Goal: Task Accomplishment & Management: Manage account settings

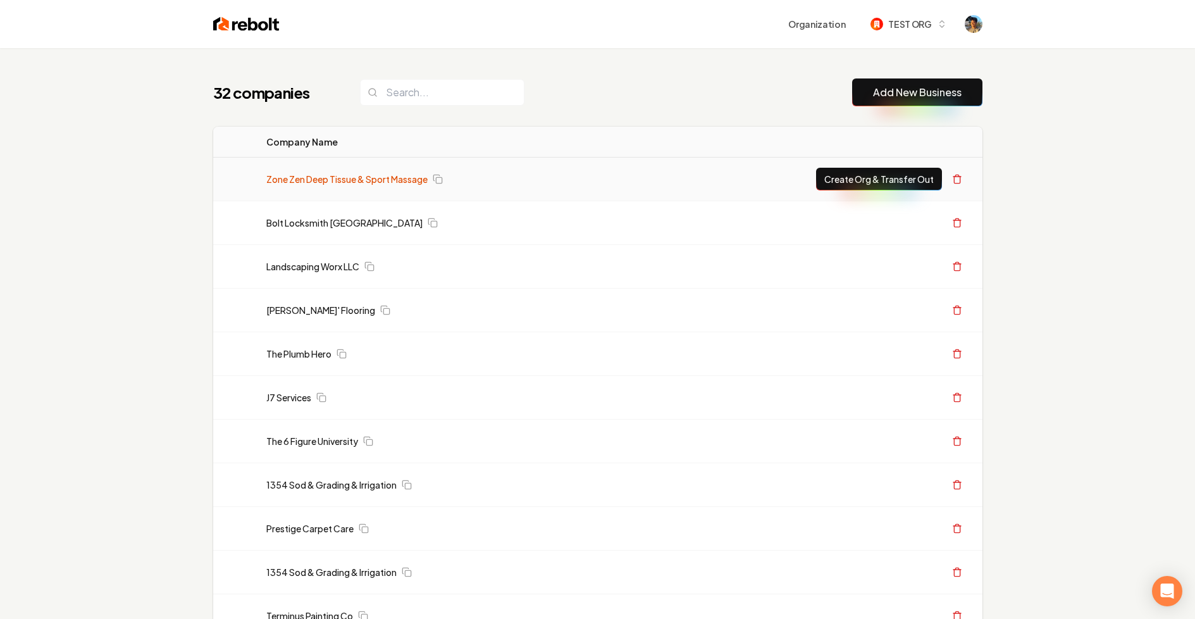
click at [298, 180] on link "Zone Zen Deep Tissue & Sport Massage" at bounding box center [346, 179] width 161 height 13
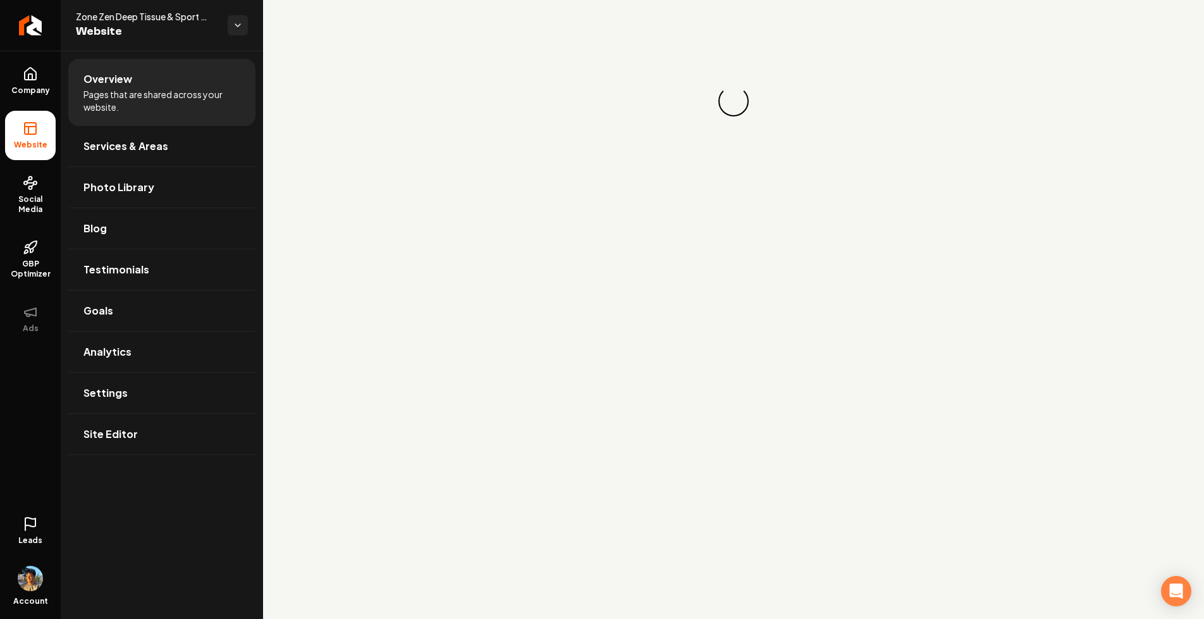
click at [37, 521] on icon at bounding box center [30, 523] width 15 height 15
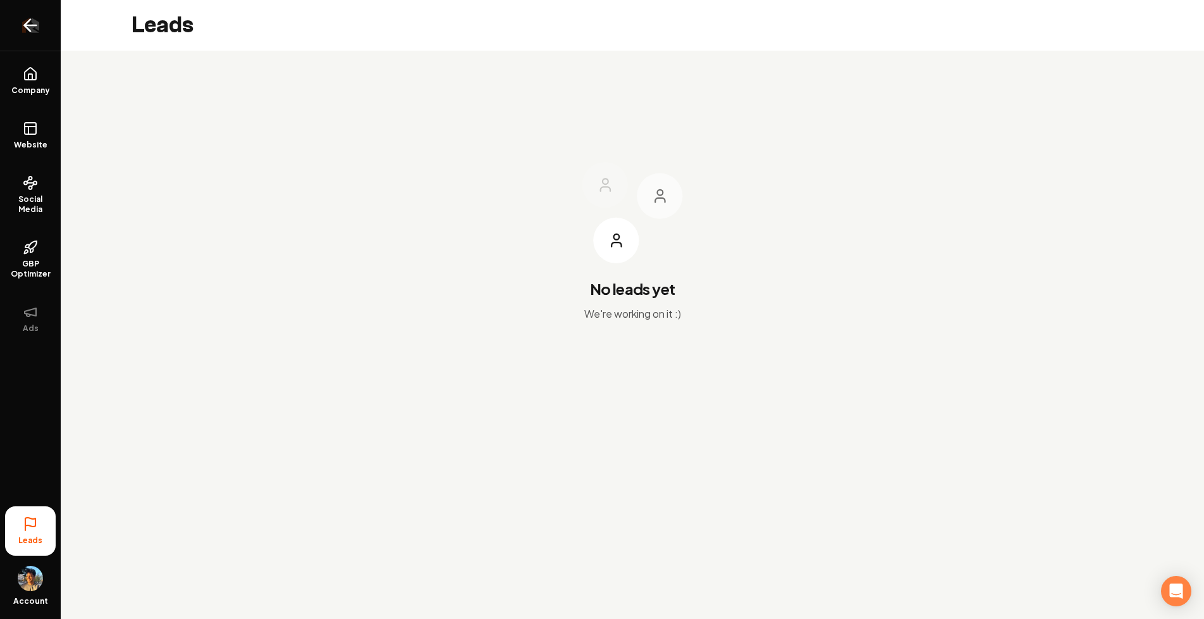
click at [46, 27] on link "Return to dashboard" at bounding box center [30, 25] width 61 height 51
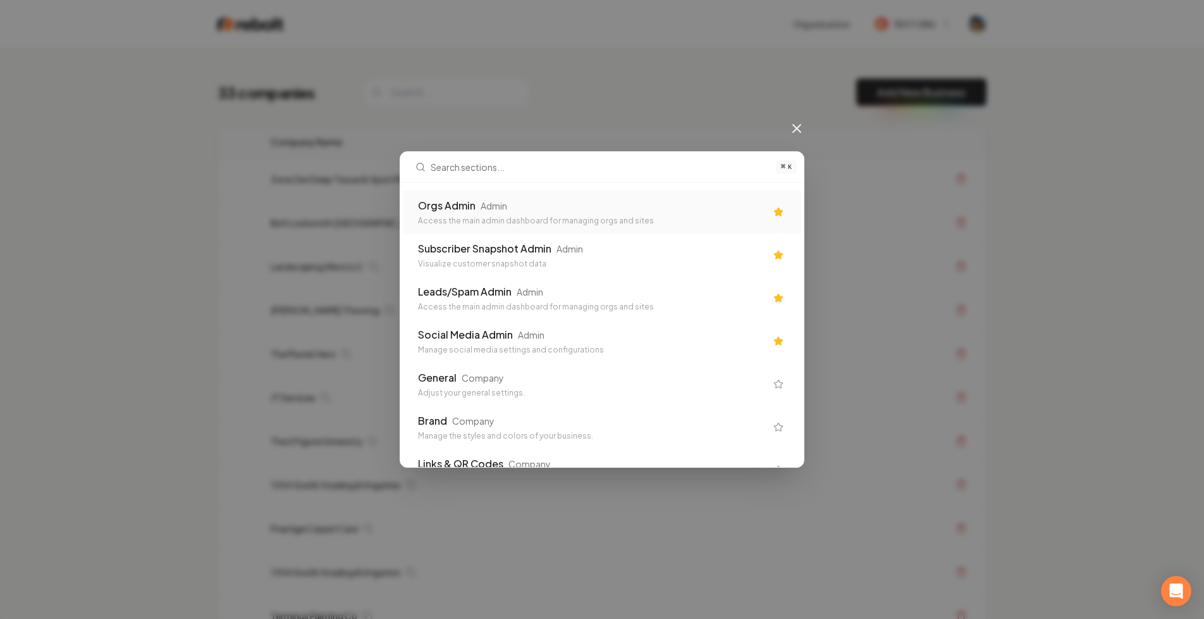
click at [469, 228] on div "Orgs Admin Admin Access the main admin dashboard for managing orgs and sites" at bounding box center [602, 211] width 398 height 43
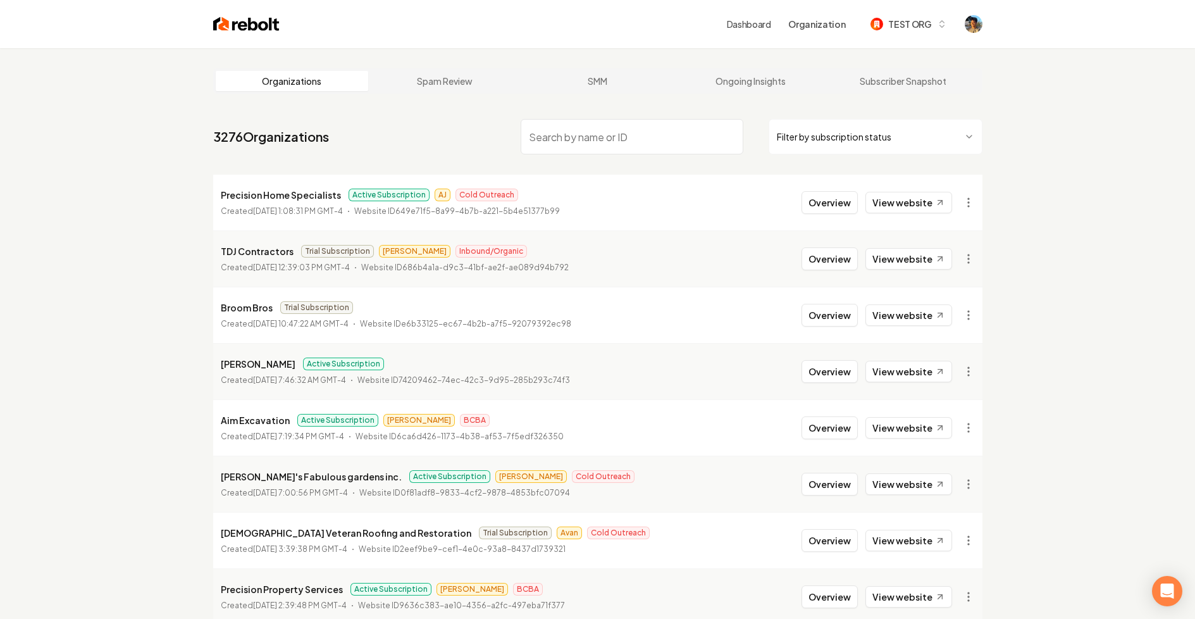
scroll to position [171, 0]
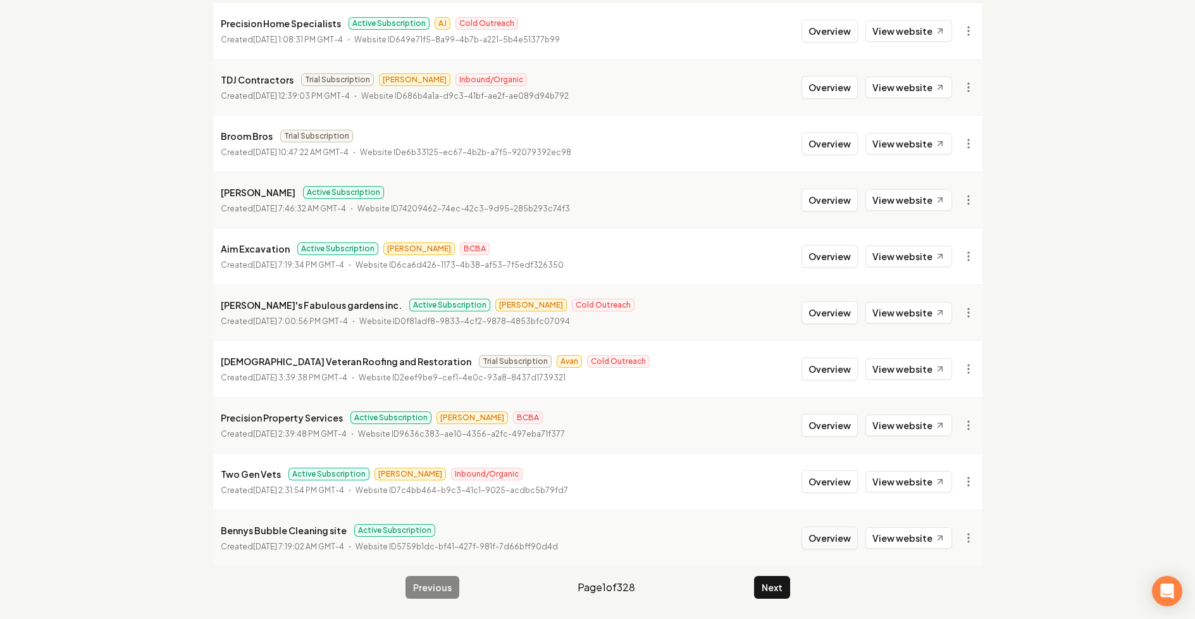
click at [840, 540] on button "Overview" at bounding box center [829, 537] width 56 height 23
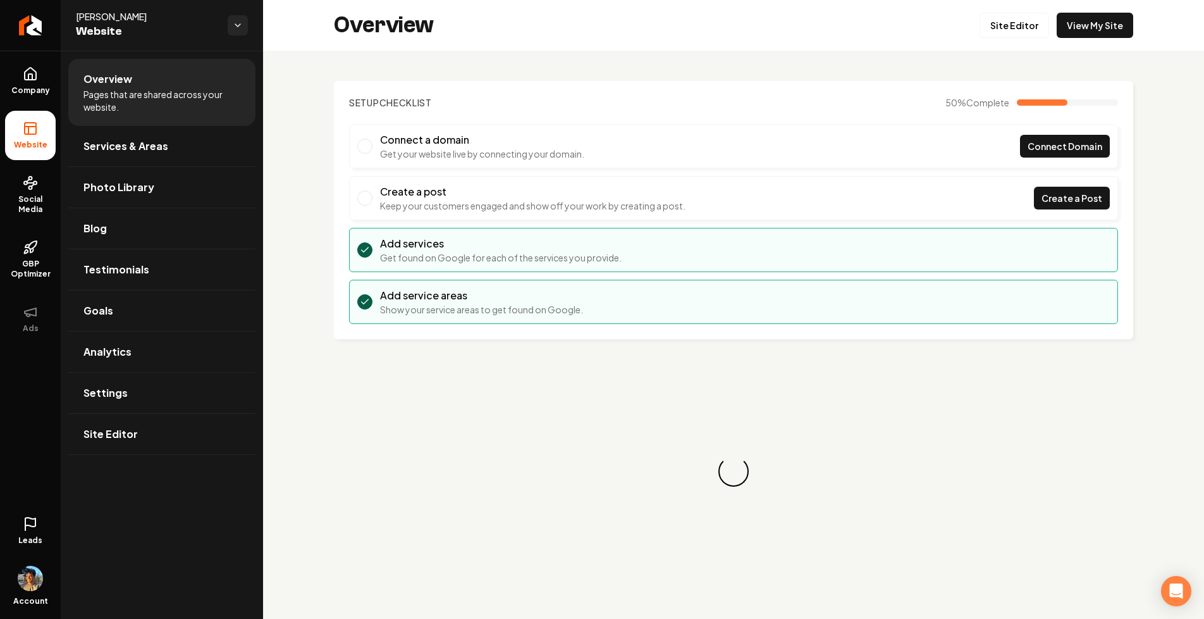
click at [30, 530] on icon at bounding box center [30, 523] width 15 height 15
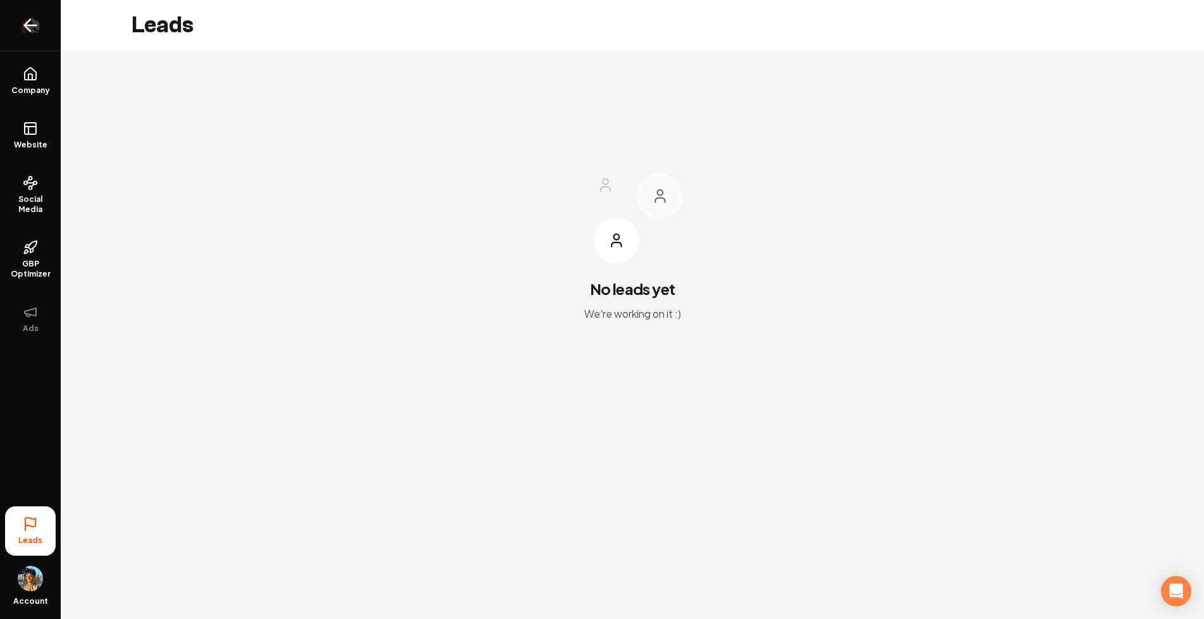
click at [35, 5] on link "Return to dashboard" at bounding box center [30, 25] width 61 height 51
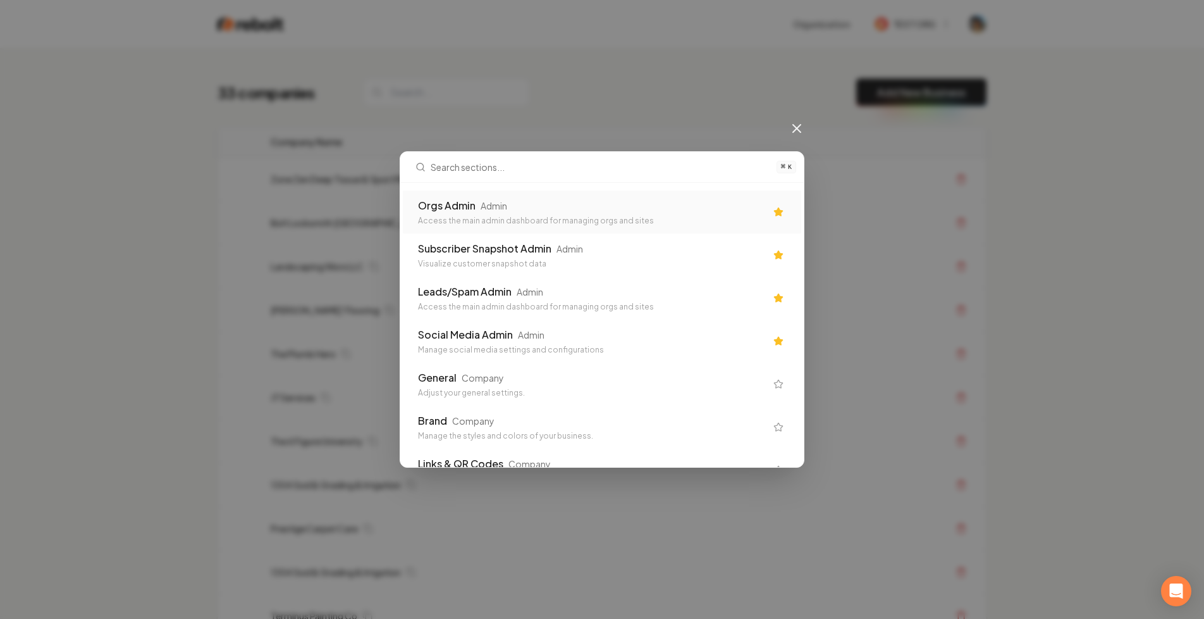
click at [483, 221] on div "Access the main admin dashboard for managing orgs and sites" at bounding box center [592, 221] width 348 height 10
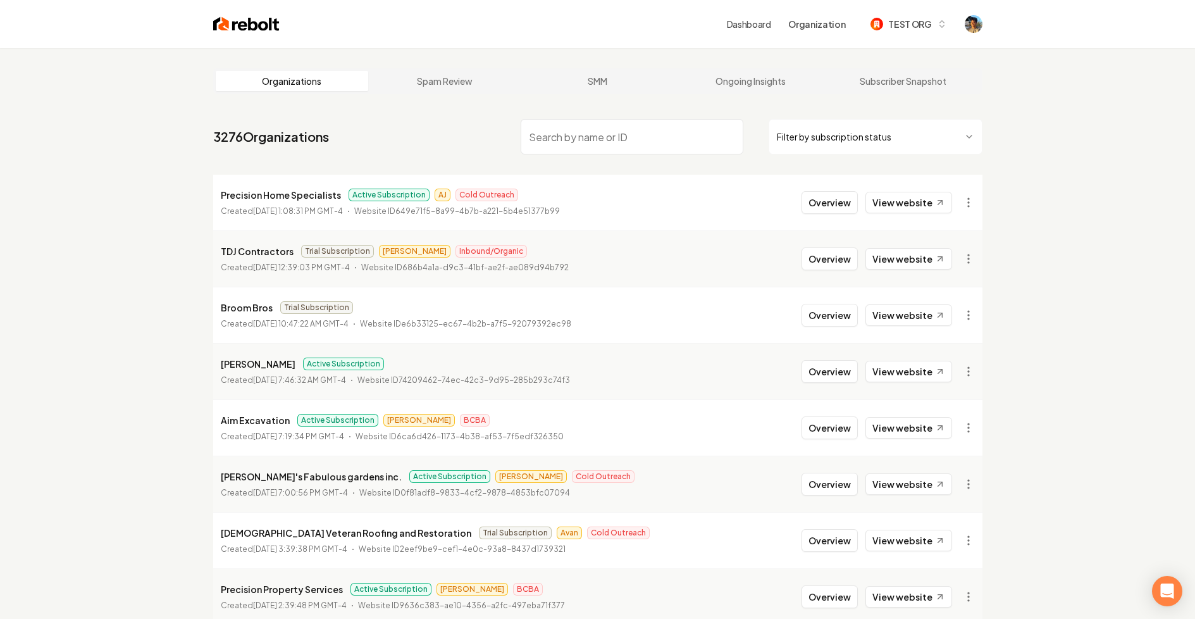
scroll to position [171, 0]
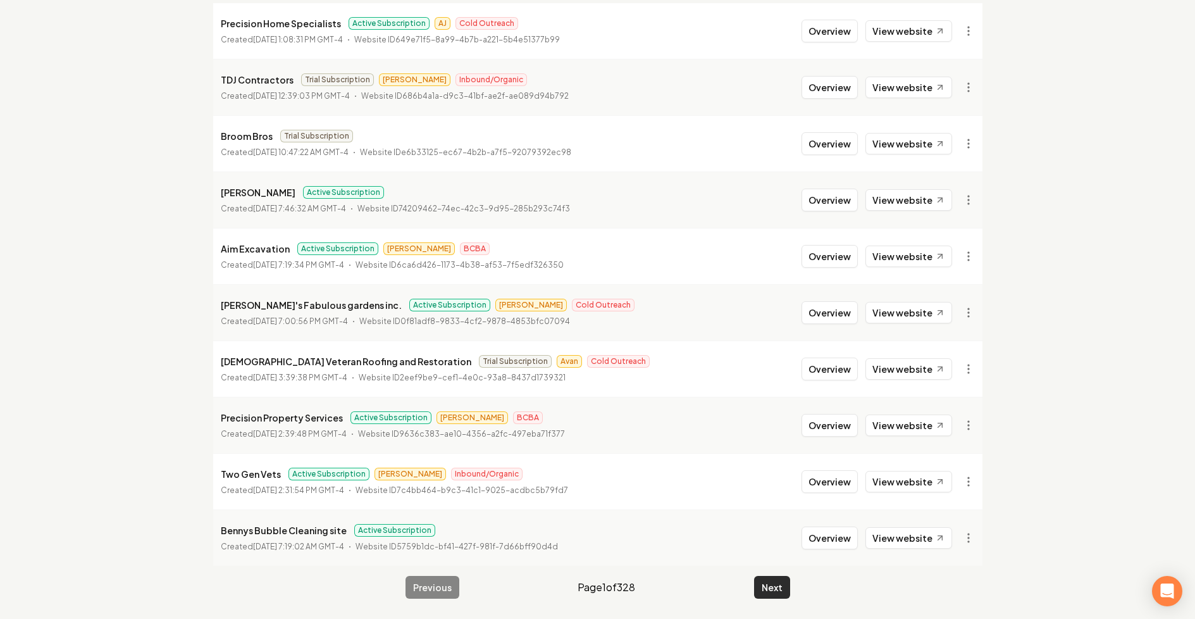
click at [772, 587] on button "Next" at bounding box center [772, 587] width 36 height 23
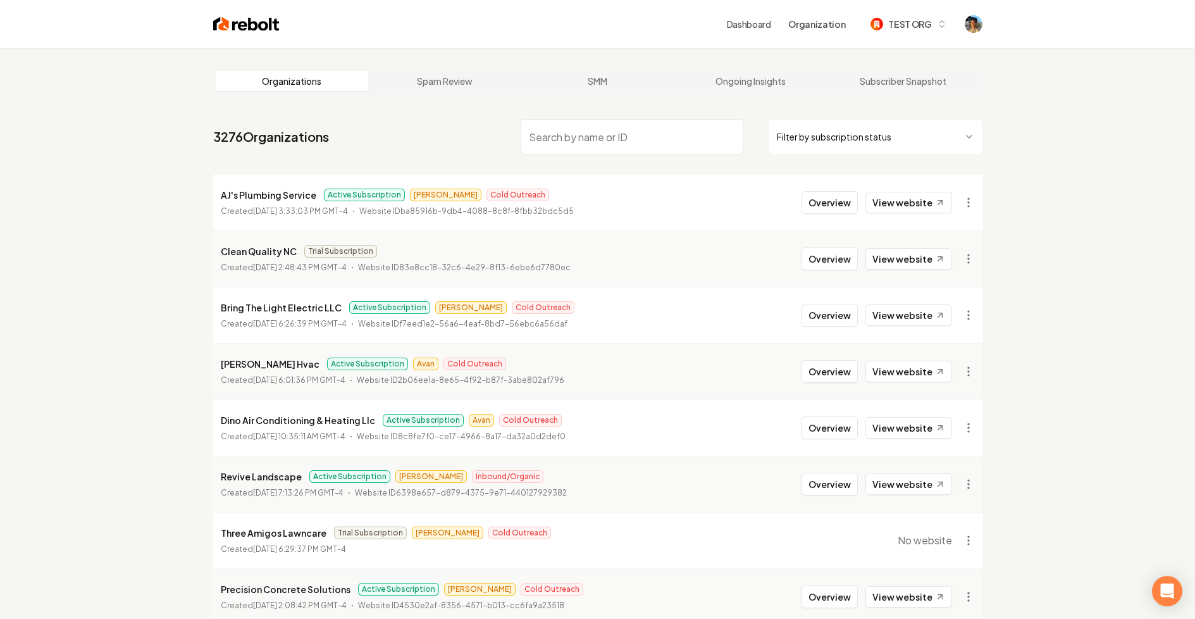
click at [629, 147] on input "search" at bounding box center [632, 136] width 223 height 35
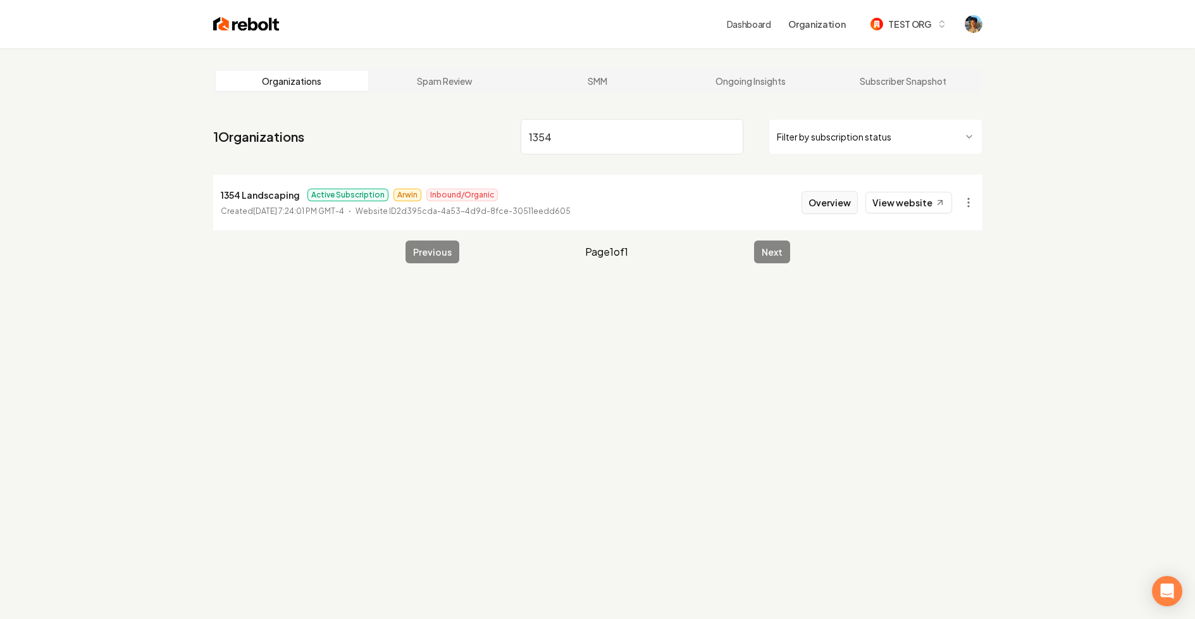
type input "1354"
click at [836, 202] on button "Overview" at bounding box center [829, 202] width 56 height 23
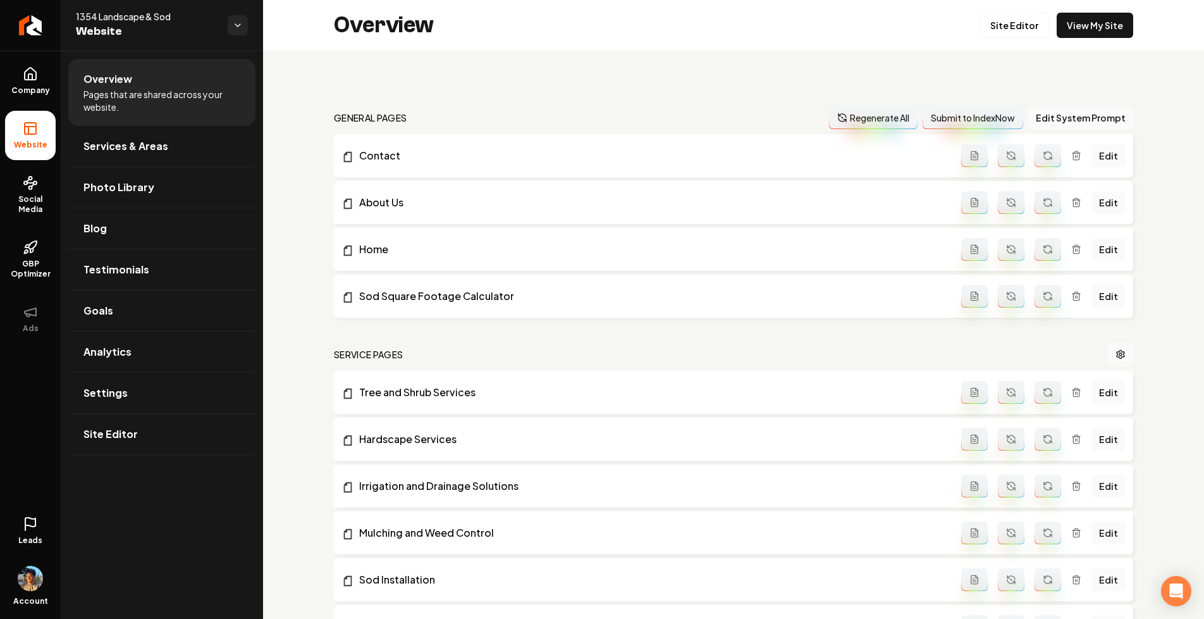
click at [28, 522] on icon at bounding box center [30, 523] width 15 height 15
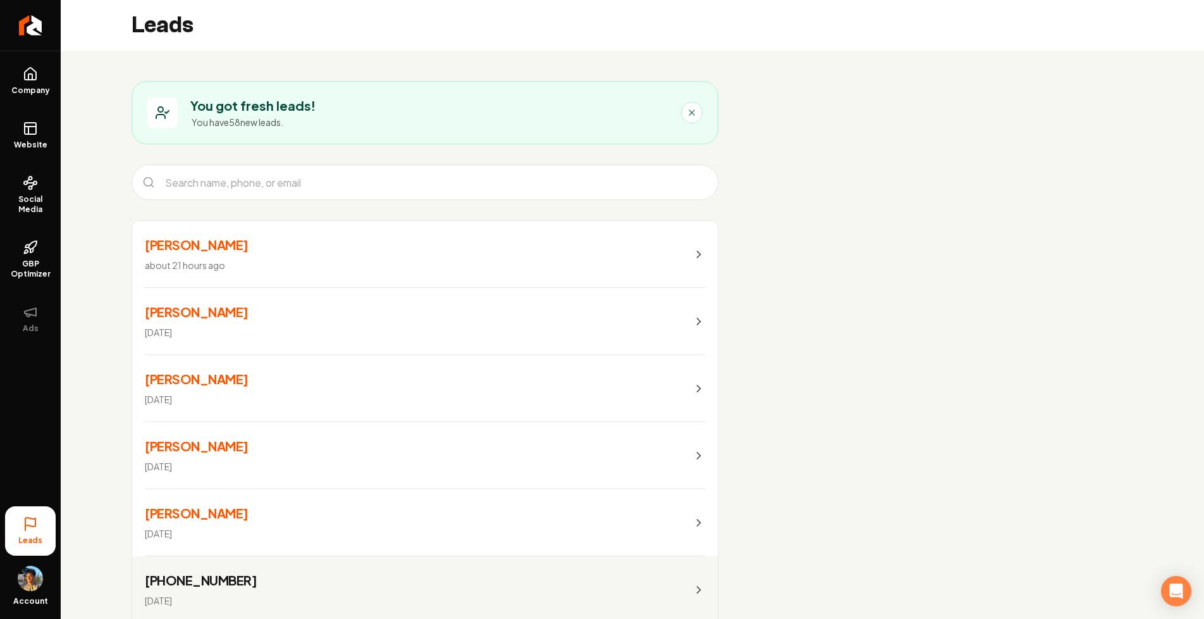
click at [297, 248] on link "[PERSON_NAME] about 21 hours ago" at bounding box center [425, 254] width 586 height 67
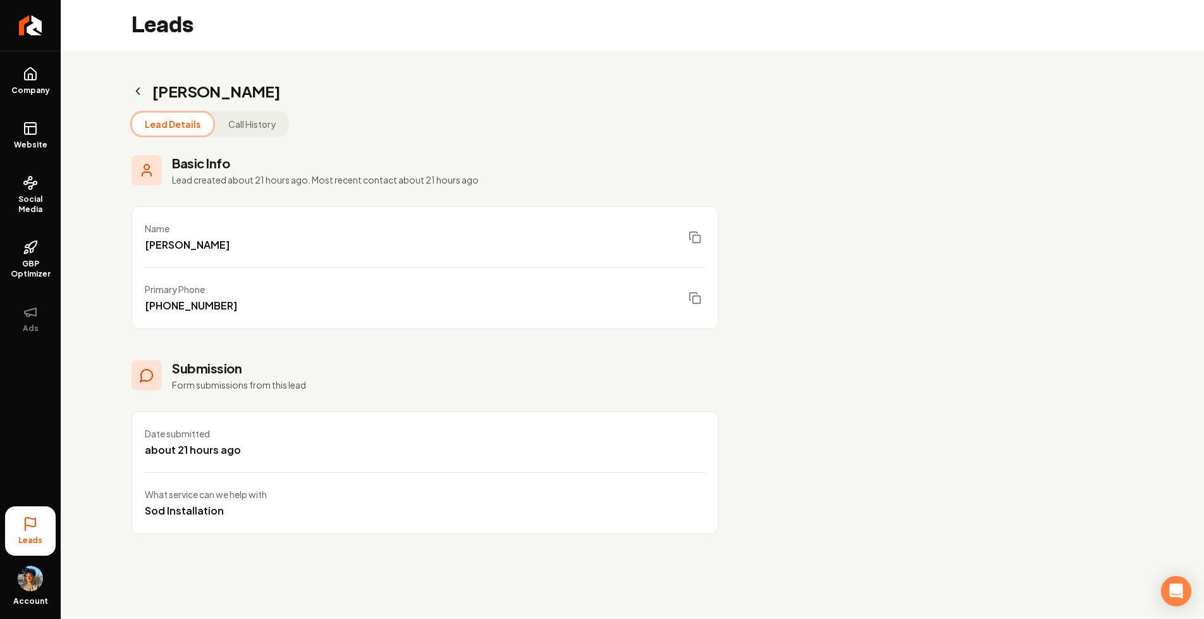
click at [142, 82] on h2 "[PERSON_NAME]" at bounding box center [425, 91] width 587 height 20
click at [138, 87] on icon "Main content area" at bounding box center [138, 91] width 13 height 13
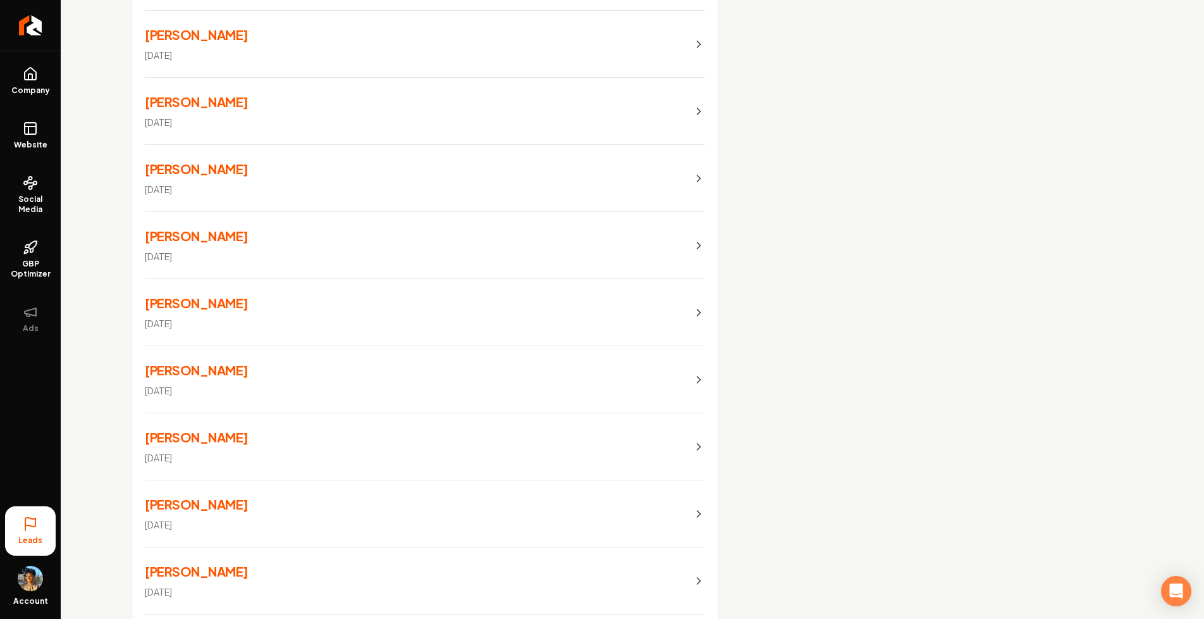
scroll to position [3924, 0]
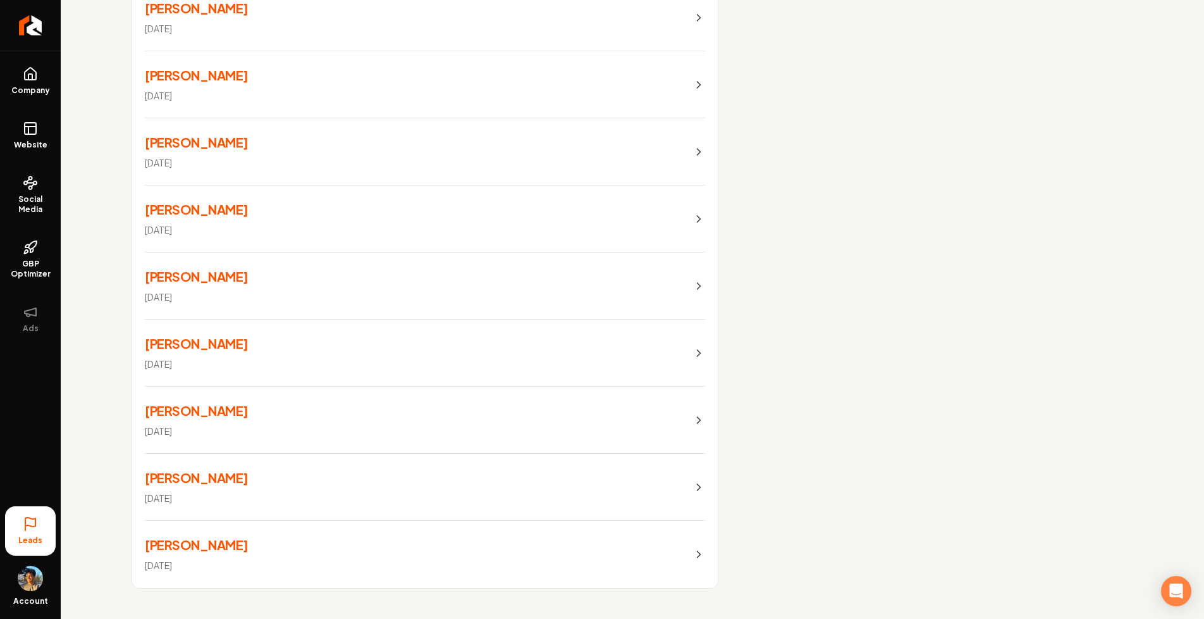
click at [285, 551] on link "[PERSON_NAME] [DATE]" at bounding box center [425, 554] width 586 height 67
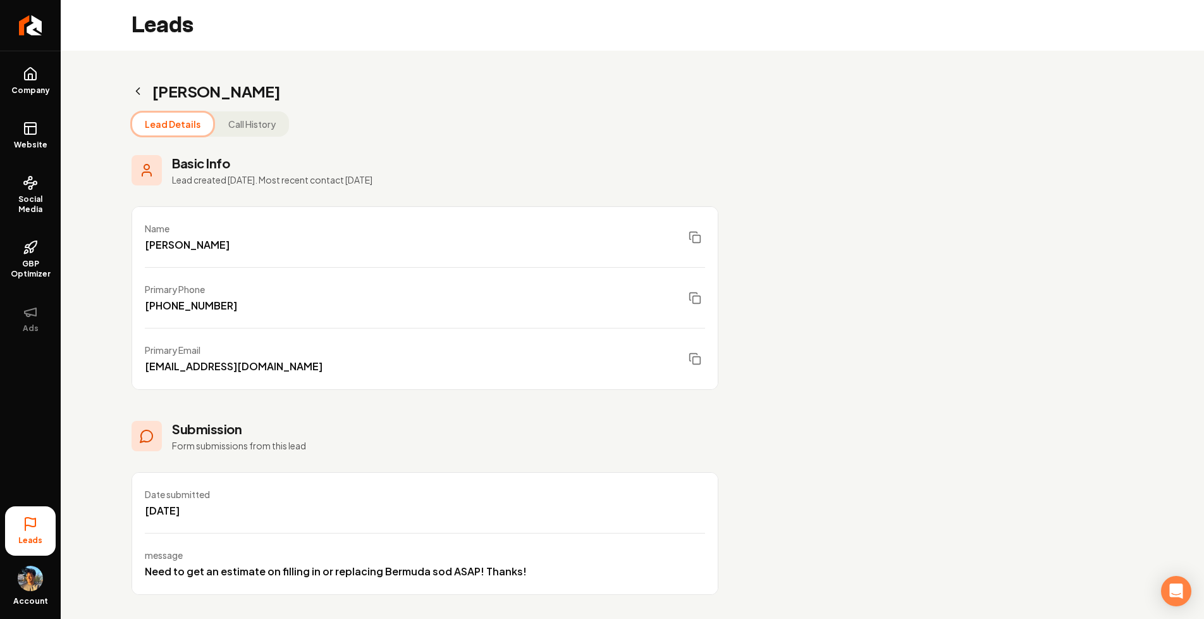
scroll to position [6, 0]
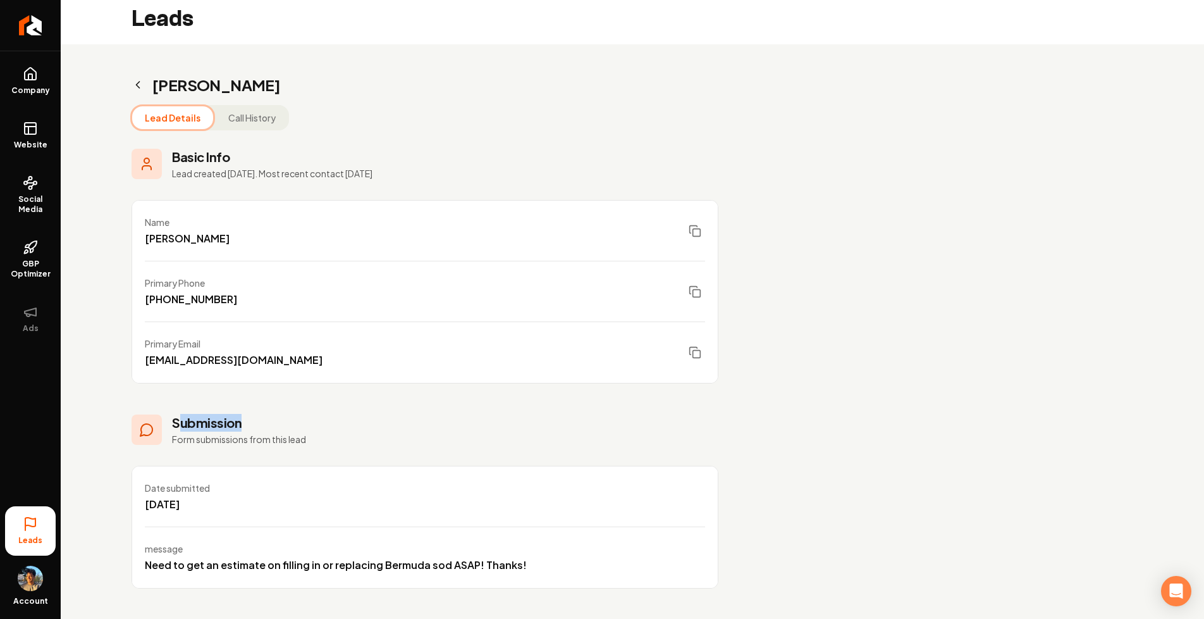
drag, startPoint x: 183, startPoint y: 428, endPoint x: 263, endPoint y: 428, distance: 79.7
click at [263, 428] on h3 "Submission" at bounding box center [239, 423] width 134 height 18
click at [230, 428] on h3 "Submission" at bounding box center [239, 423] width 134 height 18
drag, startPoint x: 176, startPoint y: 423, endPoint x: 246, endPoint y: 423, distance: 70.2
click at [213, 423] on h3 "Submission" at bounding box center [239, 423] width 134 height 18
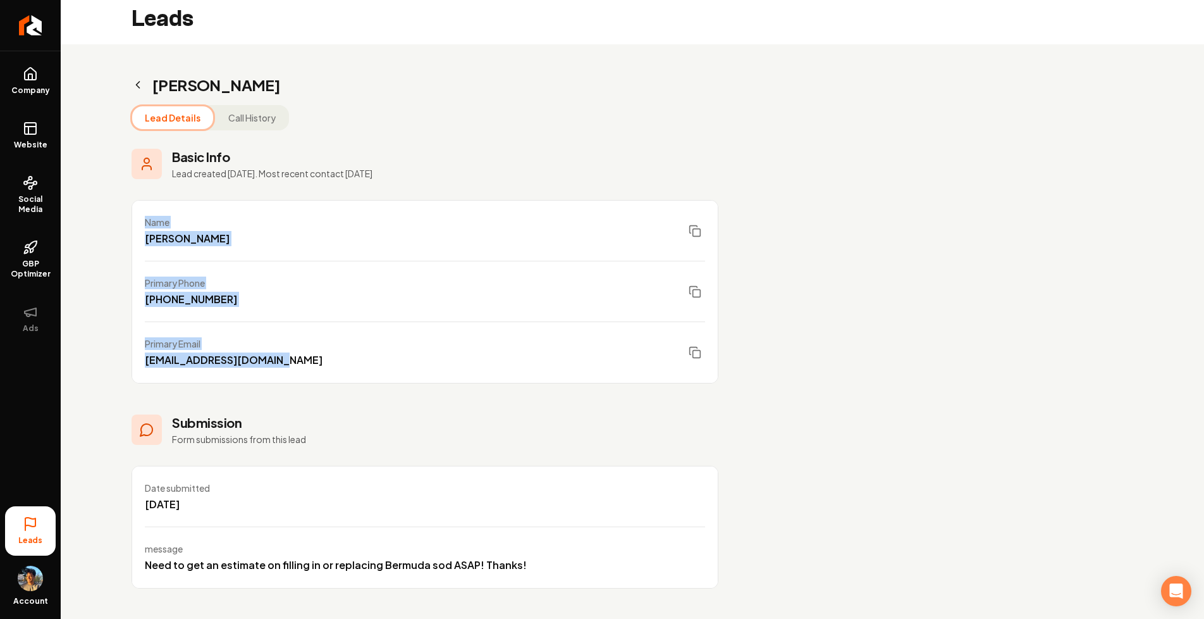
drag, startPoint x: 123, startPoint y: 217, endPoint x: 285, endPoint y: 361, distance: 216.8
click at [285, 361] on div "[PERSON_NAME] Lead Details Call History Basic Info Lead created [DATE]. Most re…" at bounding box center [425, 331] width 729 height 574
click at [142, 85] on icon "Main content area" at bounding box center [138, 84] width 13 height 13
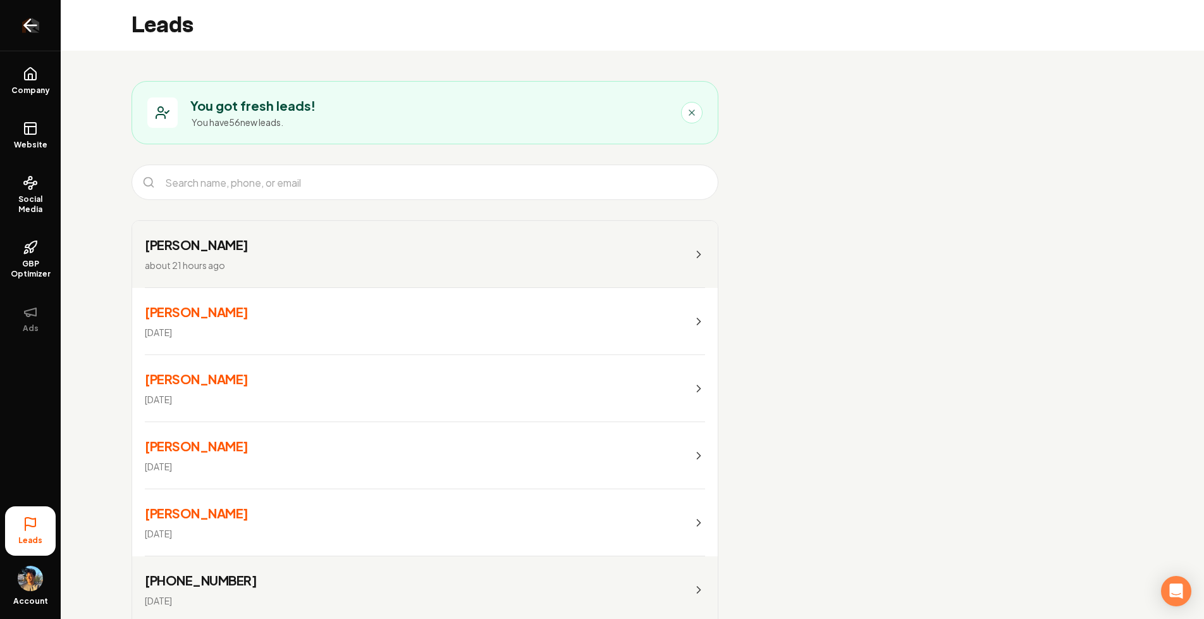
click at [41, 25] on link "Return to dashboard" at bounding box center [30, 25] width 61 height 51
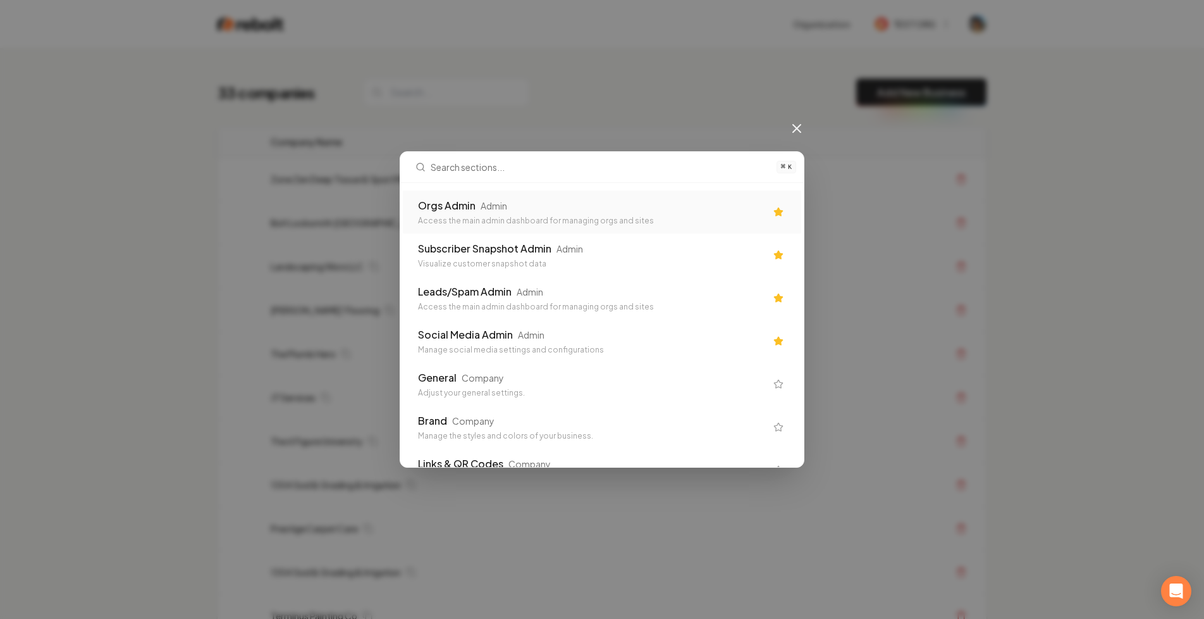
click at [476, 207] on div "Orgs Admin Admin" at bounding box center [592, 205] width 348 height 15
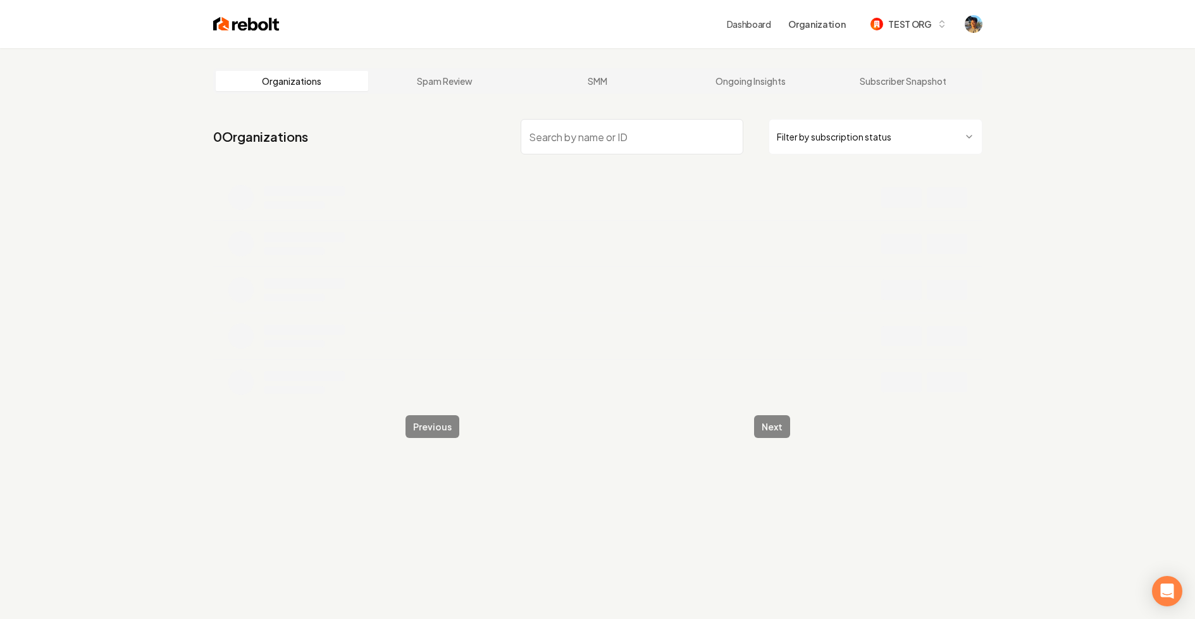
click at [602, 135] on input "search" at bounding box center [632, 136] width 223 height 35
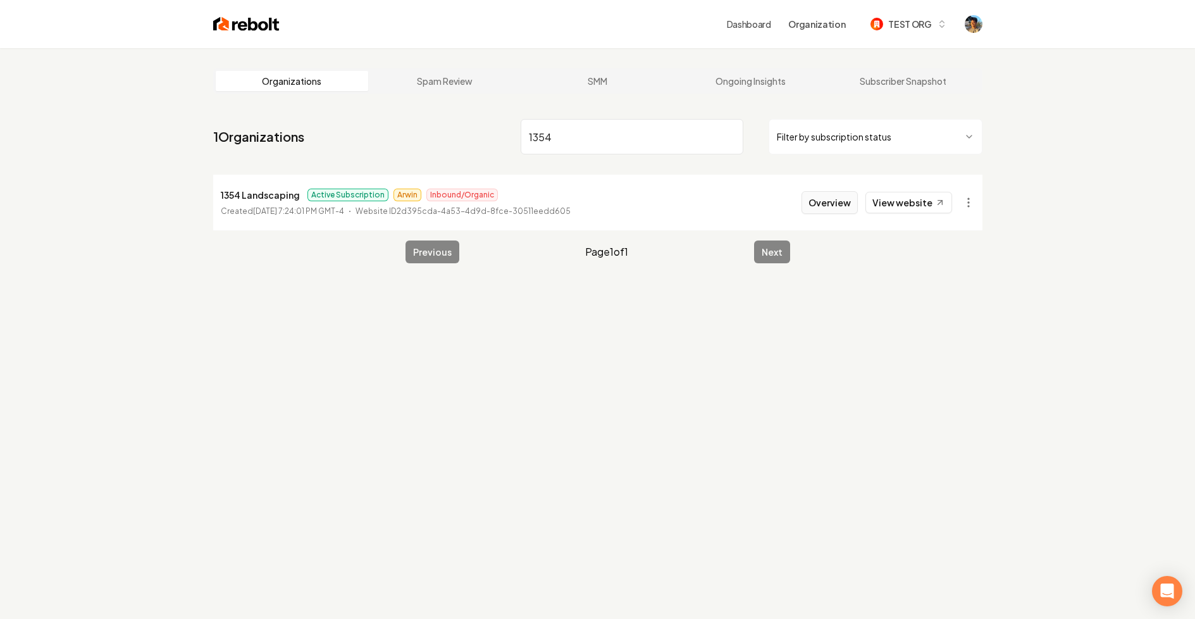
type input "1354"
click at [839, 207] on button "Overview" at bounding box center [829, 202] width 56 height 23
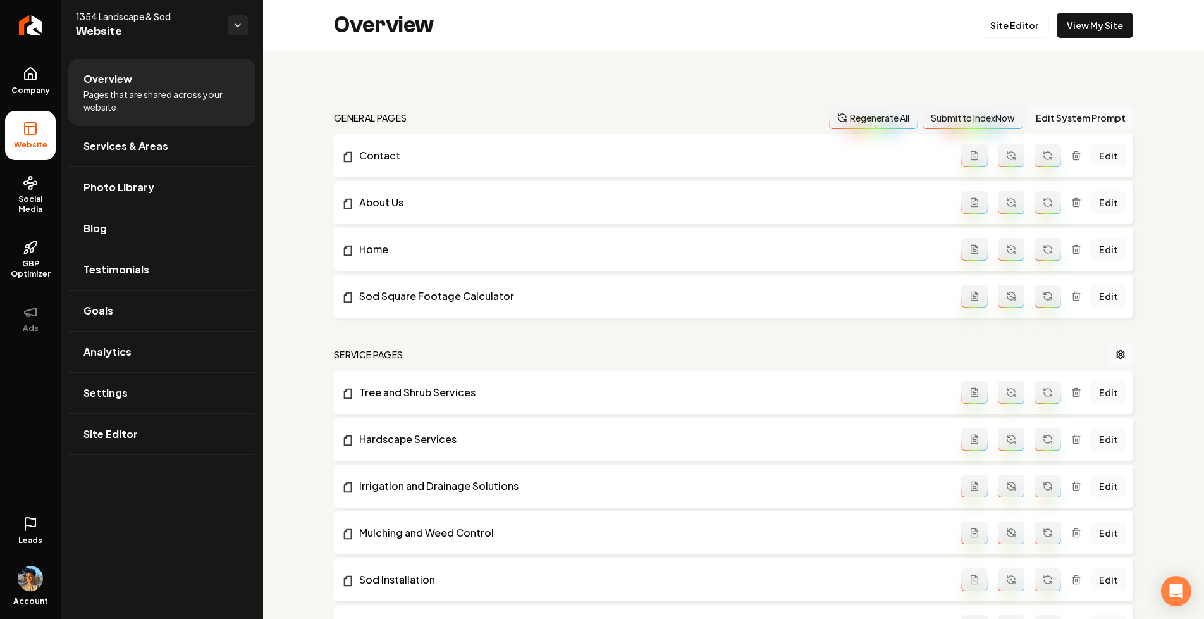
click at [22, 517] on link "Leads" at bounding box center [30, 530] width 51 height 49
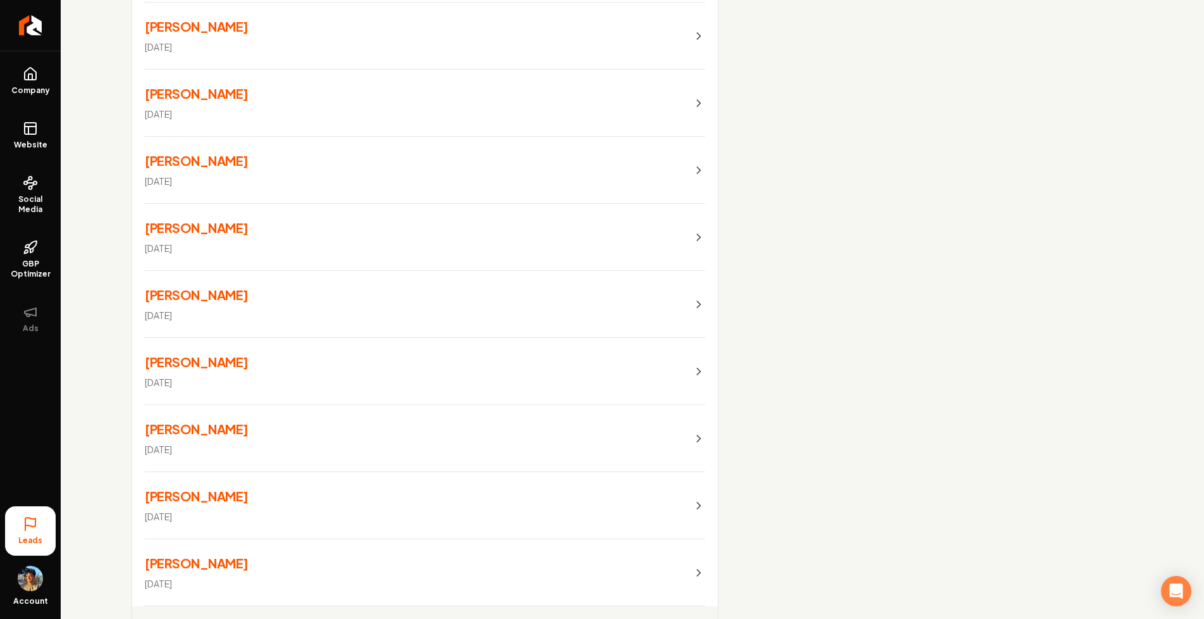
scroll to position [3924, 0]
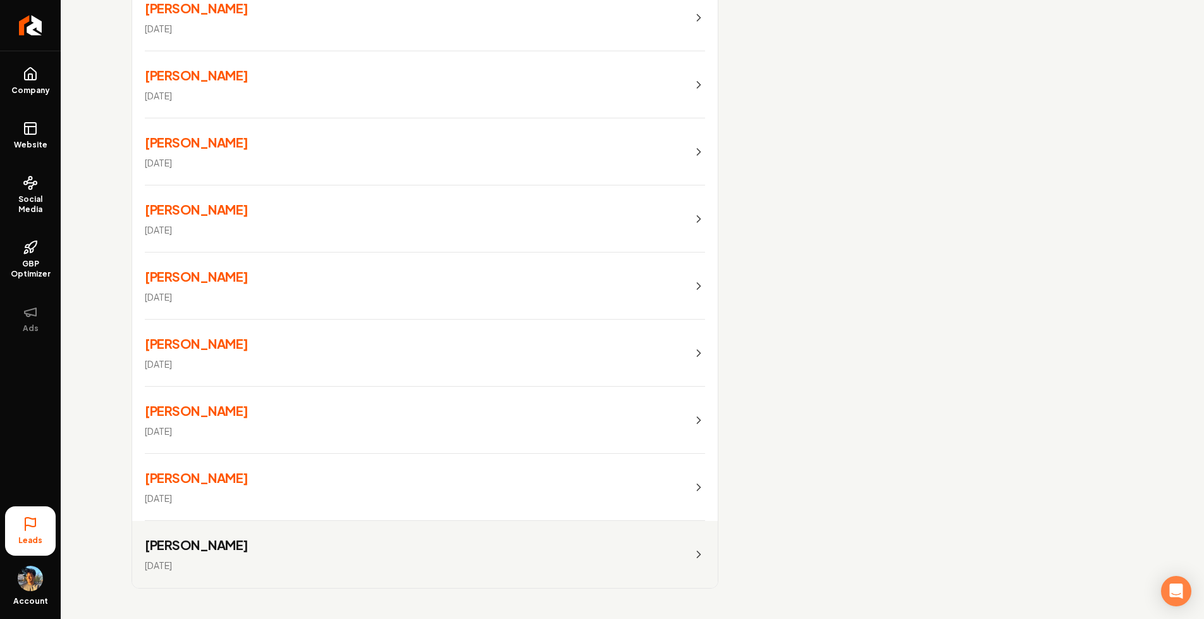
click at [261, 545] on link "[PERSON_NAME] [DATE]" at bounding box center [425, 554] width 586 height 67
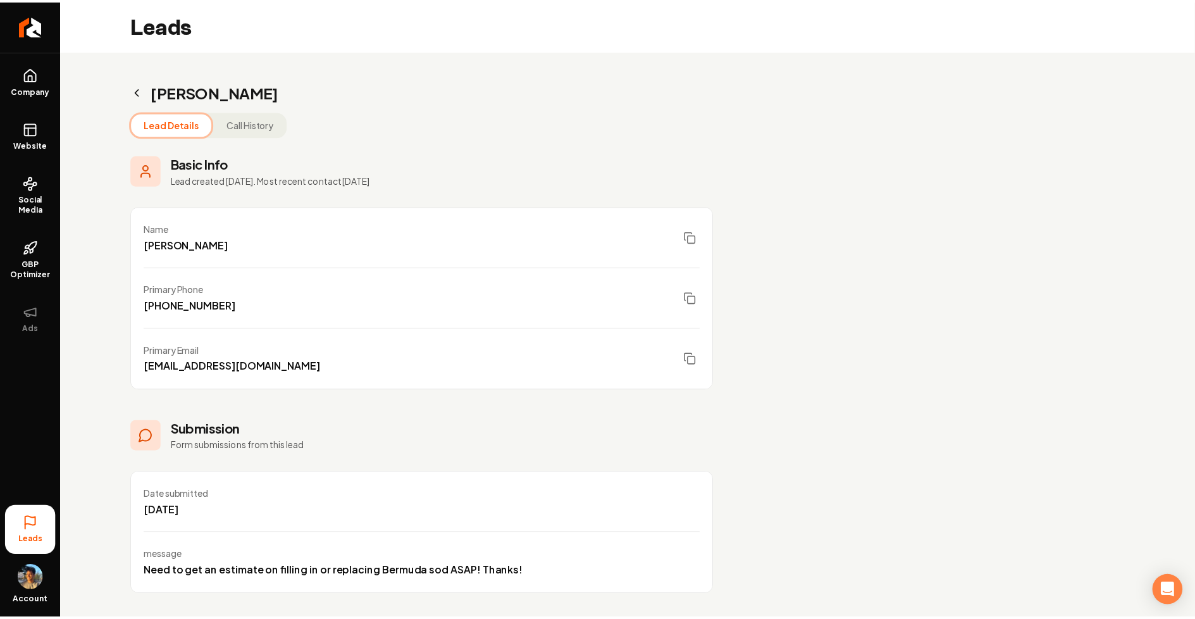
scroll to position [6, 0]
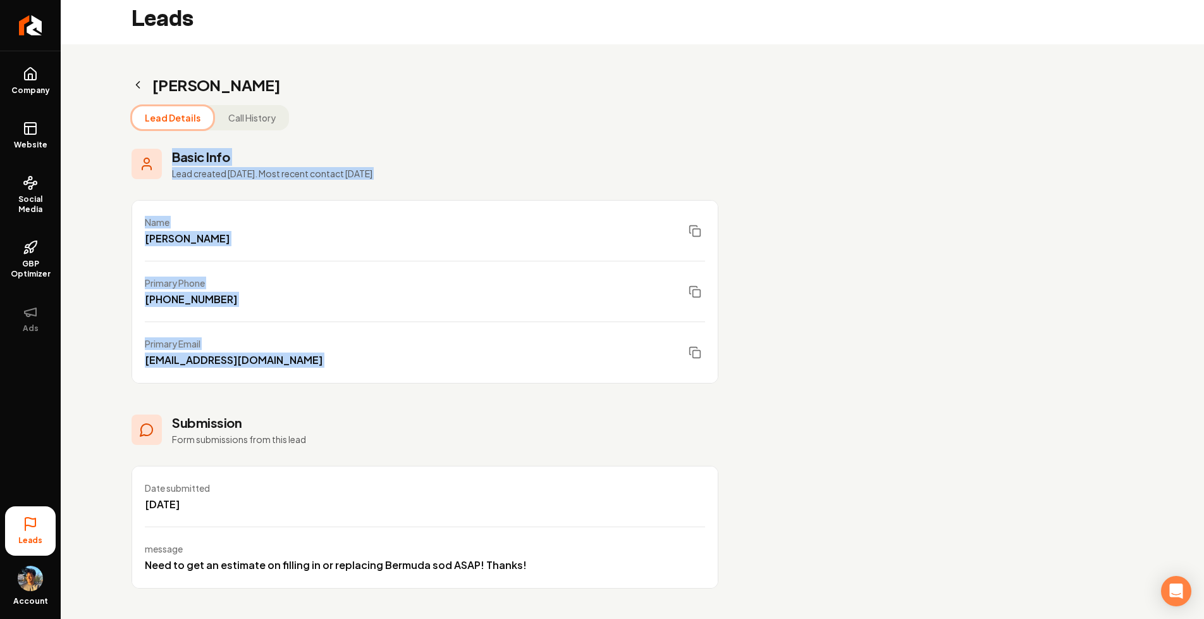
drag, startPoint x: 124, startPoint y: 154, endPoint x: 551, endPoint y: 383, distance: 484.5
click at [553, 383] on div "[PERSON_NAME] Lead Details Call History Basic Info Lead created [DATE]. Most re…" at bounding box center [425, 331] width 729 height 574
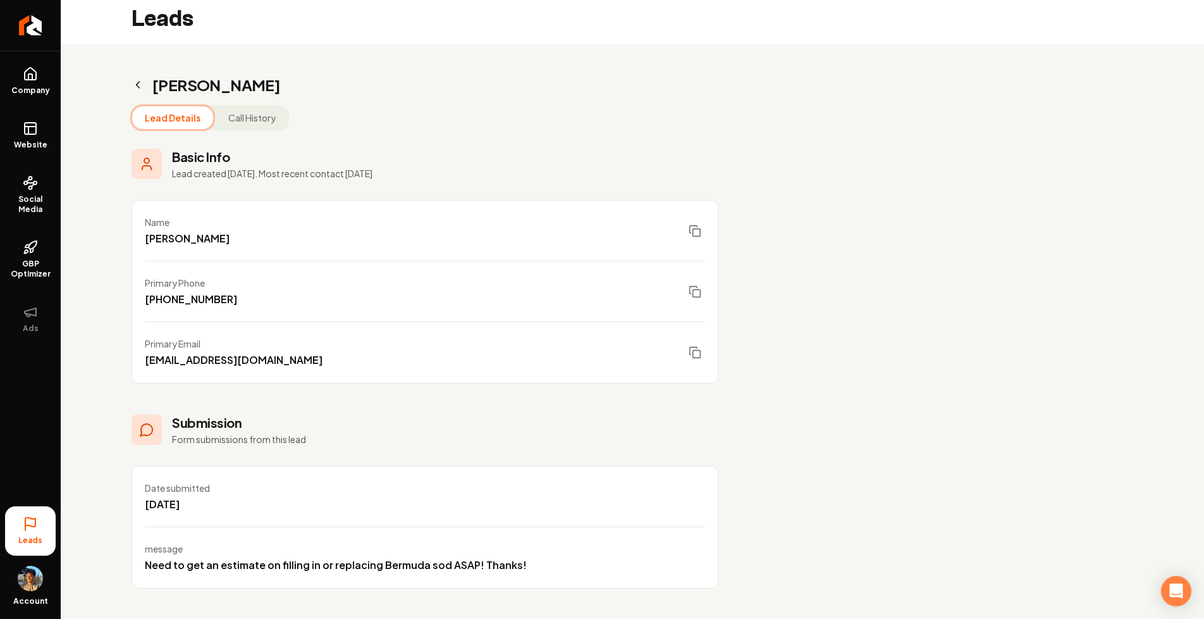
click at [166, 241] on div "[PERSON_NAME]" at bounding box center [187, 238] width 85 height 15
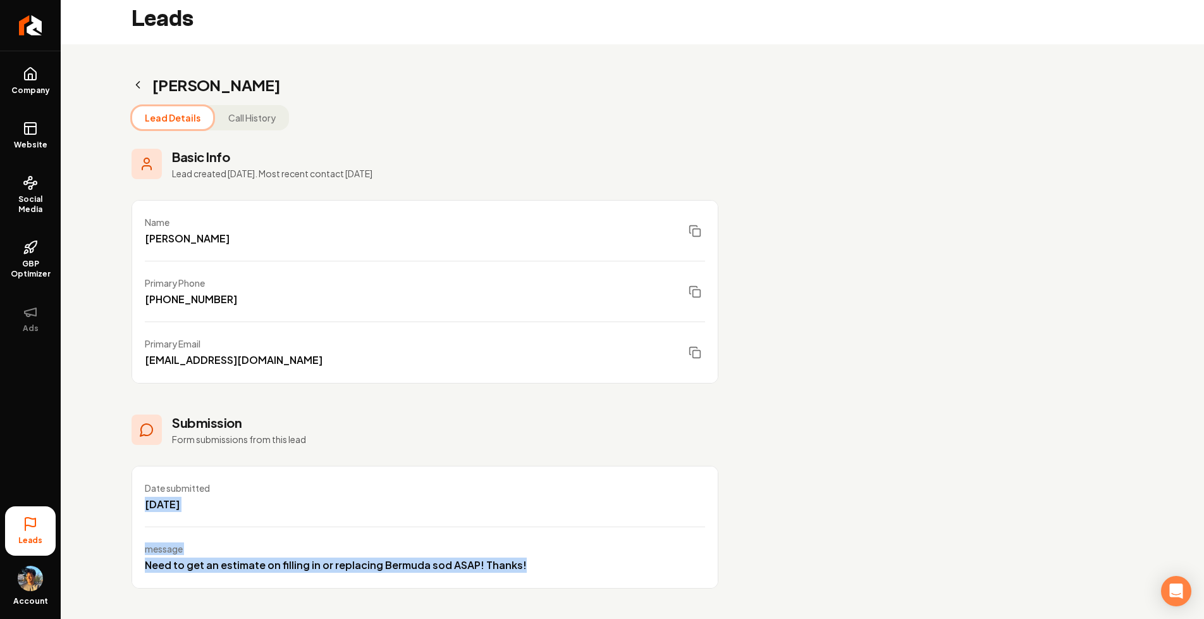
drag, startPoint x: 145, startPoint y: 500, endPoint x: 528, endPoint y: 560, distance: 387.5
click at [528, 560] on ul "Date submitted [DATE] message Need to get an estimate on filling in or replacin…" at bounding box center [425, 527] width 587 height 123
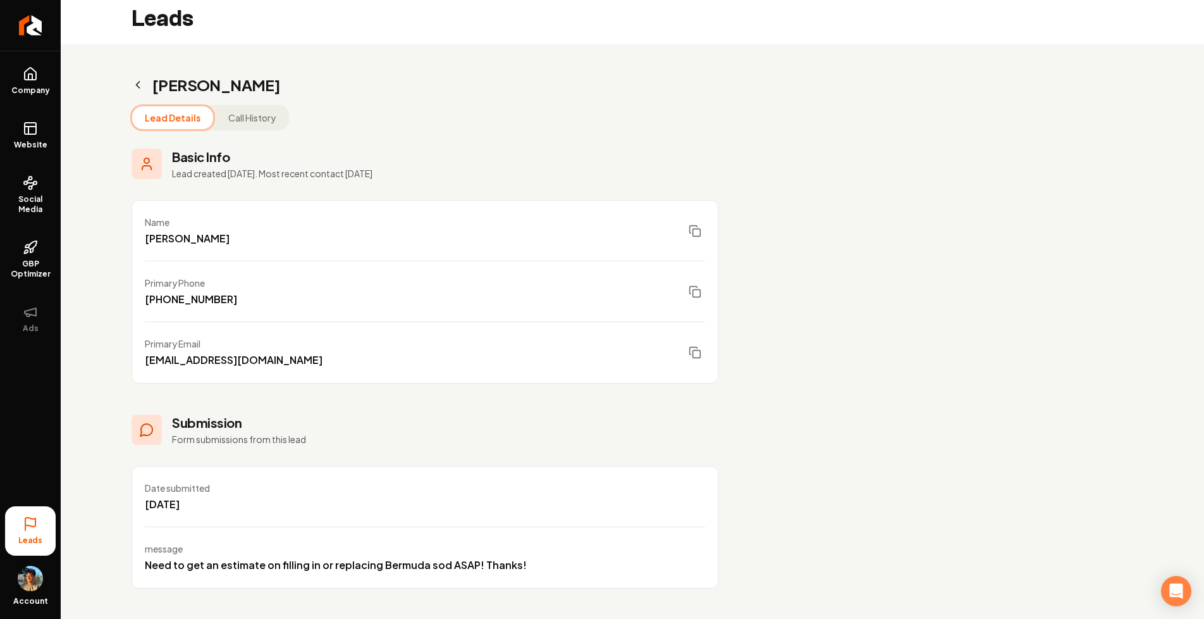
click at [223, 511] on div "Date submitted [DATE]" at bounding box center [425, 496] width 586 height 61
click at [15, 30] on link "Return to dashboard" at bounding box center [30, 25] width 61 height 51
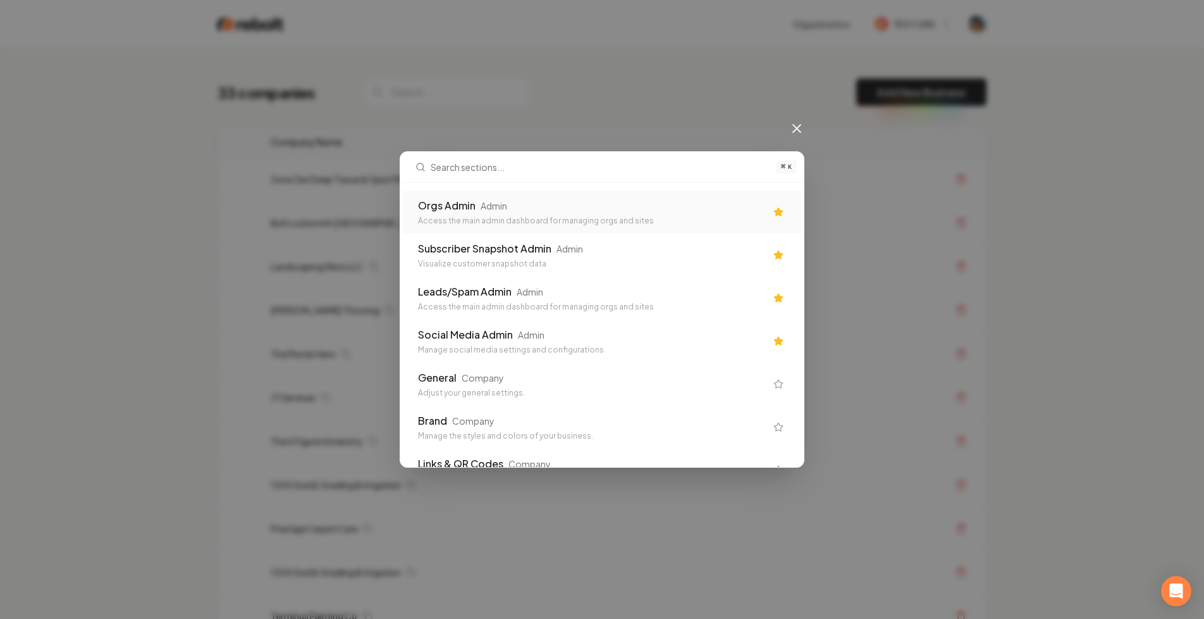
click at [515, 216] on div "Access the main admin dashboard for managing orgs and sites" at bounding box center [592, 221] width 348 height 10
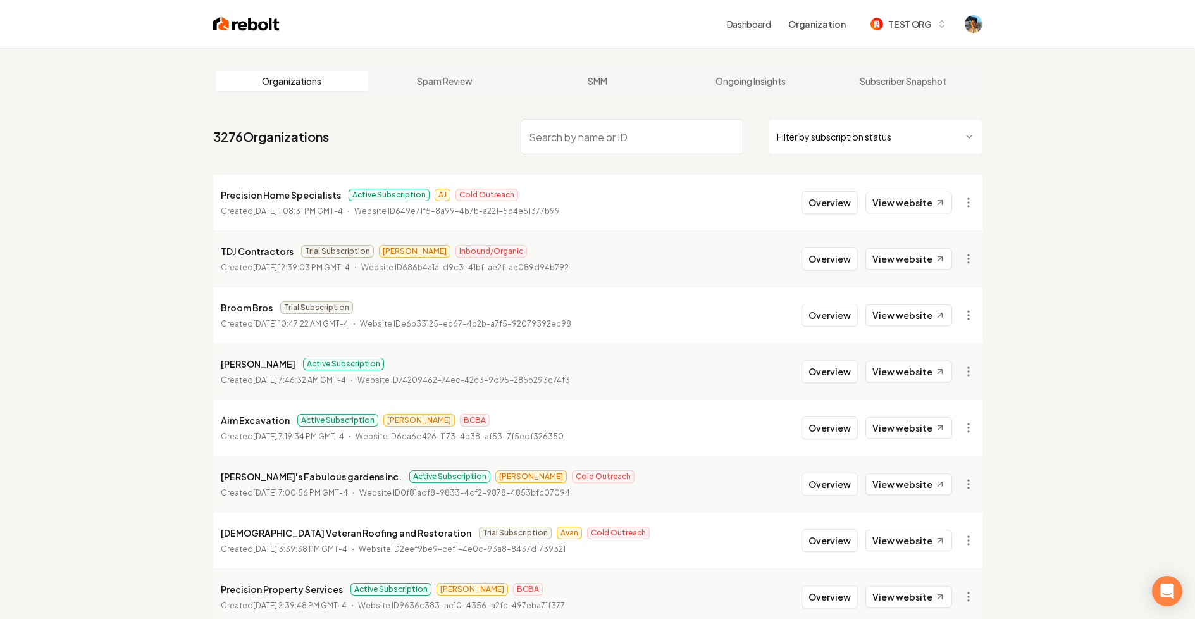
click at [573, 134] on input "search" at bounding box center [632, 136] width 223 height 35
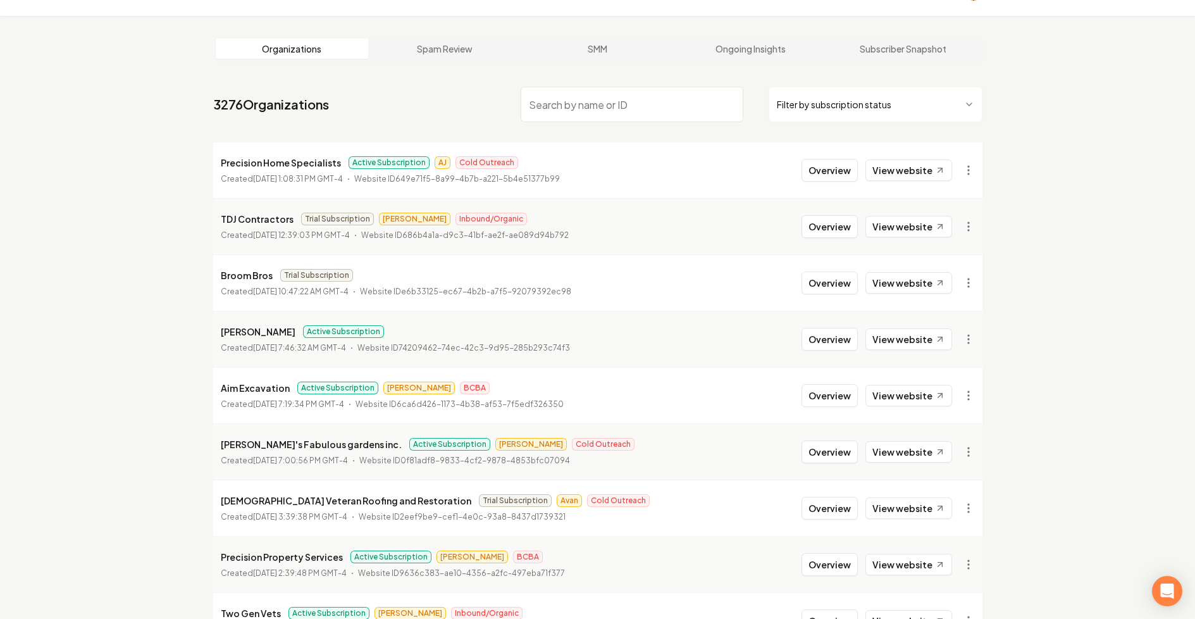
scroll to position [171, 0]
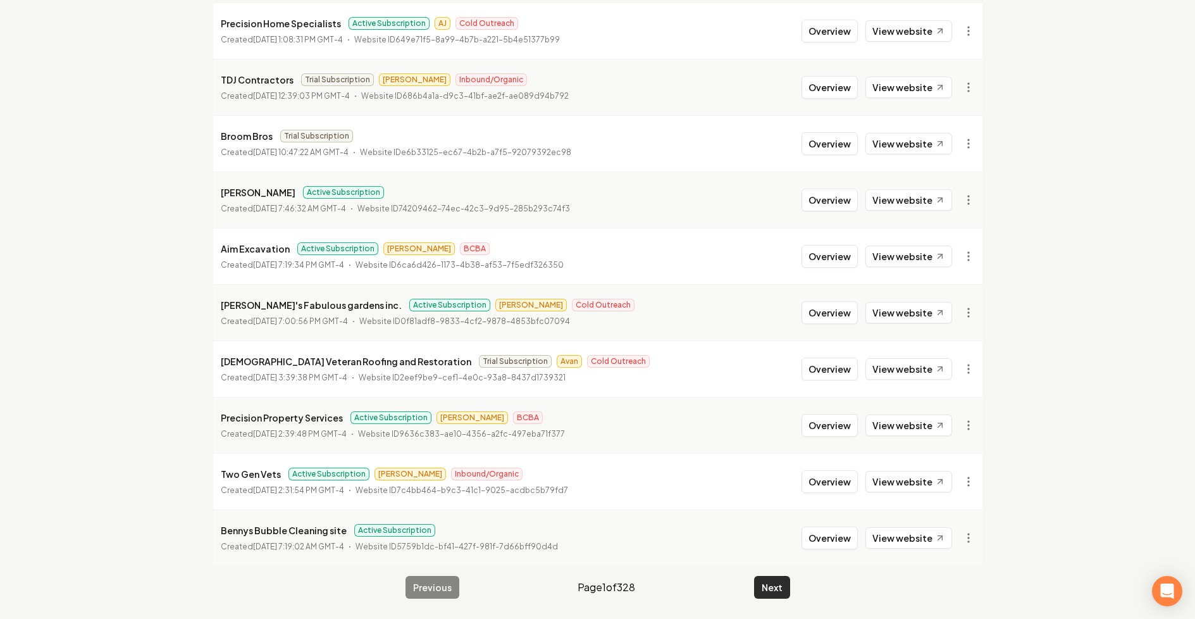
click at [770, 583] on button "Next" at bounding box center [772, 587] width 36 height 23
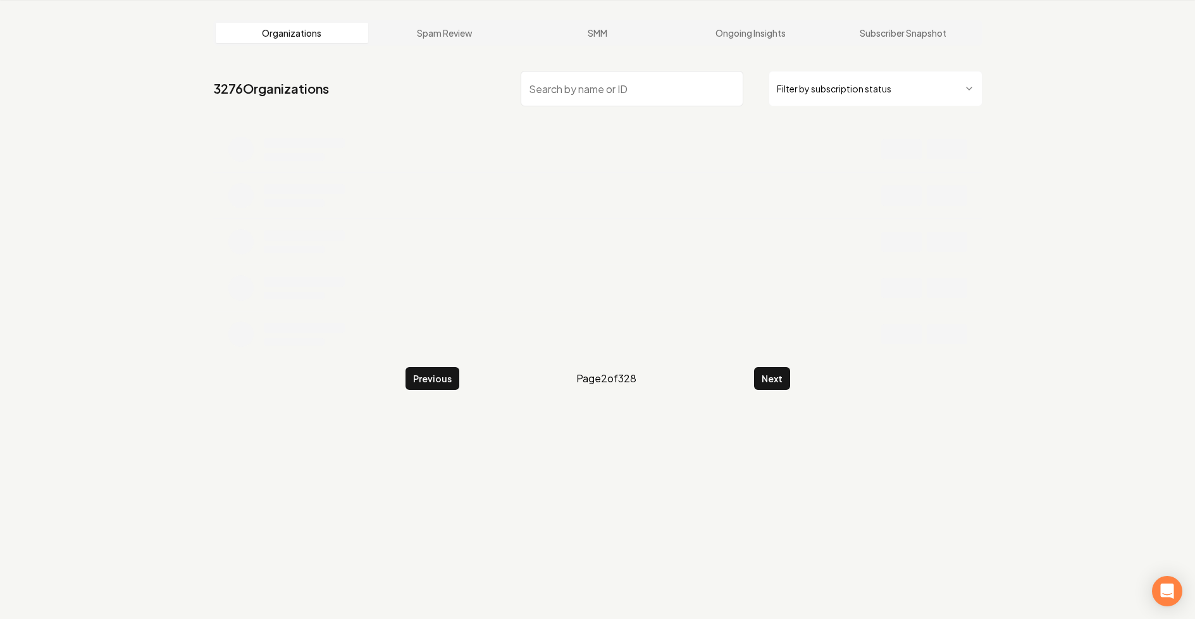
scroll to position [171, 0]
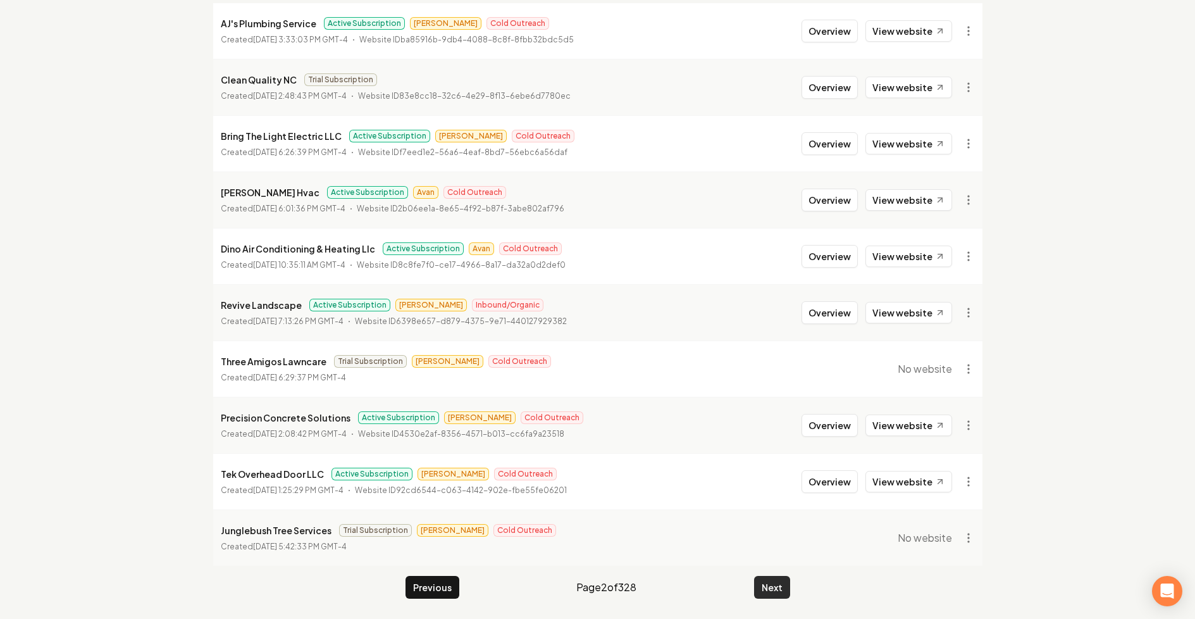
click at [775, 588] on button "Next" at bounding box center [772, 587] width 36 height 23
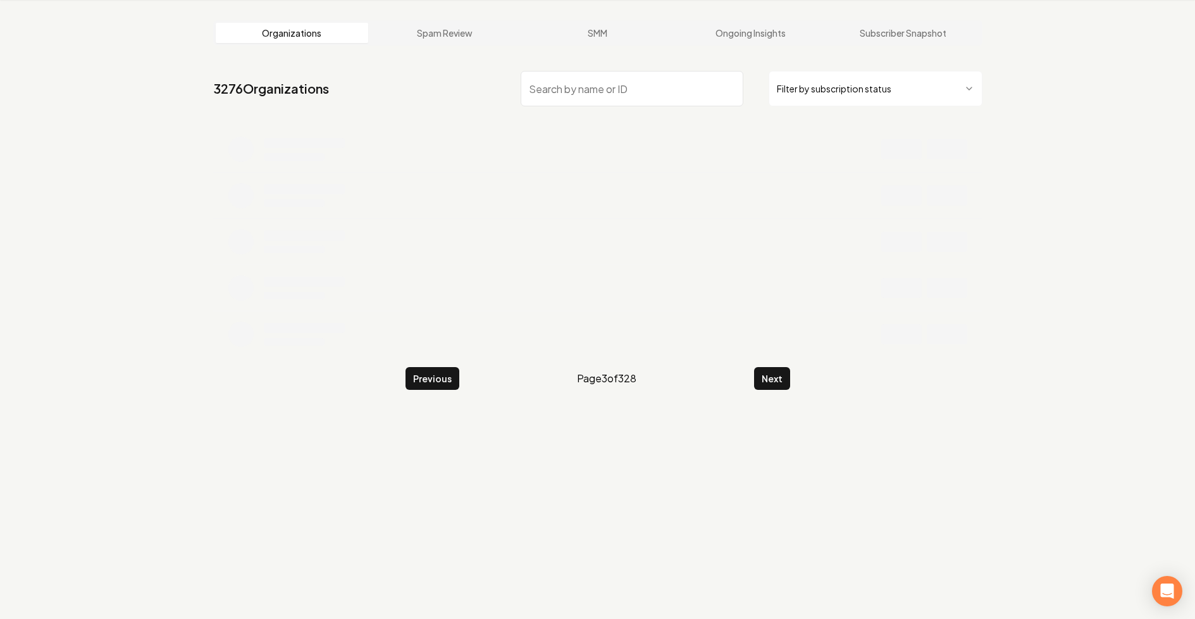
scroll to position [171, 0]
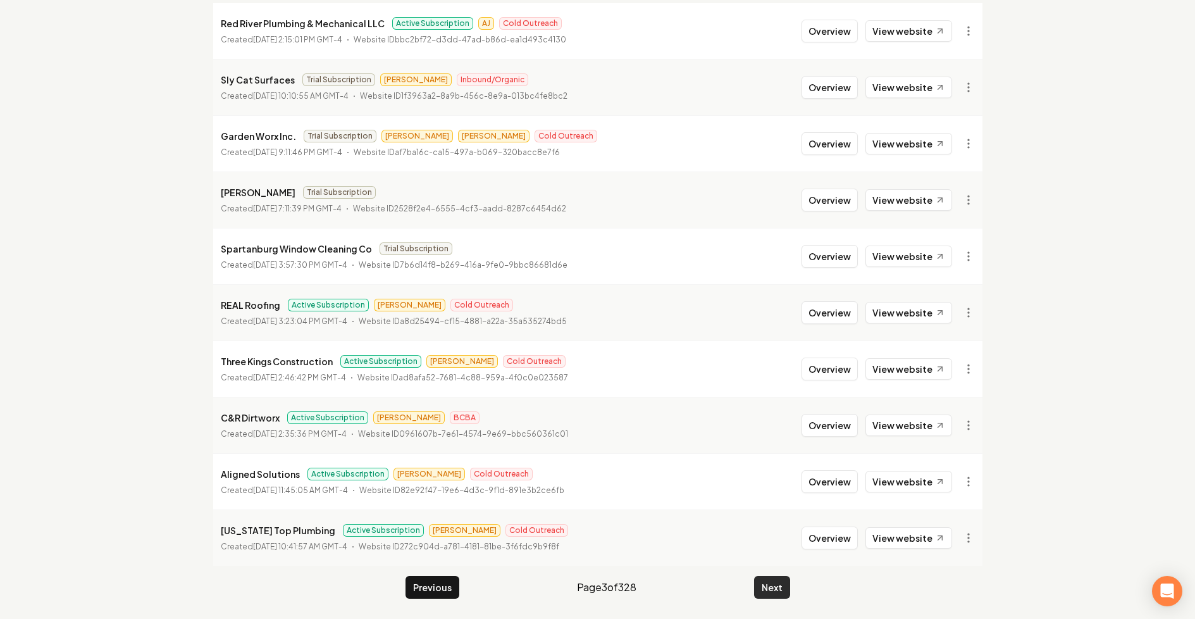
click at [784, 587] on button "Next" at bounding box center [772, 587] width 36 height 23
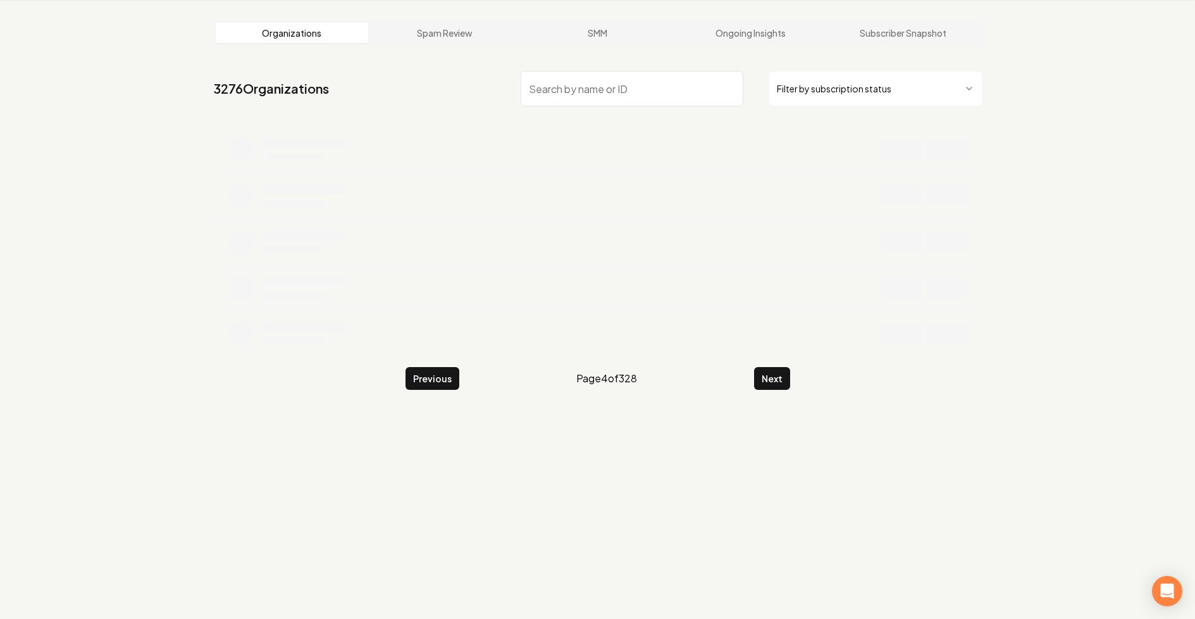
scroll to position [171, 0]
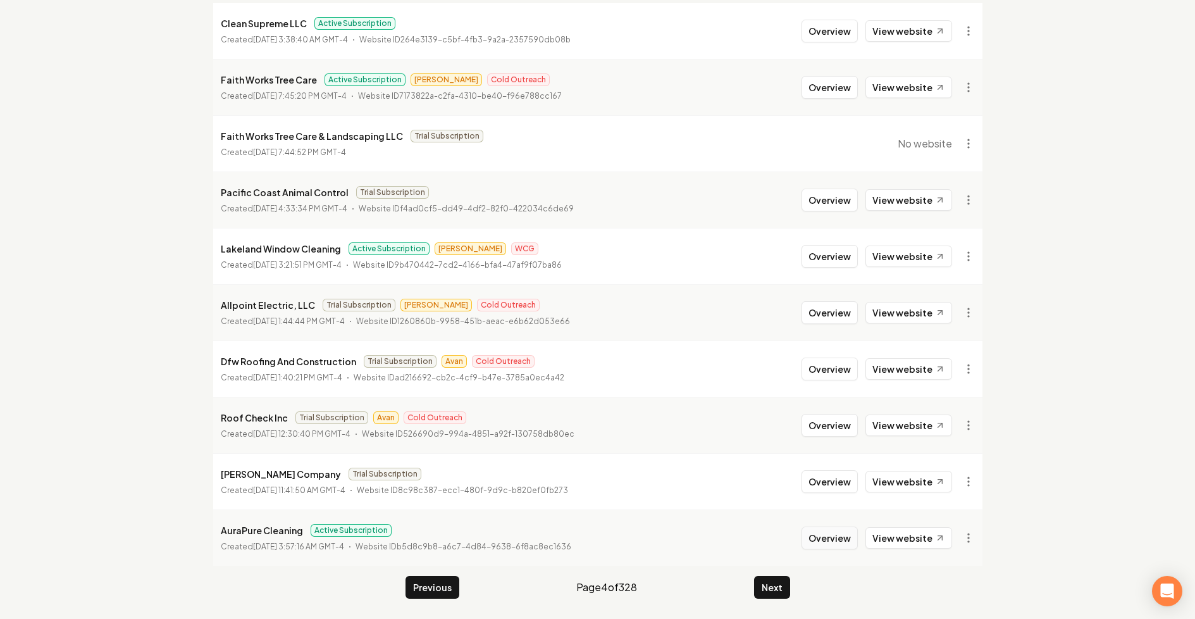
click at [839, 540] on button "Overview" at bounding box center [829, 537] width 56 height 23
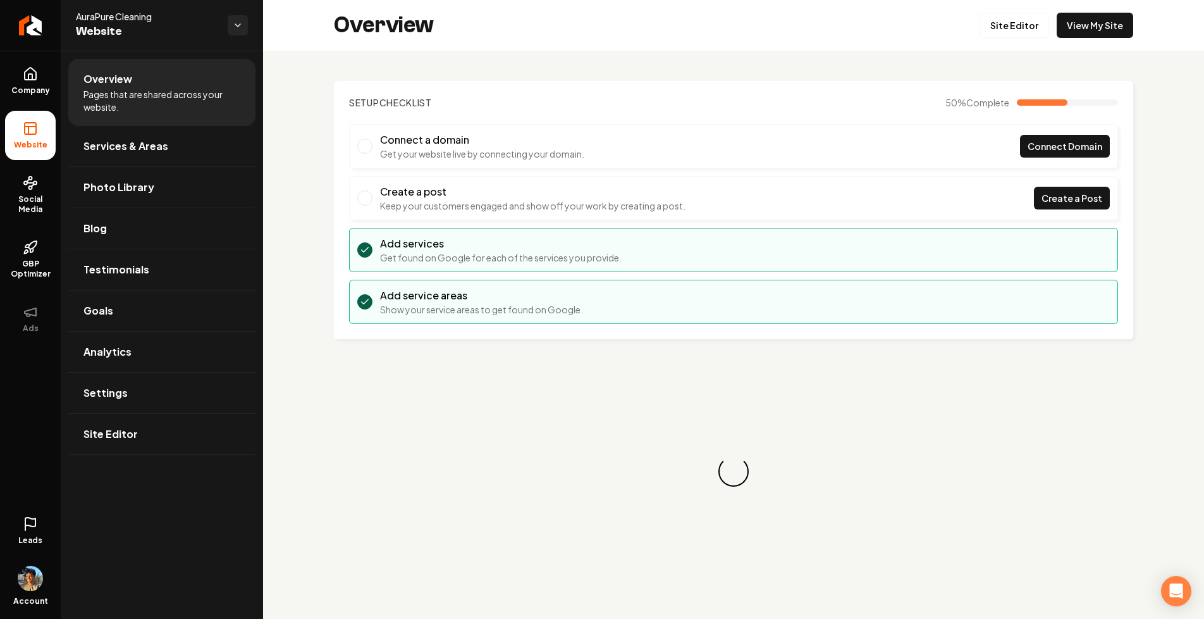
click at [24, 529] on icon at bounding box center [30, 523] width 15 height 15
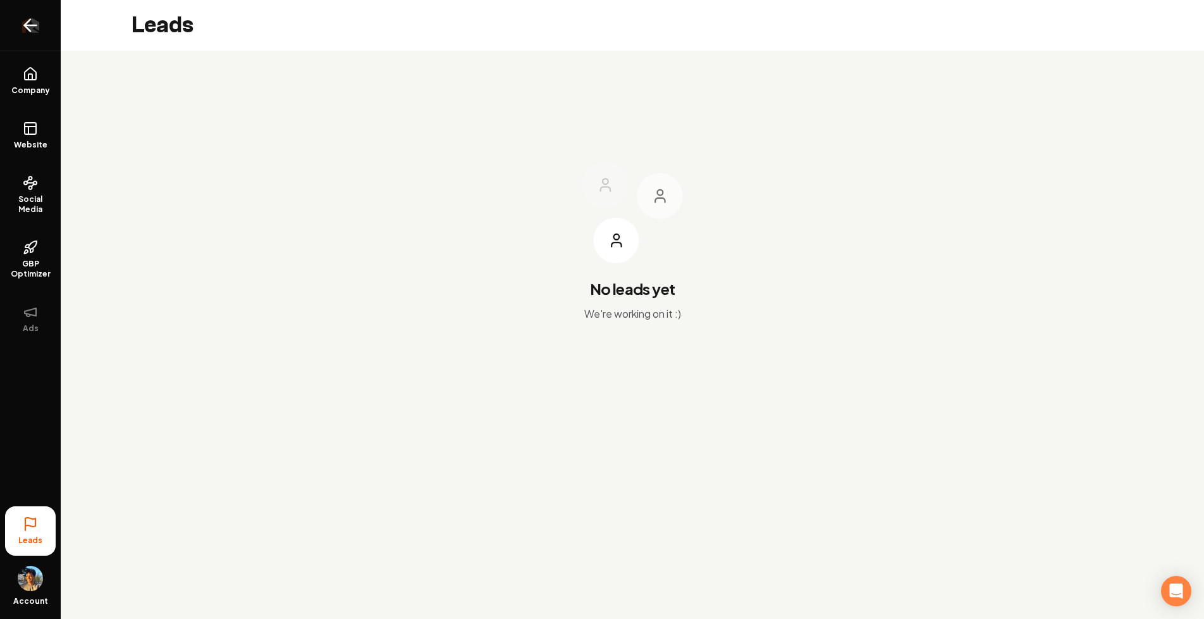
click at [40, 29] on link "Return to dashboard" at bounding box center [30, 25] width 61 height 51
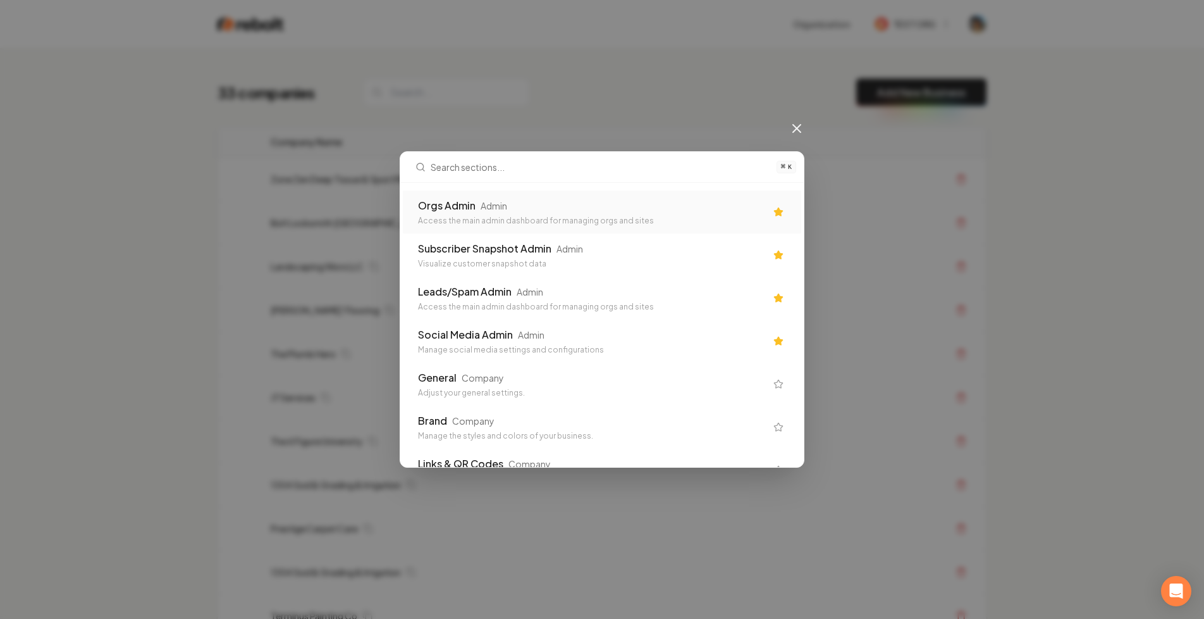
click at [523, 199] on div "Orgs Admin Admin" at bounding box center [592, 205] width 348 height 15
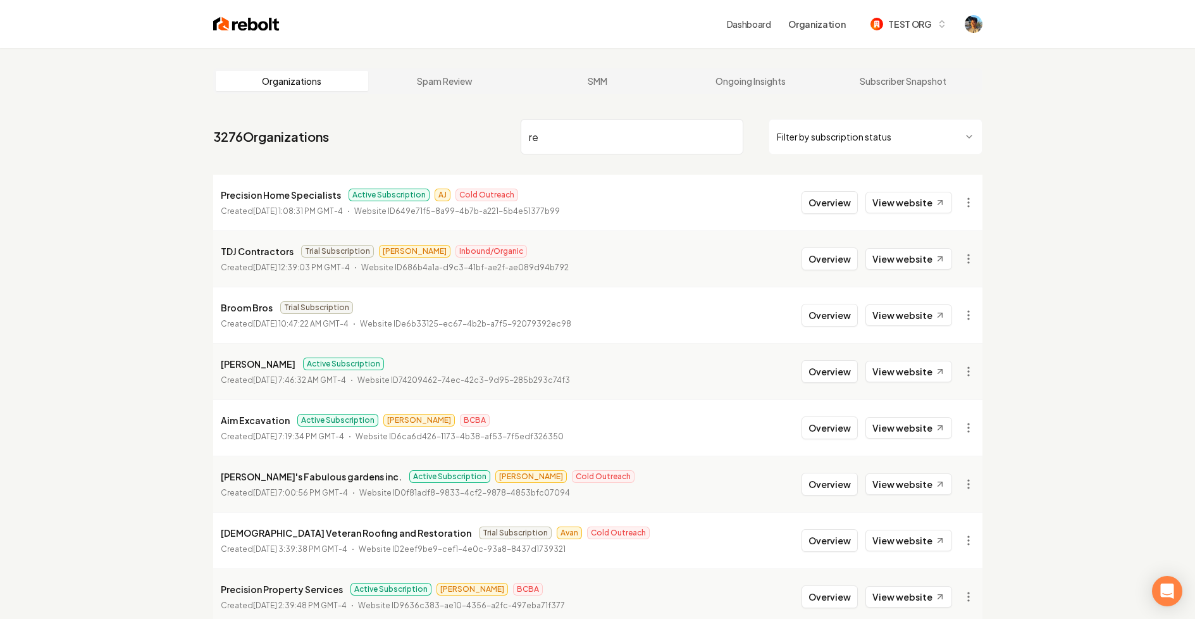
type input "rea"
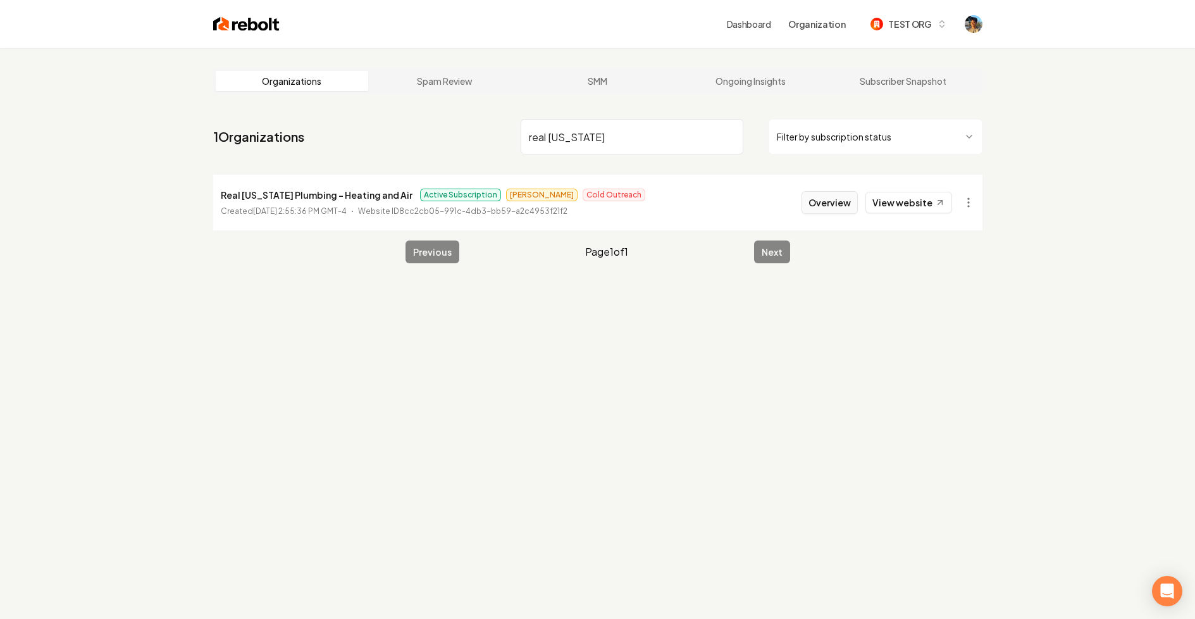
type input "real [US_STATE]"
click at [838, 198] on button "Overview" at bounding box center [829, 202] width 56 height 23
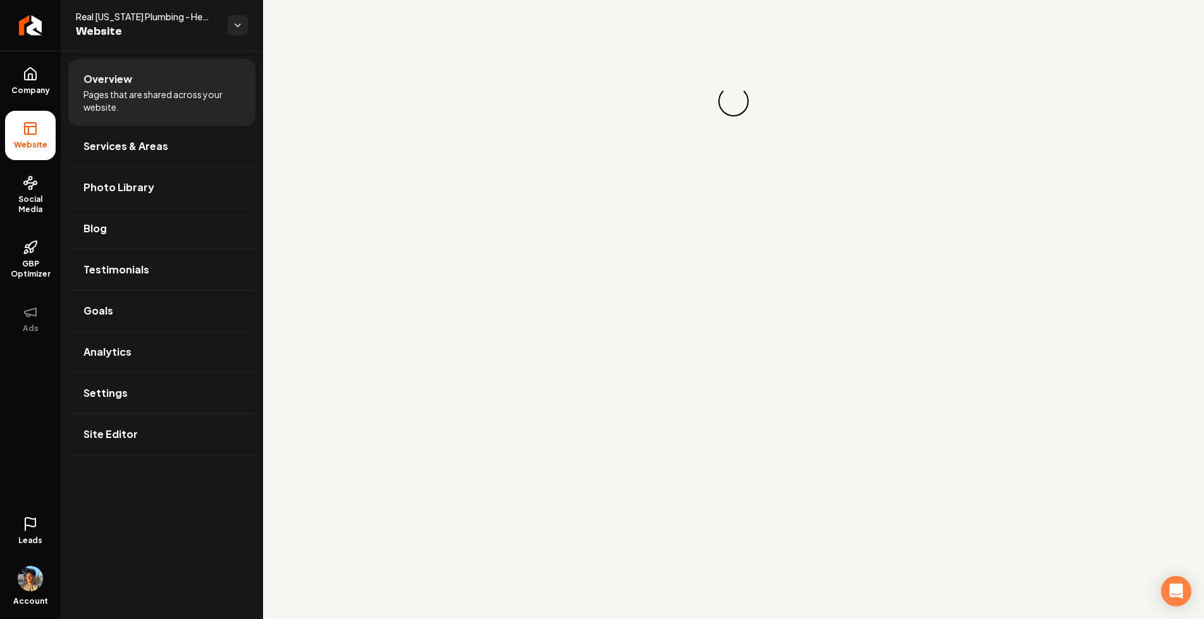
click at [44, 542] on link "Leads" at bounding box center [30, 530] width 51 height 49
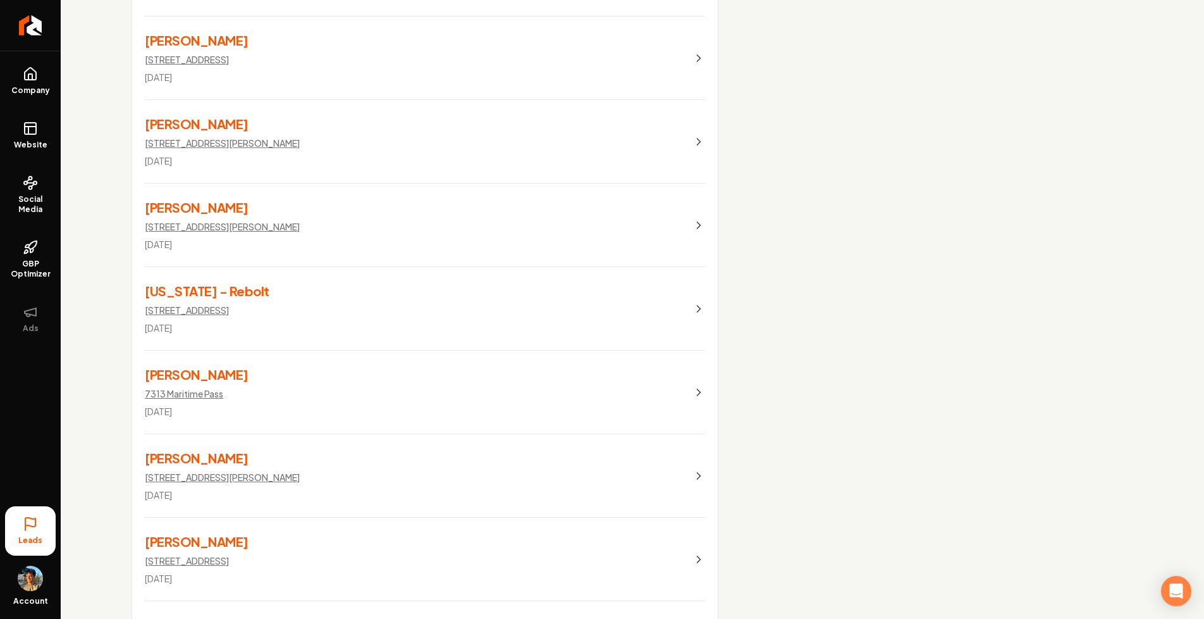
scroll to position [1303, 0]
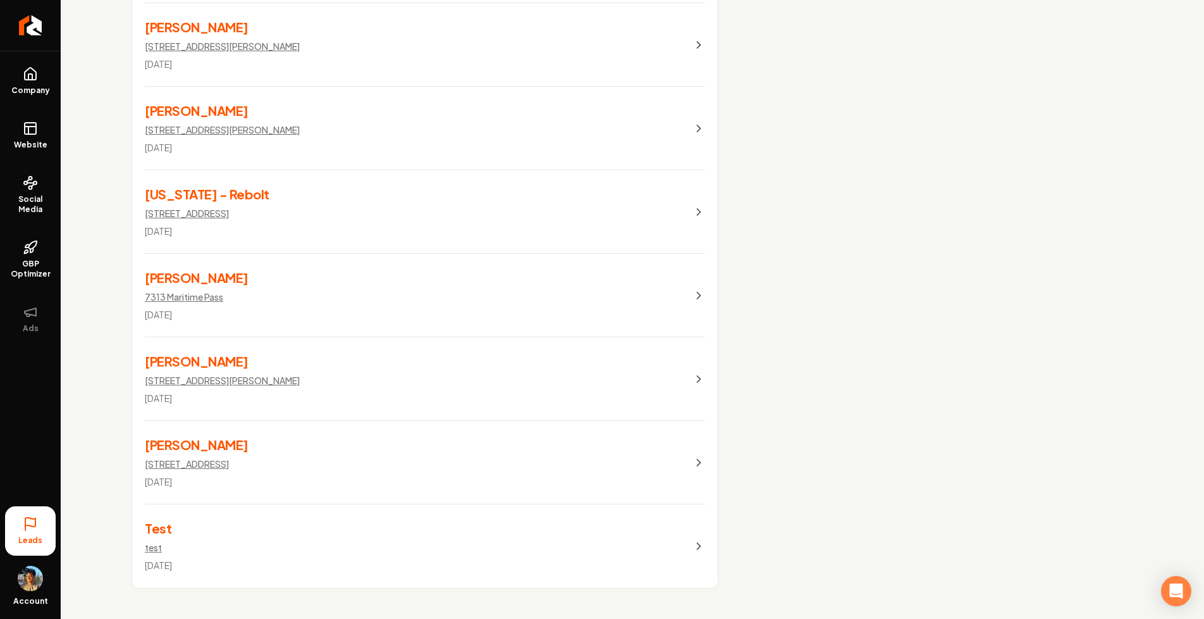
click at [356, 464] on link "[PERSON_NAME] [STREET_ADDRESS] [DATE]" at bounding box center [425, 462] width 586 height 83
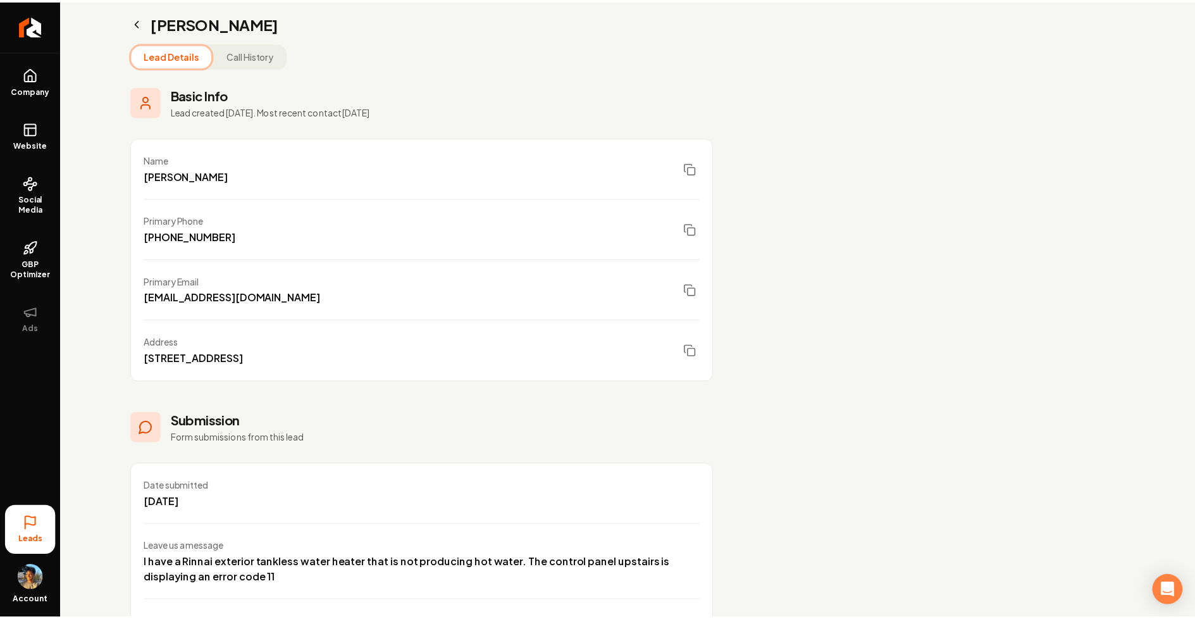
scroll to position [134, 0]
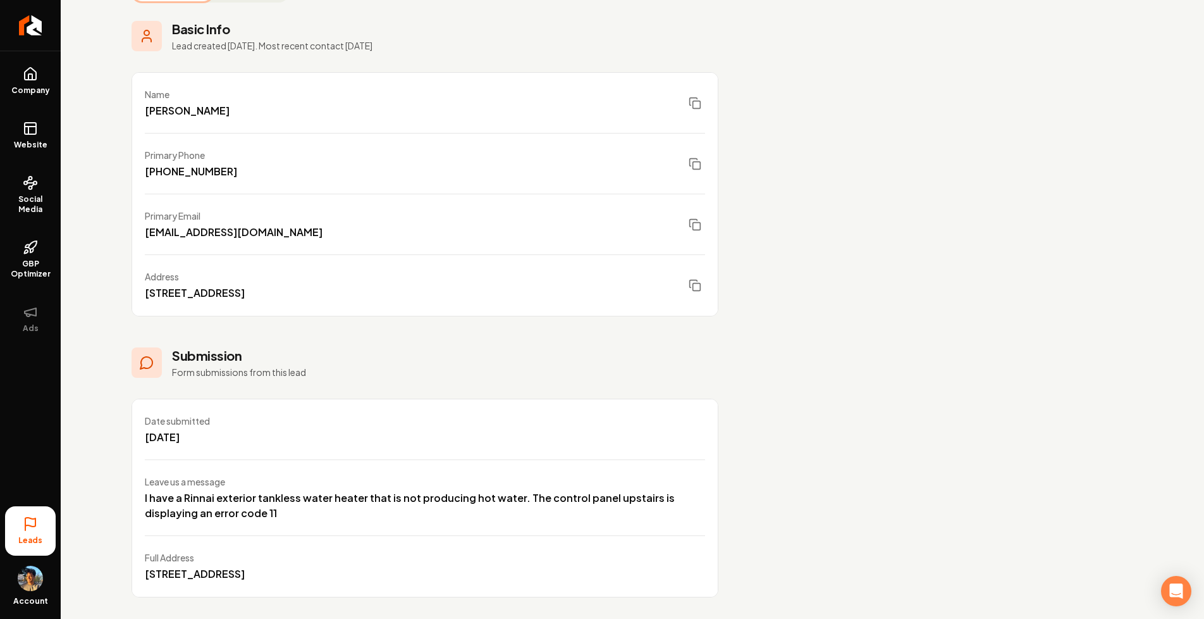
drag, startPoint x: 145, startPoint y: 275, endPoint x: 357, endPoint y: 288, distance: 212.4
click at [359, 288] on div "Address [STREET_ADDRESS]" at bounding box center [425, 285] width 586 height 61
click at [145, 274] on div "Address" at bounding box center [195, 276] width 100 height 13
drag, startPoint x: 146, startPoint y: 280, endPoint x: 383, endPoint y: 302, distance: 237.6
click at [383, 302] on div "Address [STREET_ADDRESS]" at bounding box center [425, 285] width 586 height 61
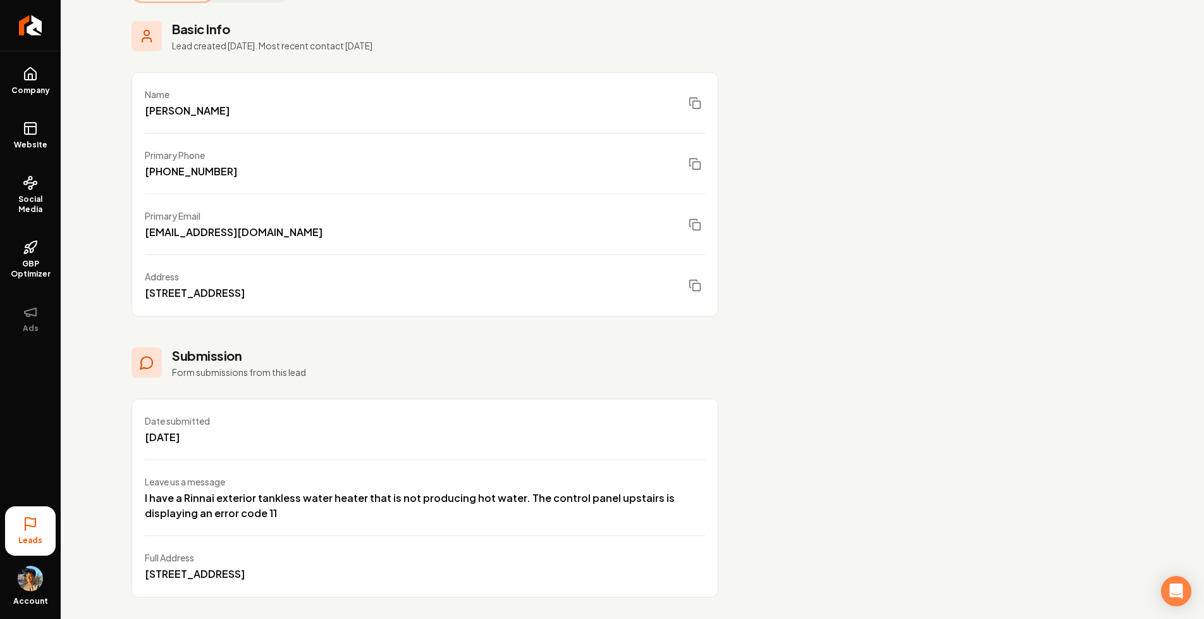
drag, startPoint x: 178, startPoint y: 277, endPoint x: 374, endPoint y: 287, distance: 195.7
click at [374, 287] on div "Address [STREET_ADDRESS]" at bounding box center [425, 285] width 586 height 61
click at [19, 20] on link "Return to dashboard" at bounding box center [30, 25] width 61 height 51
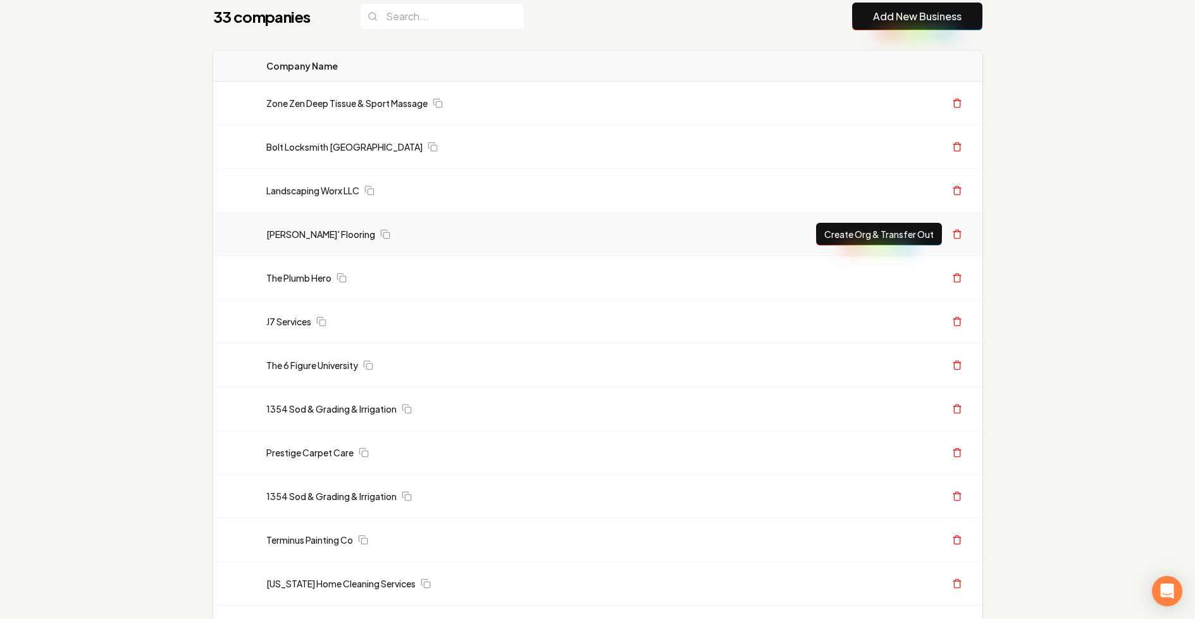
scroll to position [87, 0]
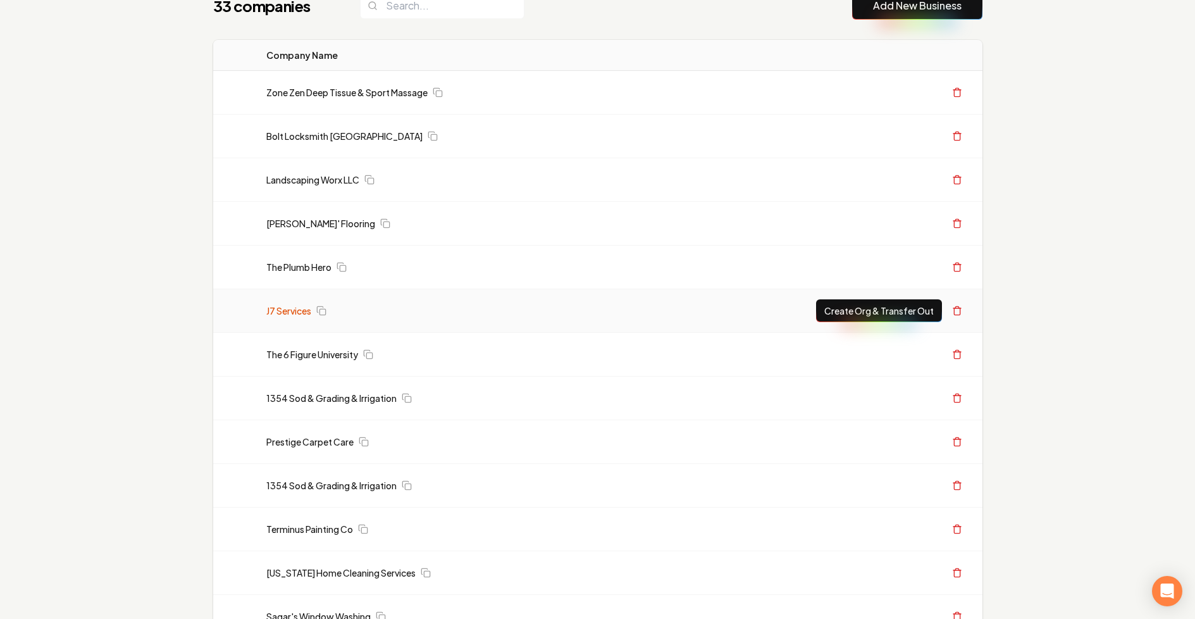
click at [294, 312] on link "J7 Services" at bounding box center [288, 310] width 45 height 13
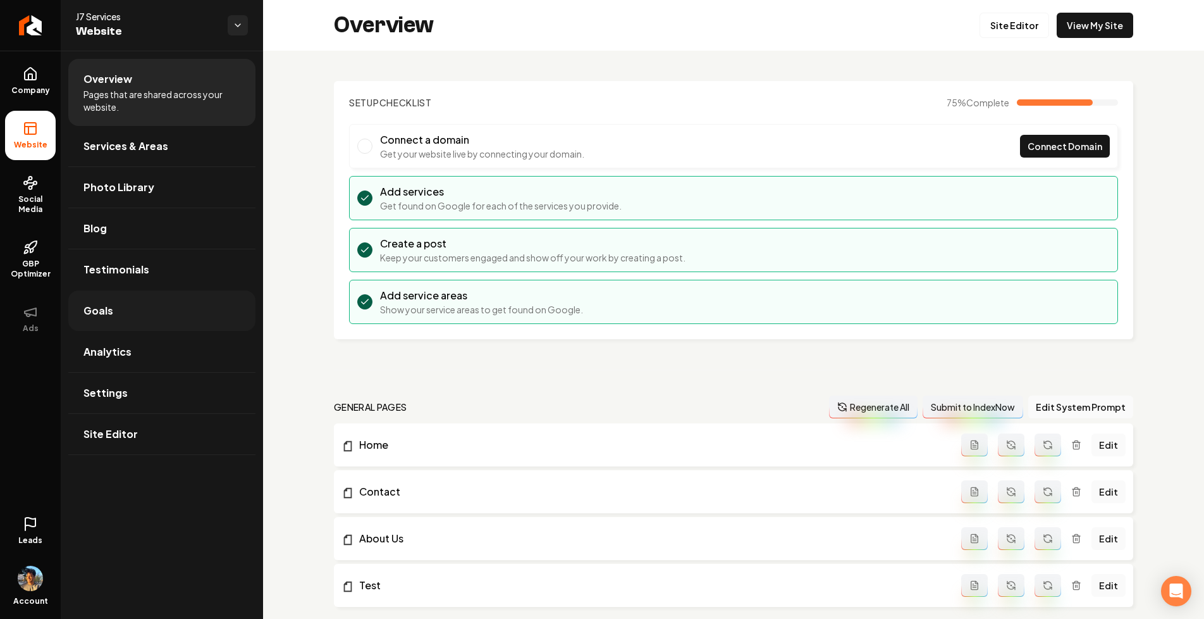
click at [116, 309] on link "Goals" at bounding box center [161, 310] width 187 height 40
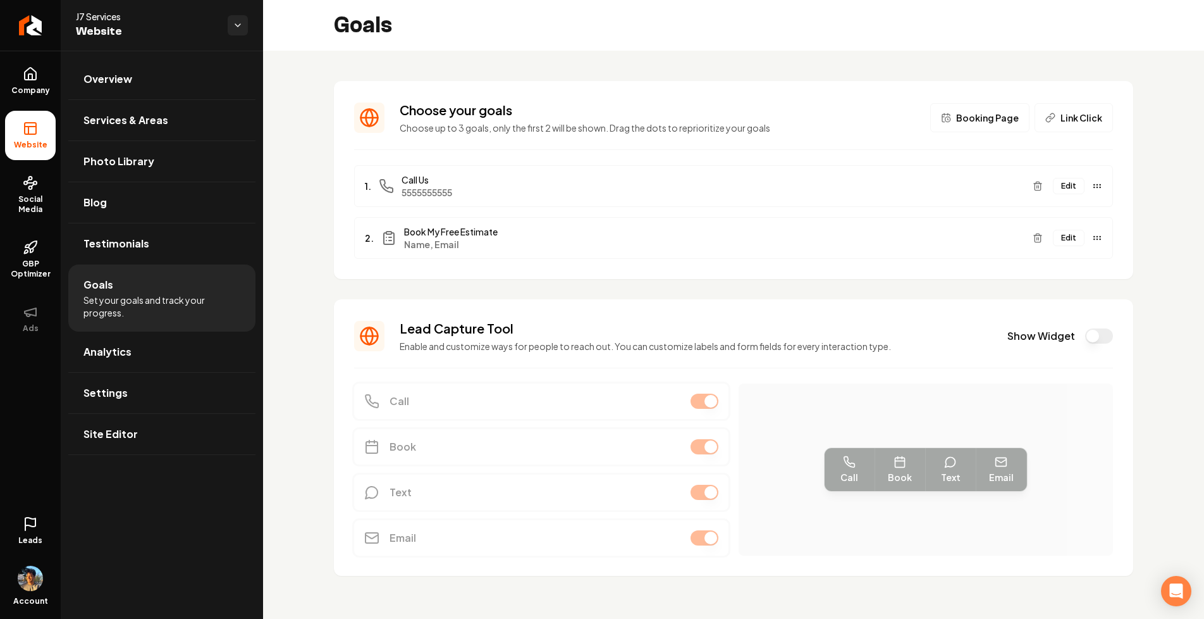
click at [1054, 185] on button "Edit" at bounding box center [1069, 186] width 32 height 16
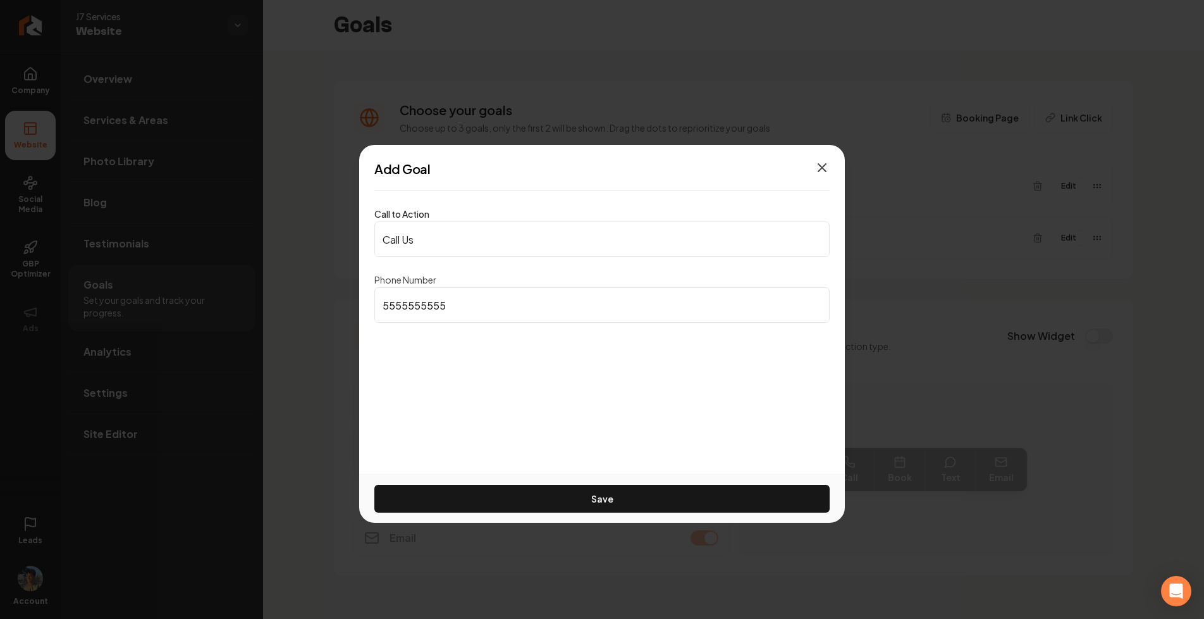
click at [820, 165] on icon "button" at bounding box center [823, 168] width 8 height 8
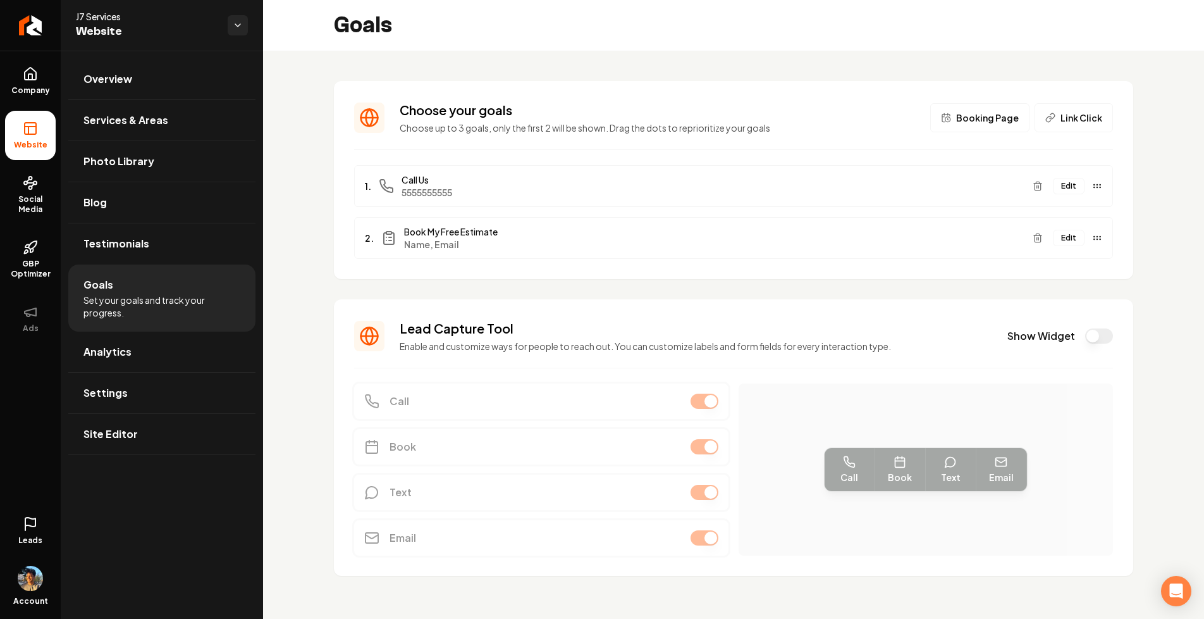
click at [1064, 235] on button "Edit" at bounding box center [1069, 238] width 32 height 16
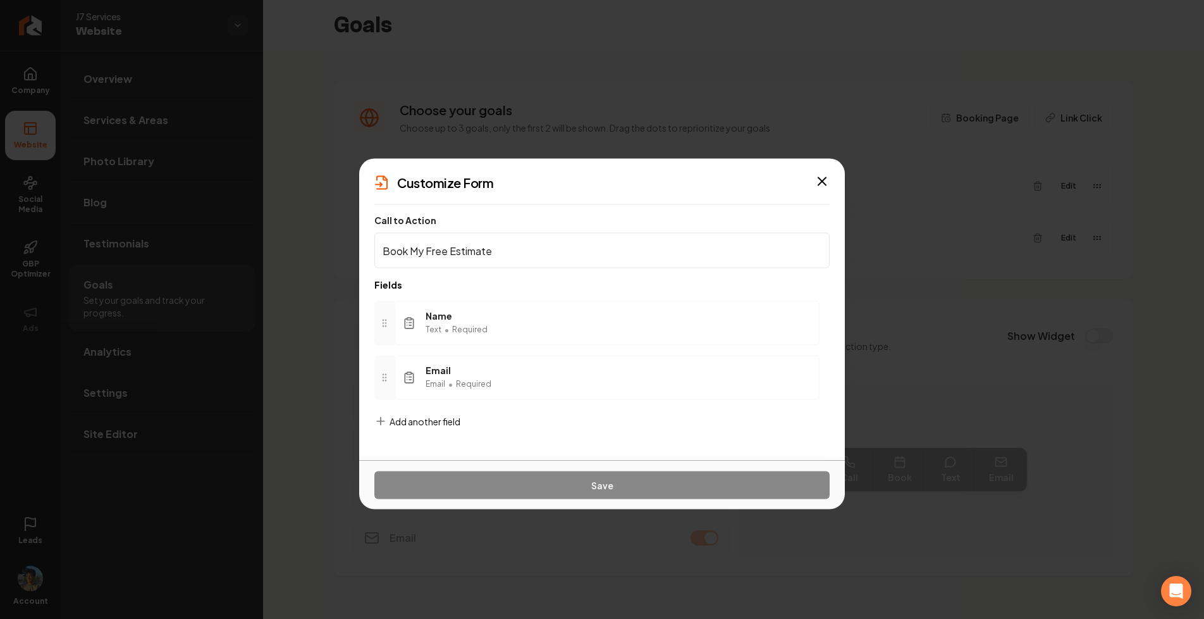
click at [459, 331] on span "Required" at bounding box center [469, 329] width 35 height 10
click at [413, 422] on span "Add another field" at bounding box center [425, 421] width 71 height 13
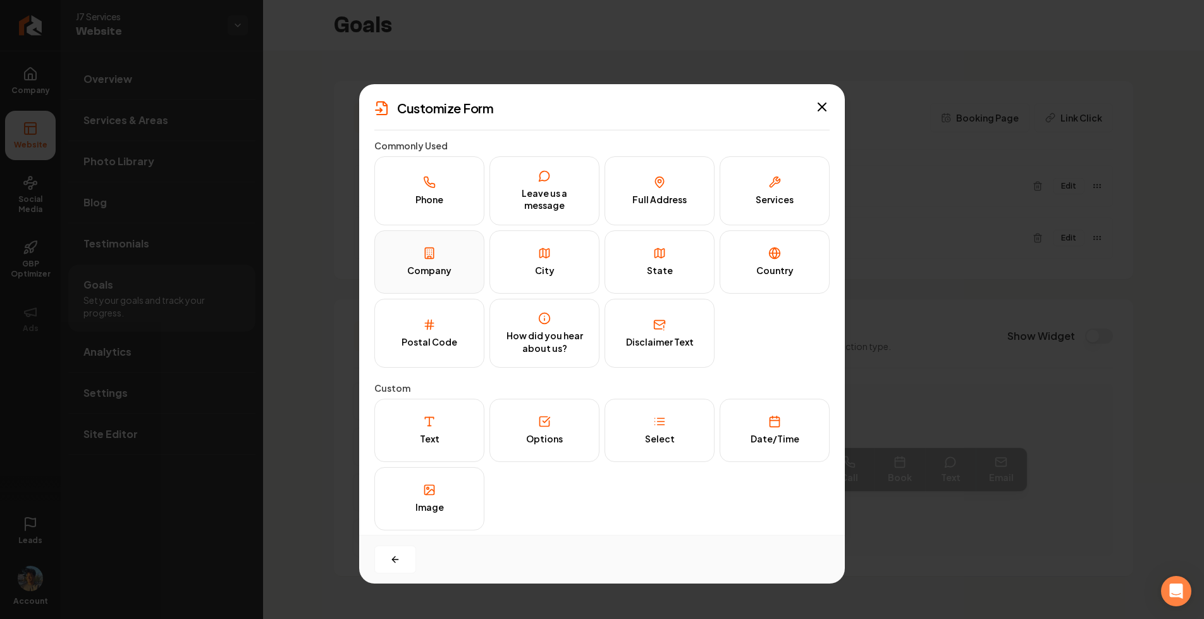
click at [431, 275] on div "Company" at bounding box center [429, 270] width 44 height 13
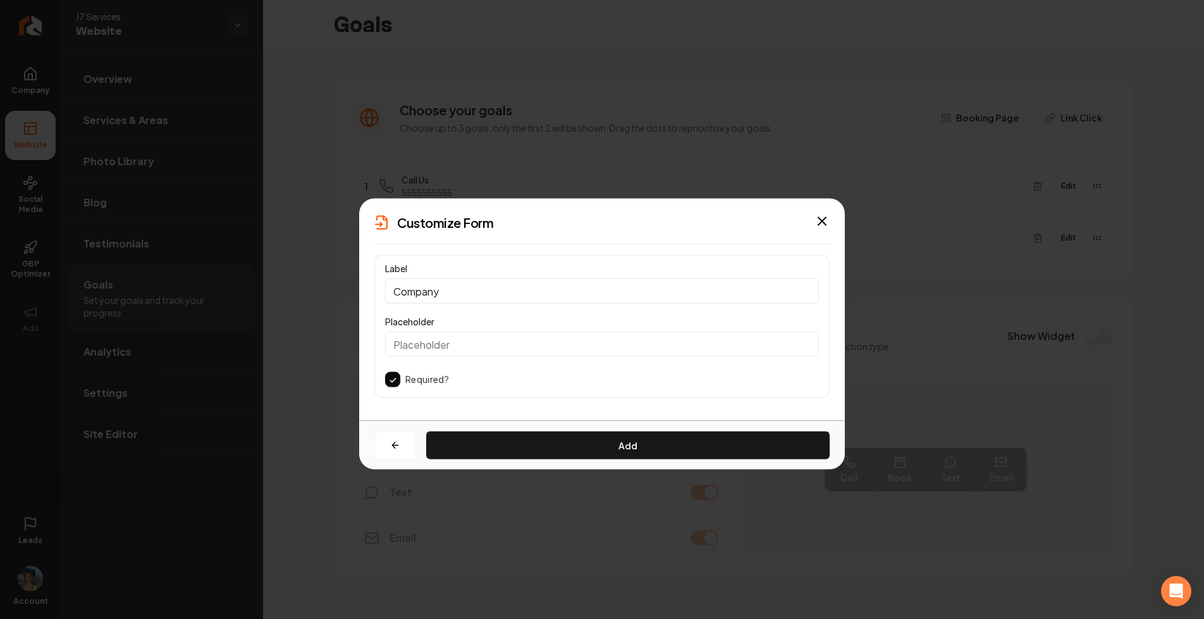
click at [390, 374] on button "button" at bounding box center [392, 379] width 15 height 15
click at [468, 444] on button "Add" at bounding box center [628, 445] width 404 height 28
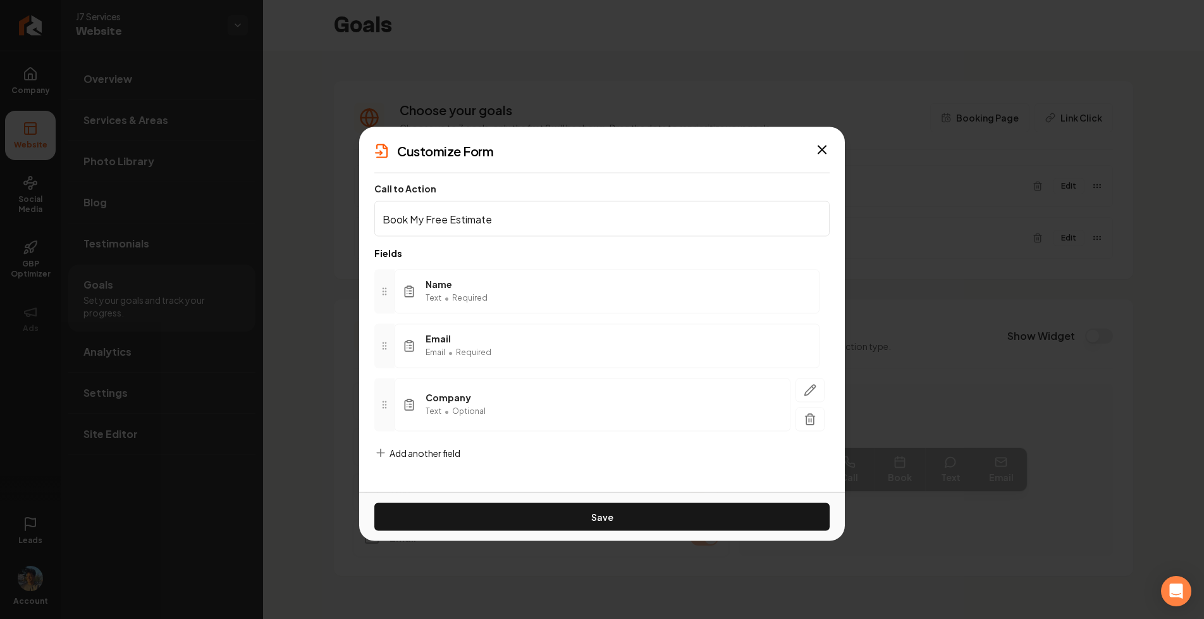
click at [390, 451] on span "Add another field" at bounding box center [425, 453] width 71 height 13
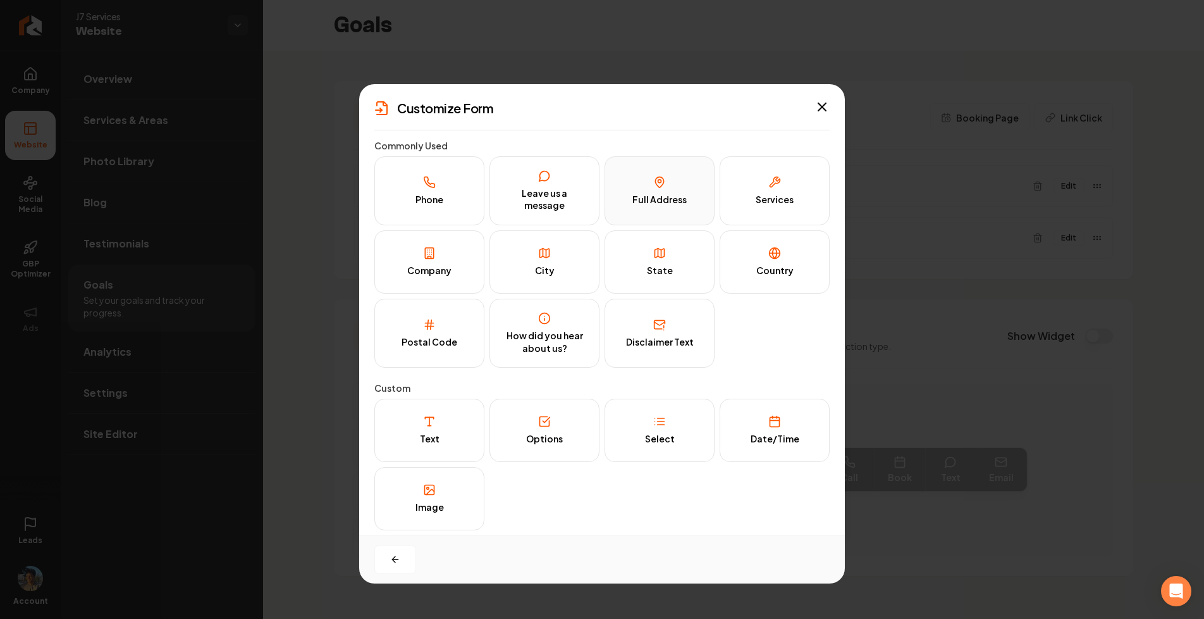
click at [665, 194] on div "Full Address" at bounding box center [660, 200] width 54 height 13
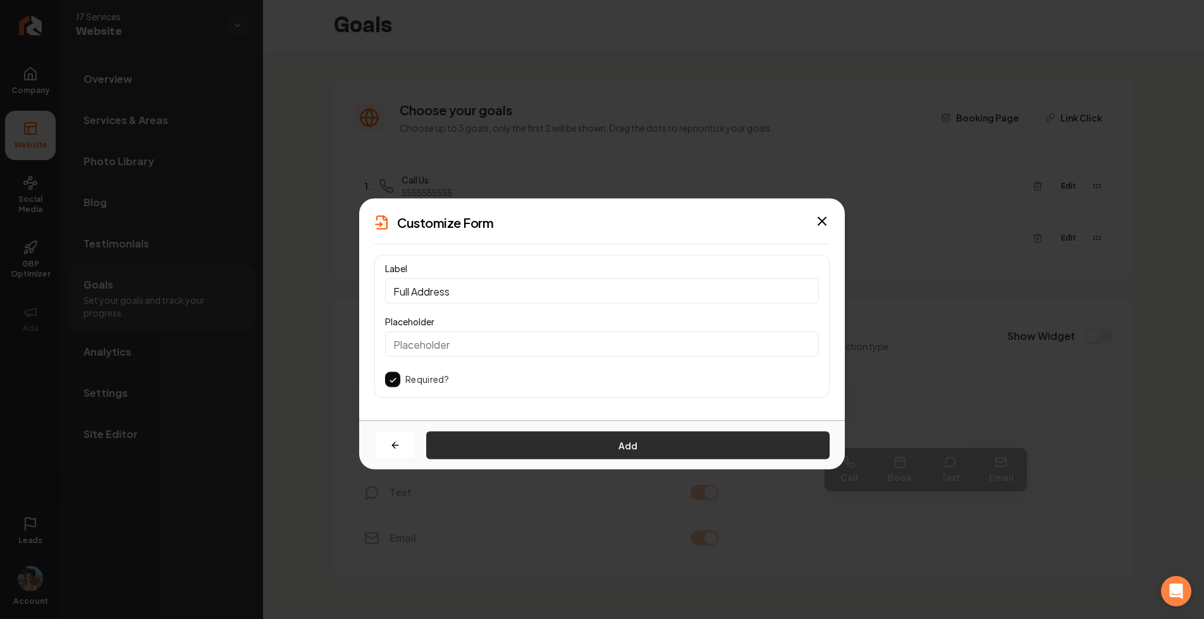
click at [520, 450] on button "Add" at bounding box center [628, 445] width 404 height 28
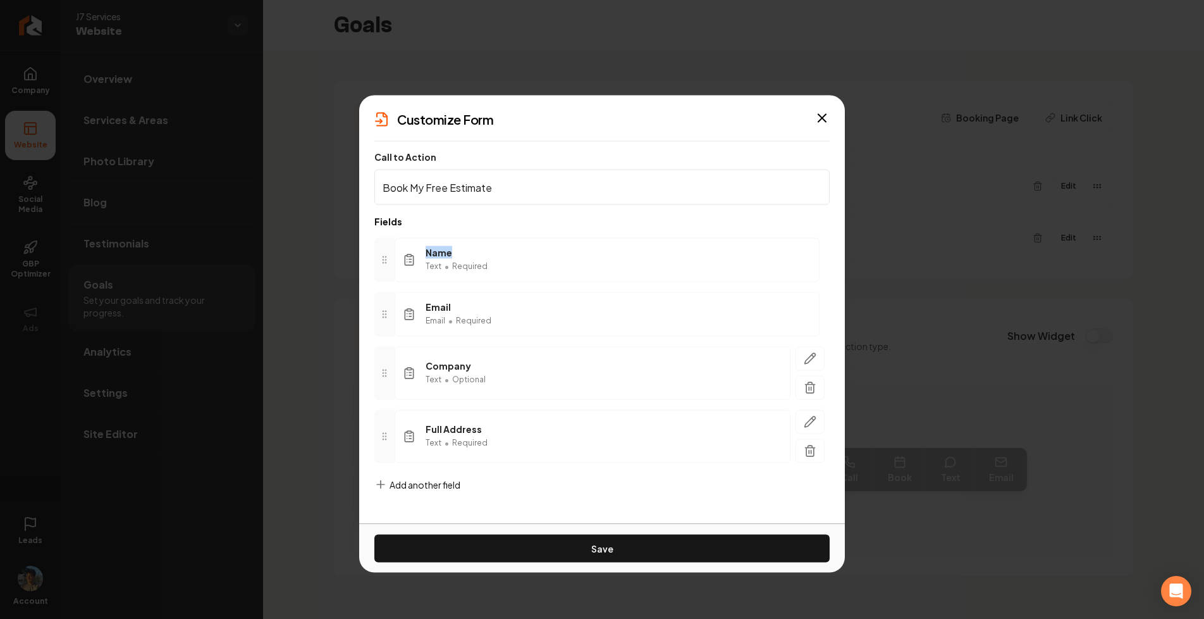
drag, startPoint x: 426, startPoint y: 253, endPoint x: 491, endPoint y: 253, distance: 64.5
click at [491, 253] on div "Name Text • Required" at bounding box center [607, 260] width 425 height 44
drag, startPoint x: 425, startPoint y: 305, endPoint x: 497, endPoint y: 310, distance: 71.7
click at [497, 310] on div "Email Email • Required" at bounding box center [607, 314] width 425 height 44
drag, startPoint x: 422, startPoint y: 428, endPoint x: 505, endPoint y: 437, distance: 84.0
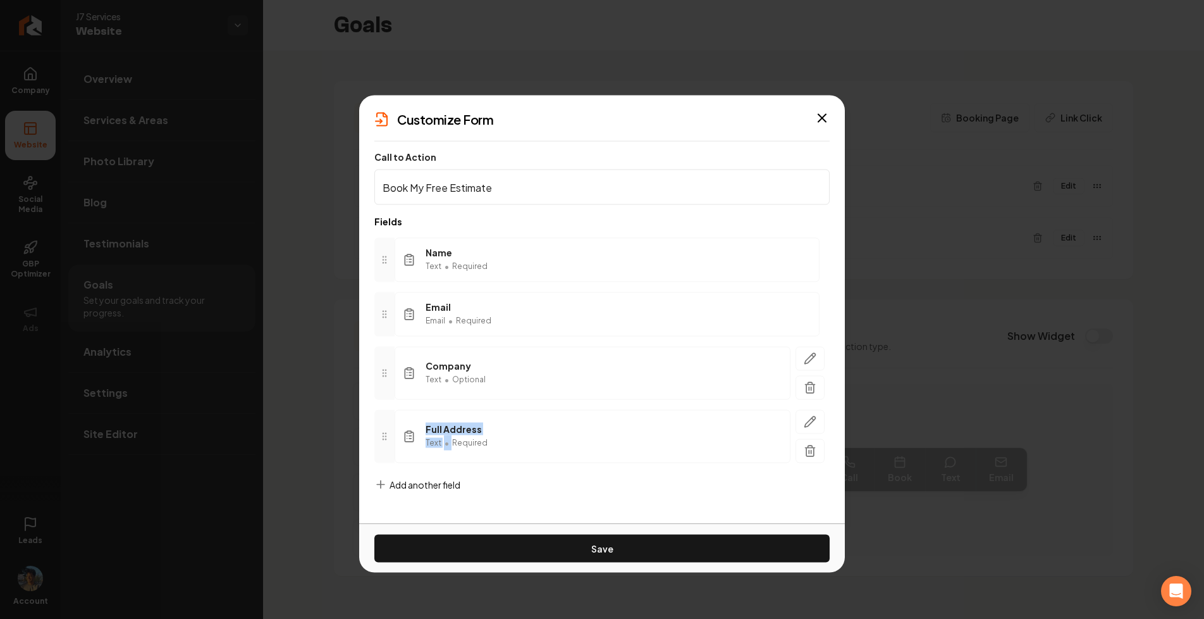
click at [505, 437] on div "Full Address Text • Required" at bounding box center [593, 436] width 396 height 53
drag, startPoint x: 489, startPoint y: 438, endPoint x: 412, endPoint y: 419, distance: 78.7
click at [412, 419] on div "Full Address Text • Required" at bounding box center [593, 436] width 396 height 53
drag, startPoint x: 424, startPoint y: 249, endPoint x: 490, endPoint y: 316, distance: 93.5
click at [490, 316] on div "Name Text • Required Email Email • Required Company Text • Optional Full Addres…" at bounding box center [601, 350] width 455 height 245
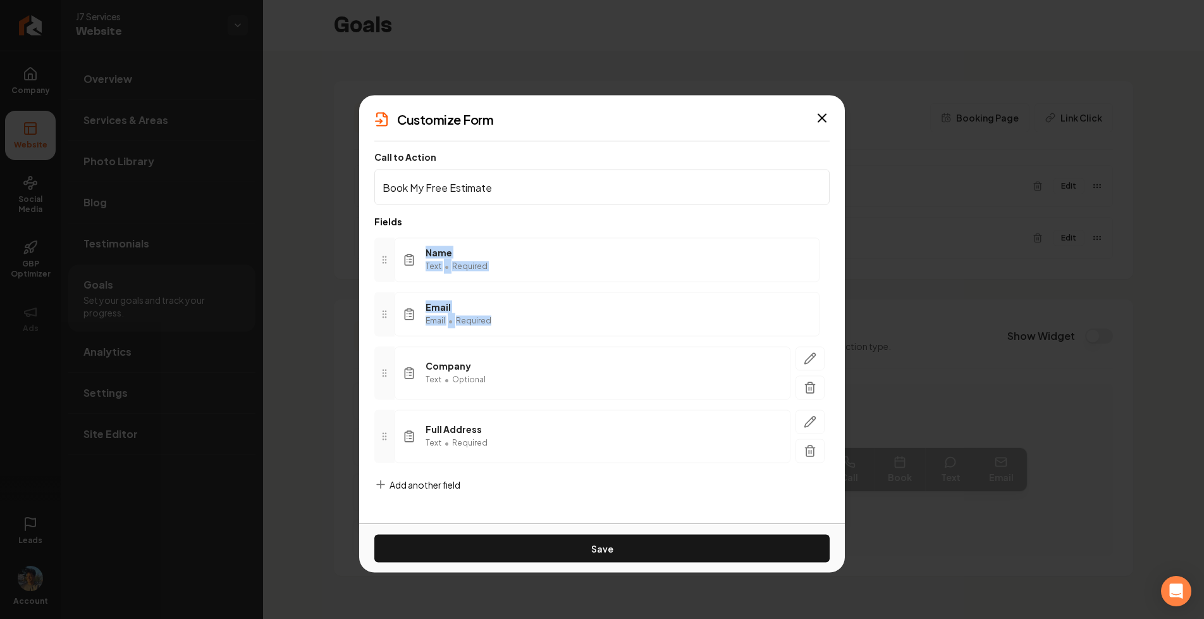
click at [490, 316] on div "Email Email • Required" at bounding box center [607, 314] width 425 height 44
click at [822, 118] on icon "button" at bounding box center [823, 118] width 8 height 8
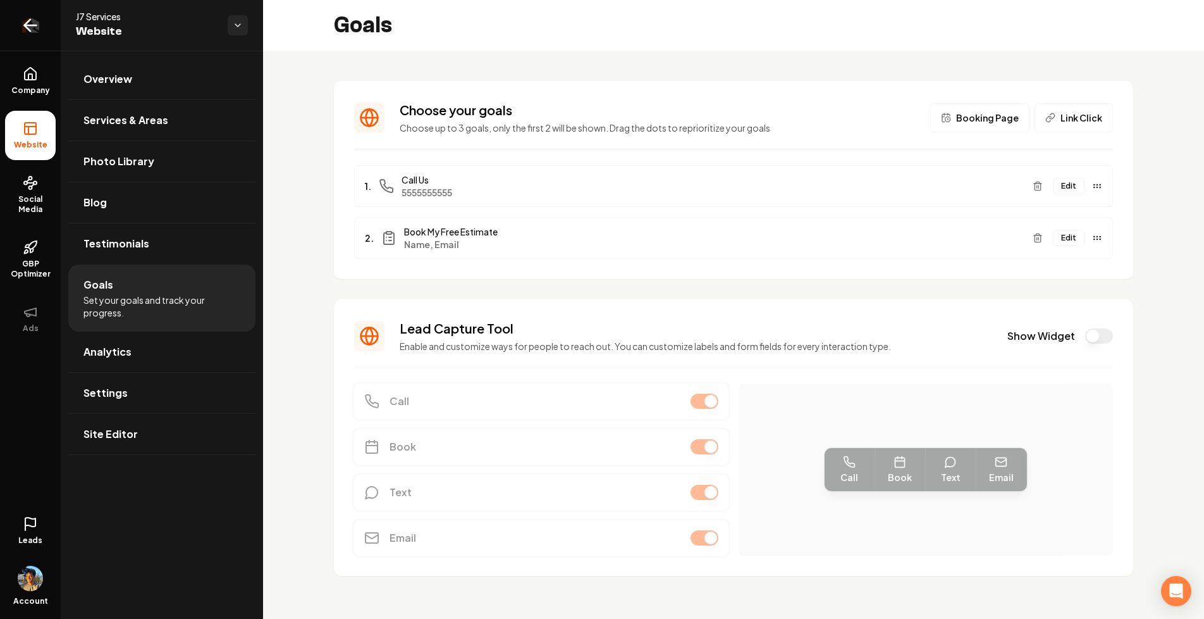
click at [39, 25] on icon "Return to dashboard" at bounding box center [30, 25] width 20 height 20
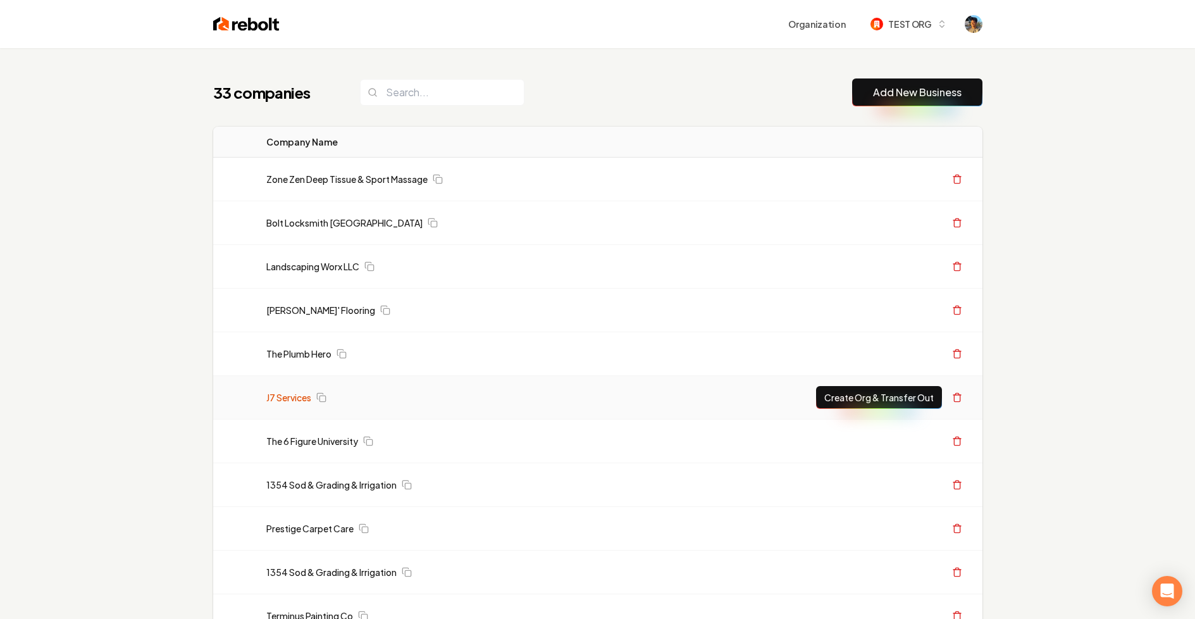
click at [302, 400] on link "J7 Services" at bounding box center [288, 397] width 45 height 13
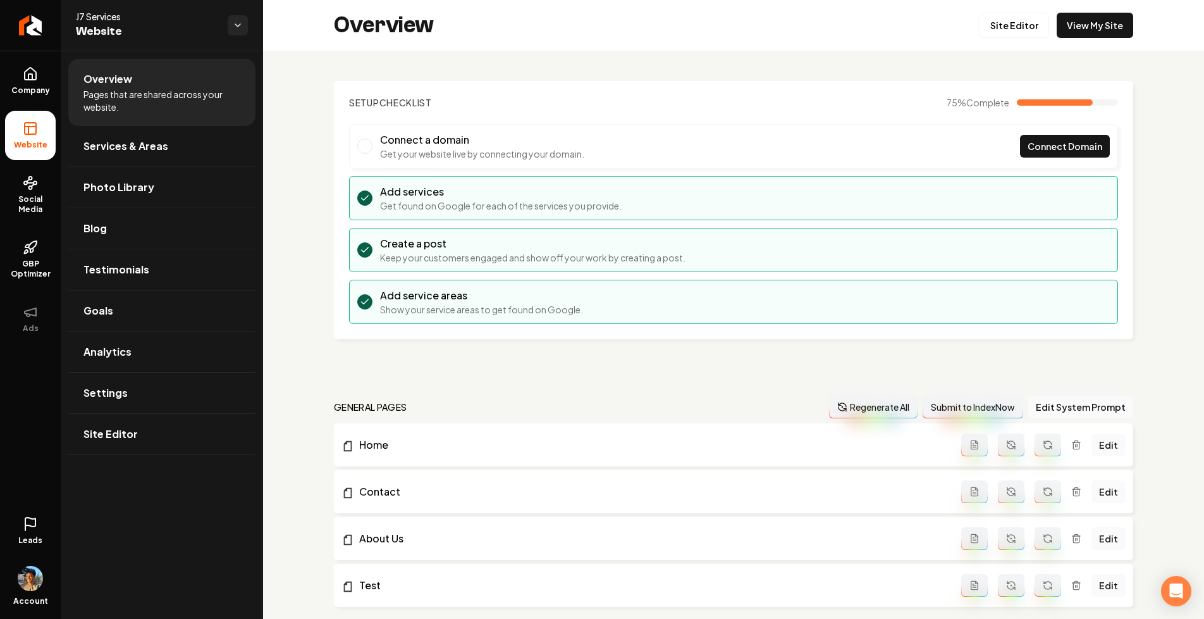
click at [27, 524] on icon at bounding box center [30, 521] width 10 height 9
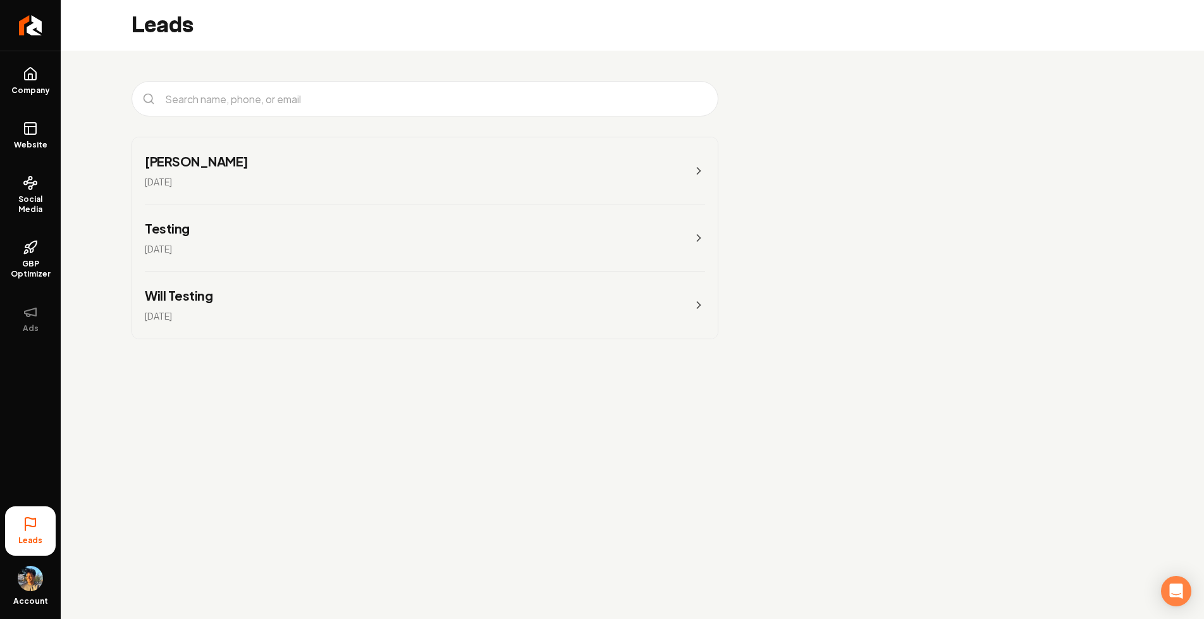
click at [256, 298] on link "Will Testing [DATE]" at bounding box center [425, 304] width 586 height 67
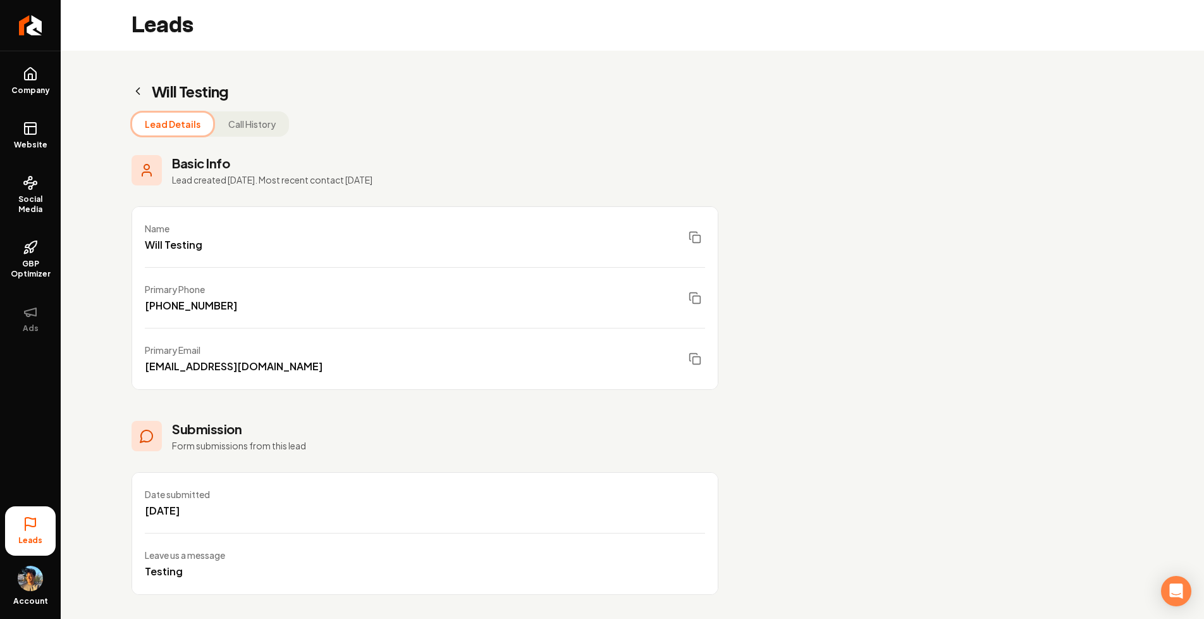
scroll to position [6, 0]
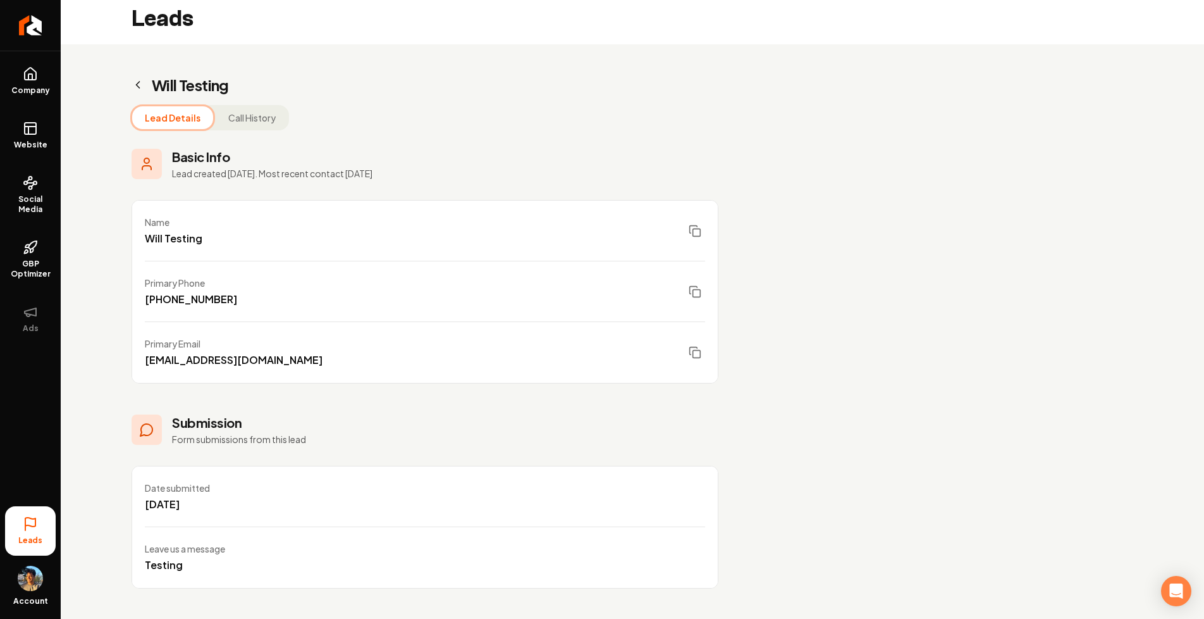
click at [142, 87] on icon "Main content area" at bounding box center [138, 84] width 13 height 13
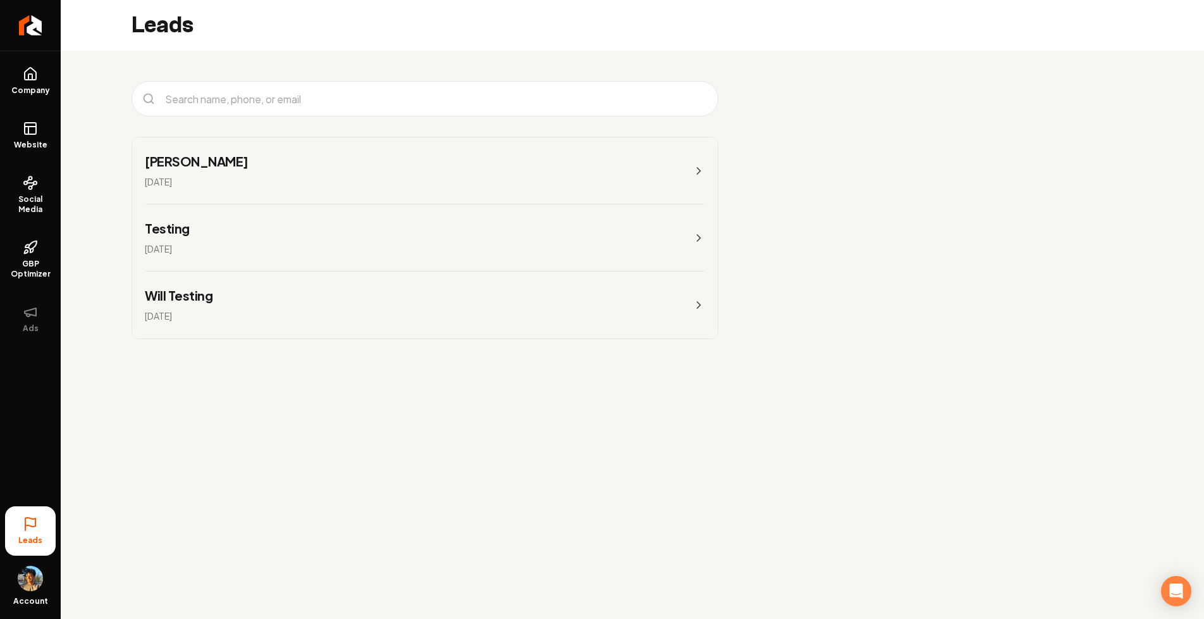
click at [261, 155] on link "[PERSON_NAME] [DATE]" at bounding box center [425, 170] width 586 height 67
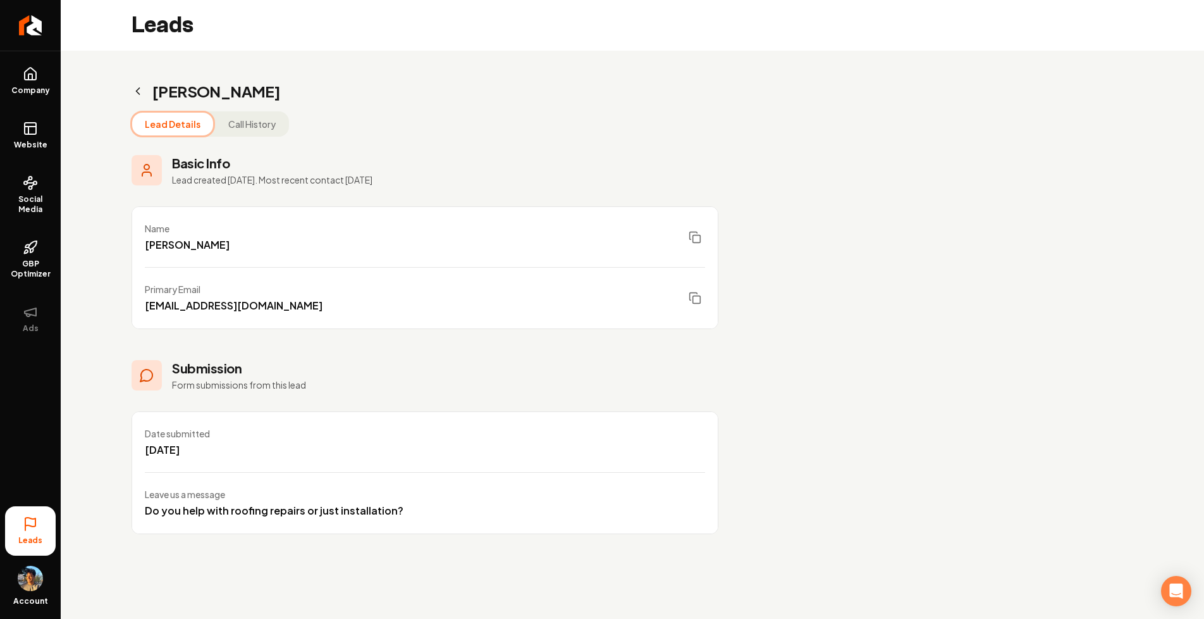
click at [142, 92] on icon "Main content area" at bounding box center [138, 91] width 13 height 13
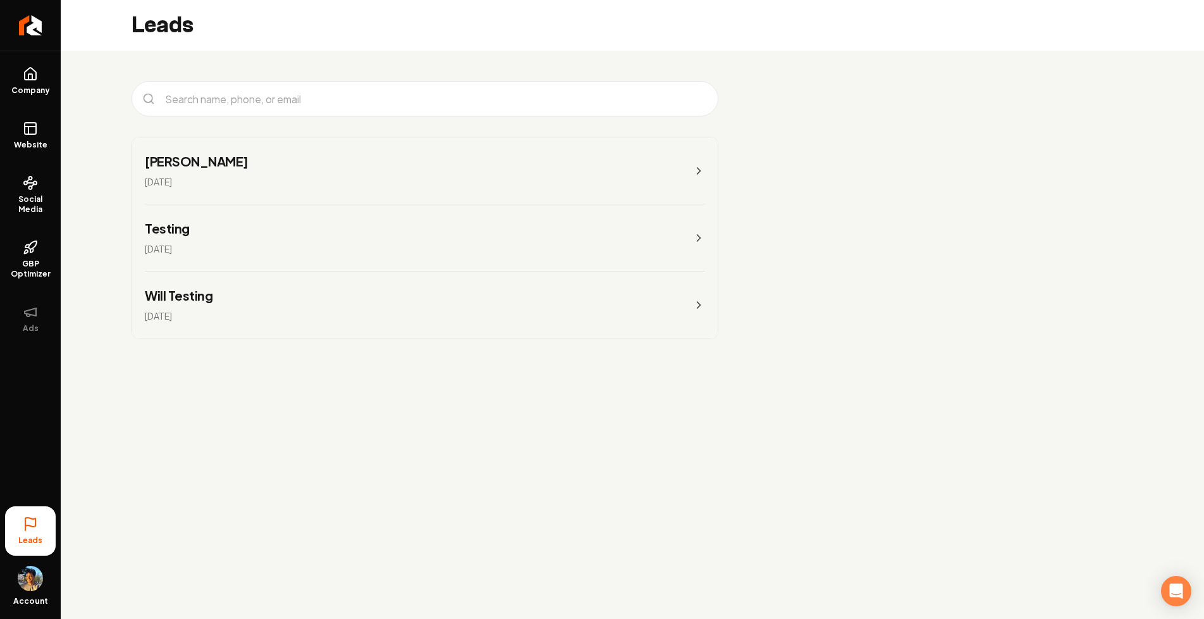
click at [249, 313] on link "Will Testing [DATE]" at bounding box center [425, 304] width 586 height 67
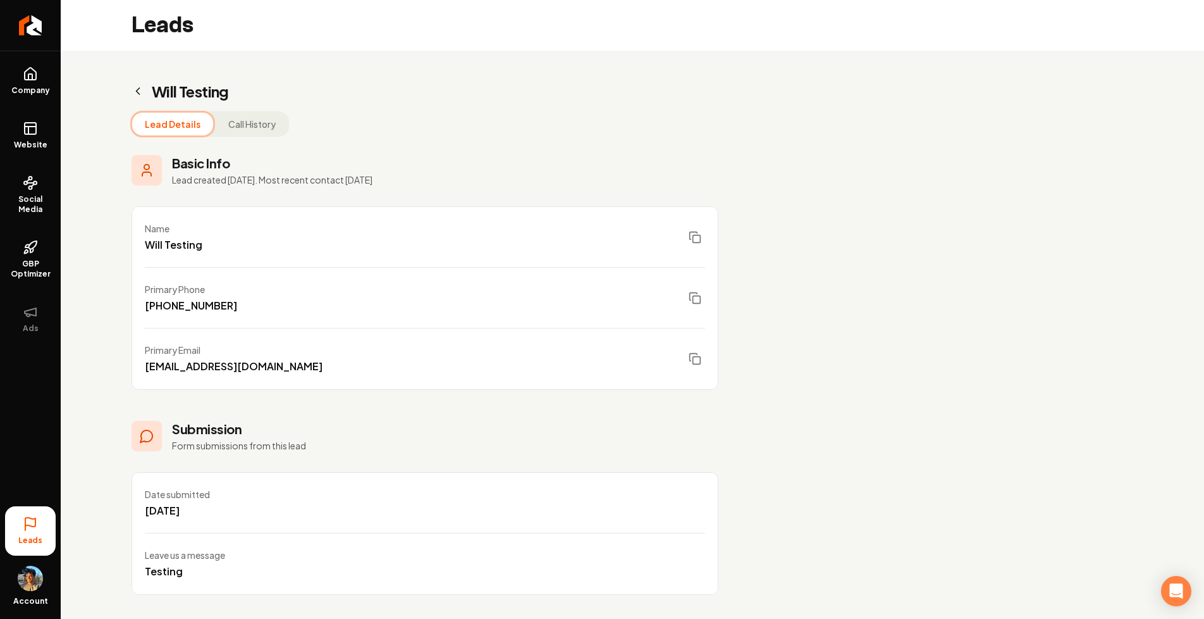
scroll to position [6, 0]
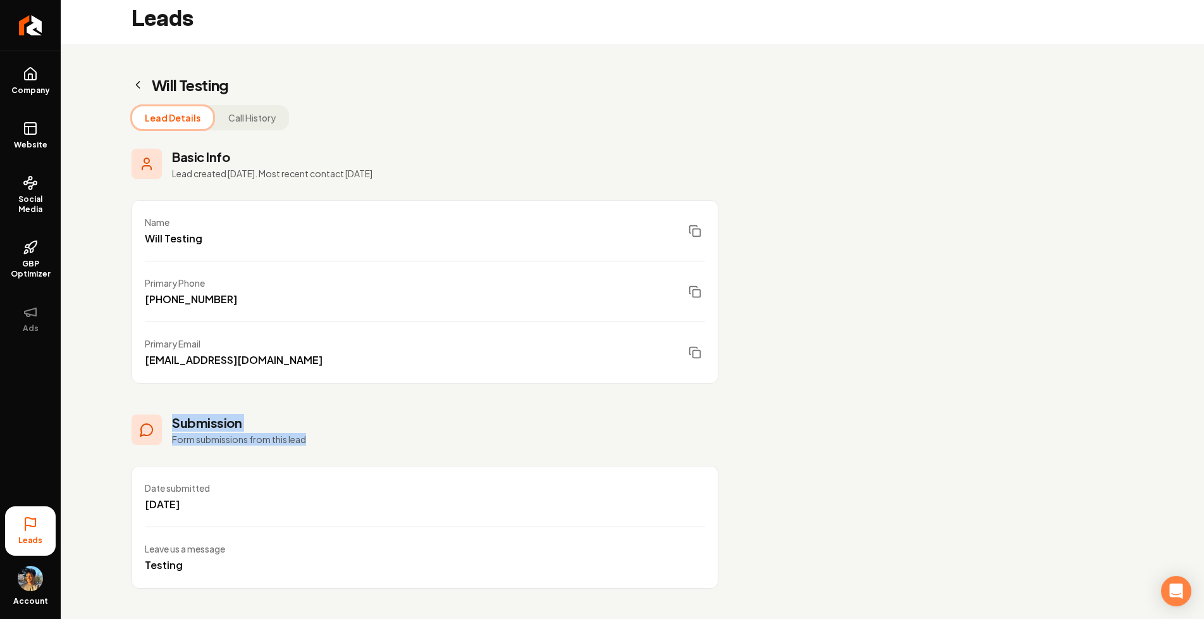
drag, startPoint x: 214, startPoint y: 429, endPoint x: 346, endPoint y: 446, distance: 132.7
click at [346, 446] on div "Submission Form submissions from this lead Date submitted [DATE] Leave us a mes…" at bounding box center [425, 501] width 587 height 175
click at [688, 444] on div "Submission Form submissions from this lead" at bounding box center [425, 430] width 587 height 32
drag, startPoint x: 175, startPoint y: 420, endPoint x: 332, endPoint y: 431, distance: 157.3
click at [332, 432] on div "Submission Form submissions from this lead" at bounding box center [425, 430] width 587 height 32
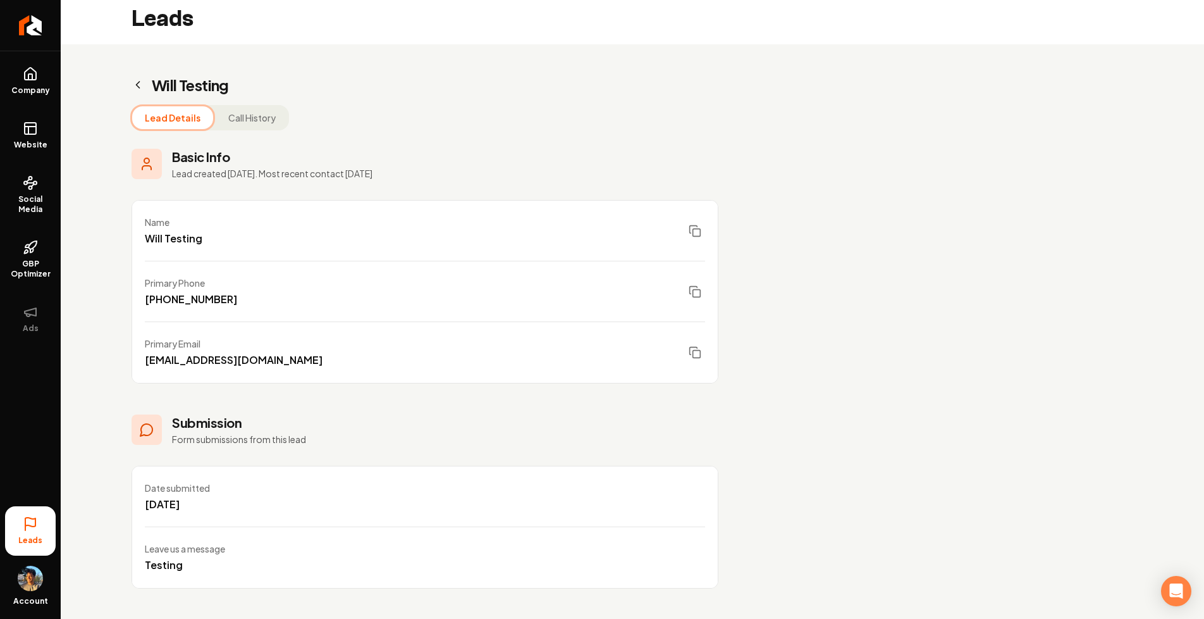
click at [282, 431] on div "Submission Form submissions from this lead" at bounding box center [239, 430] width 134 height 32
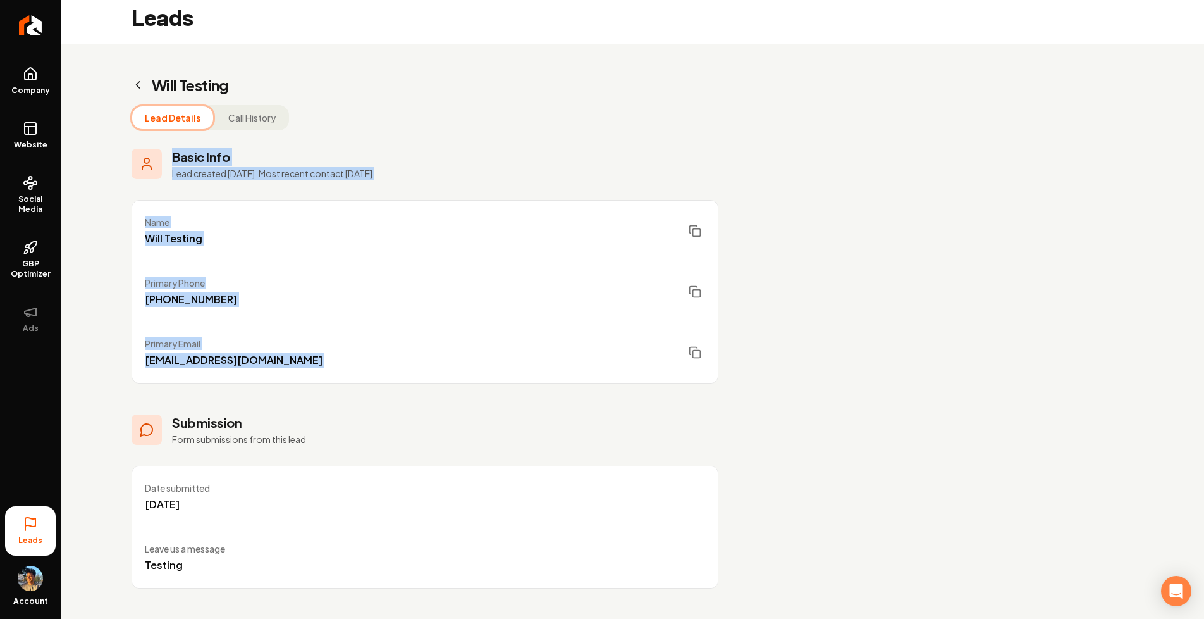
drag, startPoint x: 125, startPoint y: 157, endPoint x: 602, endPoint y: 362, distance: 518.8
click at [602, 362] on div "Will Testing Lead Details Call History Basic Info Lead created [DATE]. Most rec…" at bounding box center [425, 331] width 729 height 574
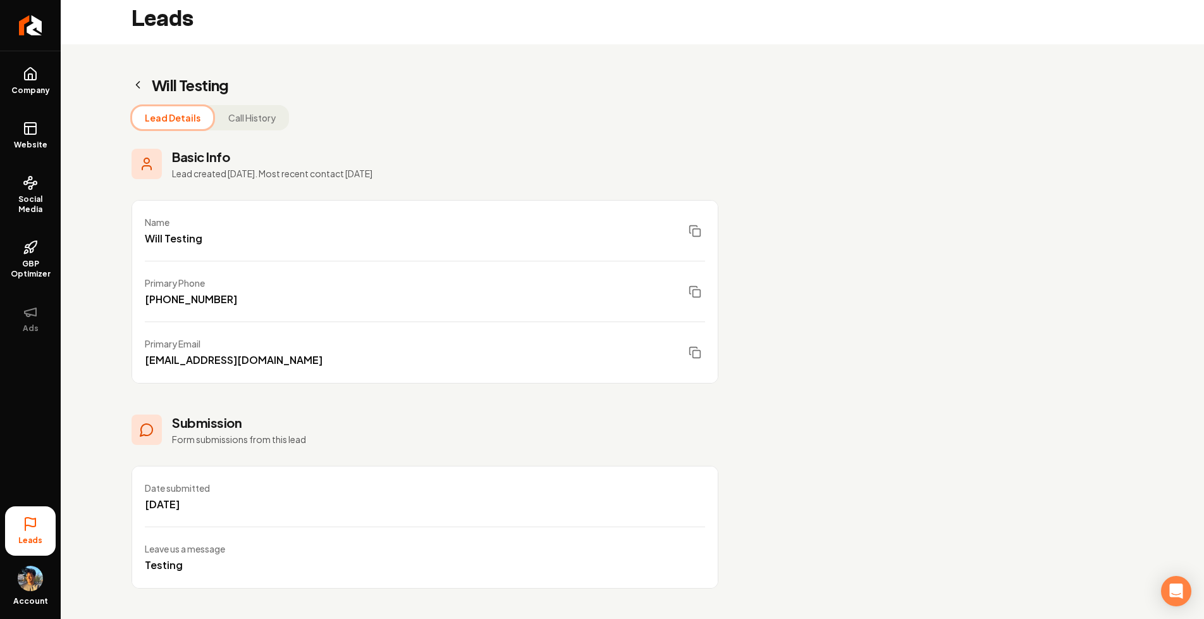
click at [247, 432] on div "Submission Form submissions from this lead" at bounding box center [239, 430] width 134 height 32
drag, startPoint x: 228, startPoint y: 427, endPoint x: 369, endPoint y: 446, distance: 143.0
click at [370, 447] on div "Submission Form submissions from this lead Date submitted [DATE] Leave us a mes…" at bounding box center [425, 501] width 587 height 175
click at [294, 436] on p "Form submissions from this lead" at bounding box center [239, 439] width 134 height 13
click at [38, 15] on icon "Return to dashboard" at bounding box center [30, 25] width 20 height 20
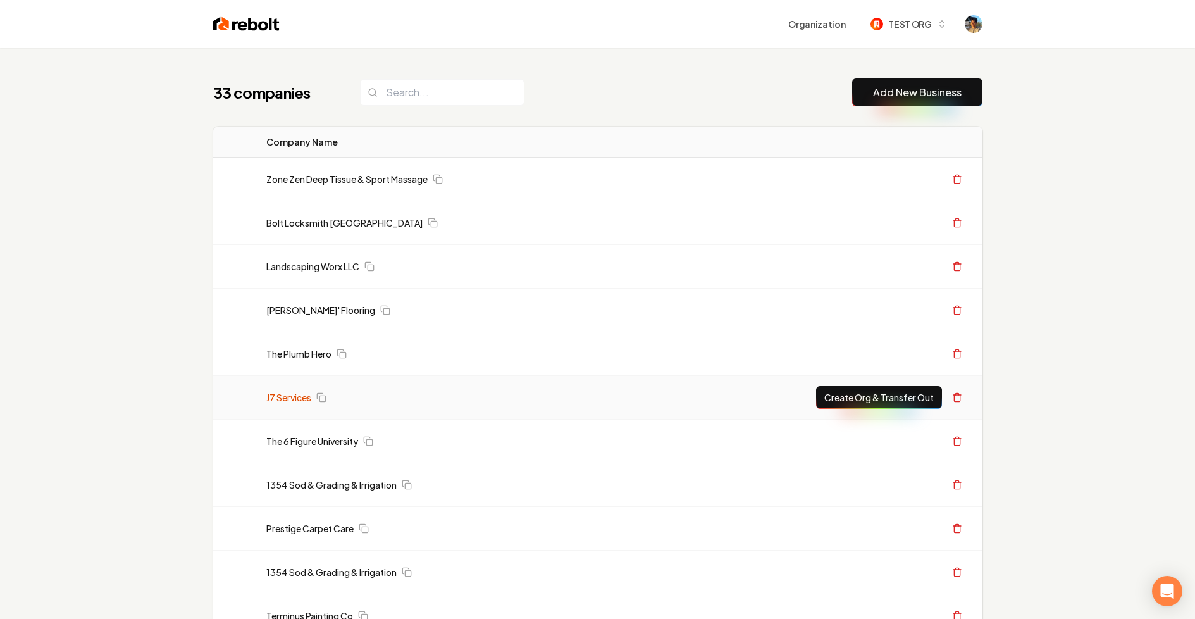
click at [285, 399] on link "J7 Services" at bounding box center [288, 397] width 45 height 13
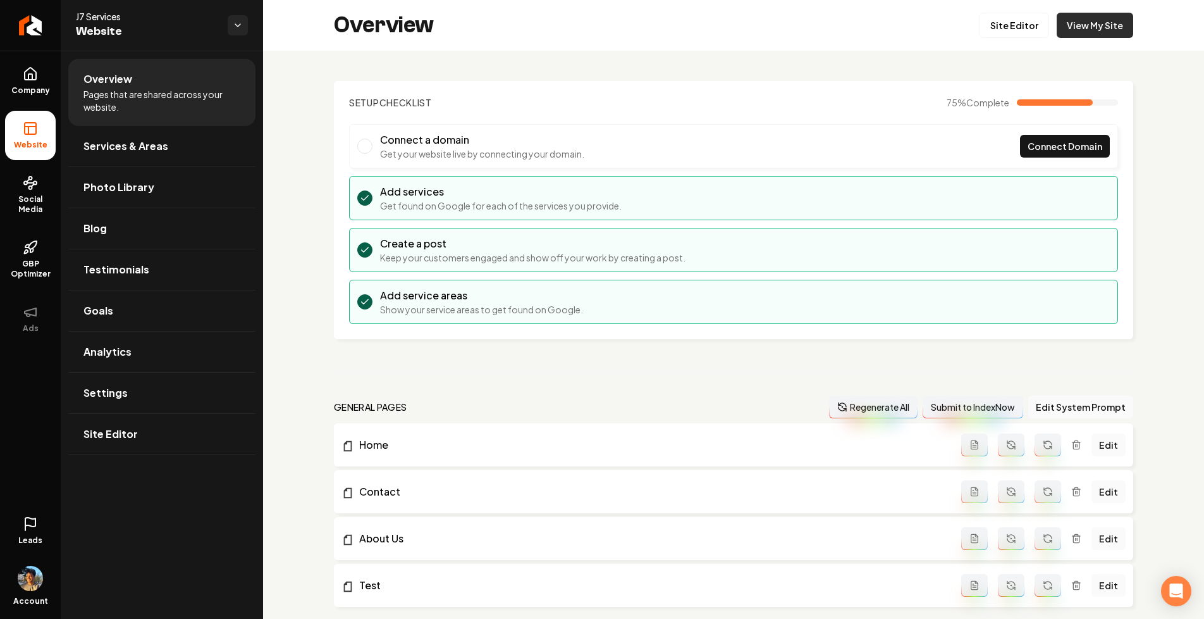
click at [1074, 22] on link "View My Site" at bounding box center [1095, 25] width 77 height 25
click at [26, 543] on span "Leads" at bounding box center [30, 540] width 24 height 10
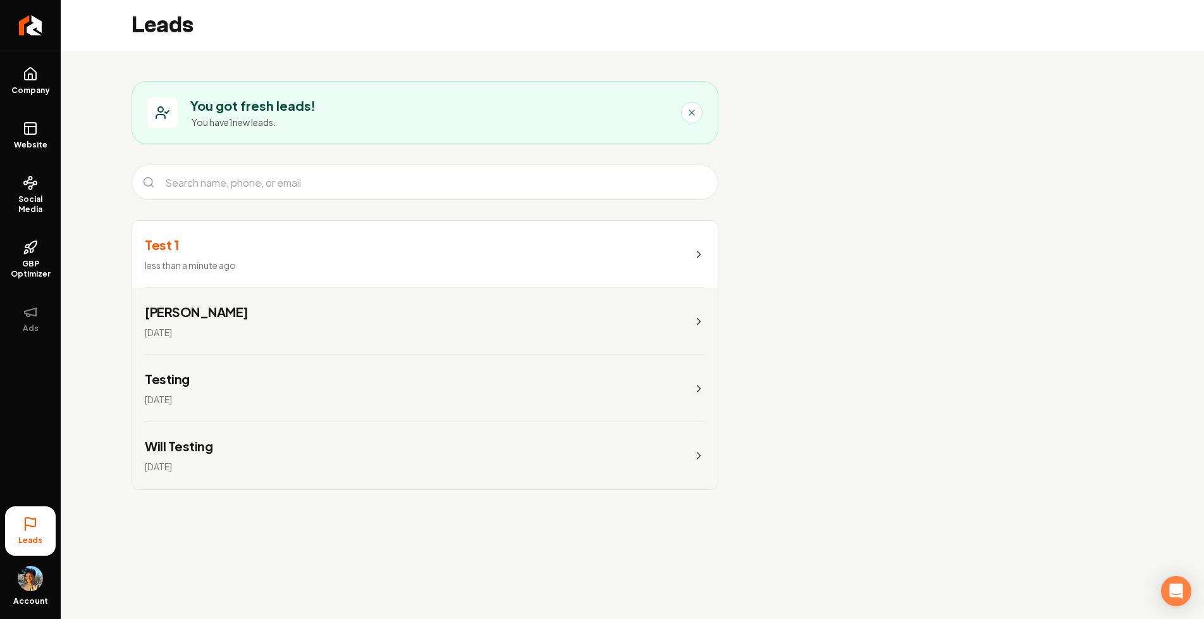
click at [228, 254] on div "Test 1 less than a minute ago" at bounding box center [190, 254] width 91 height 37
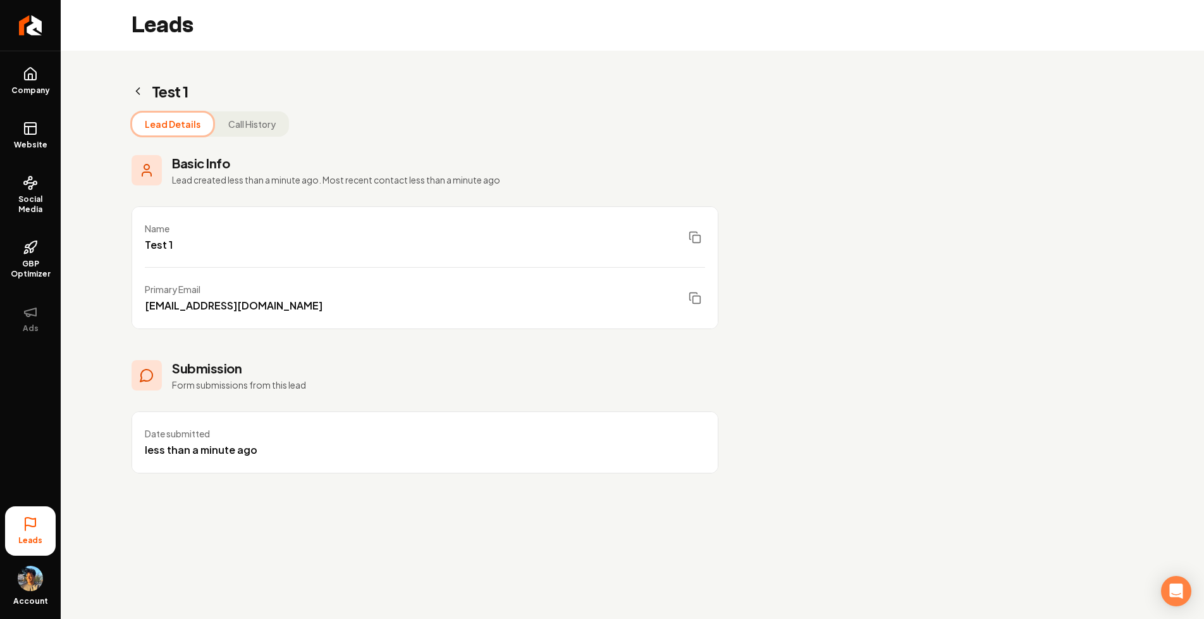
click at [30, 528] on icon at bounding box center [30, 523] width 15 height 15
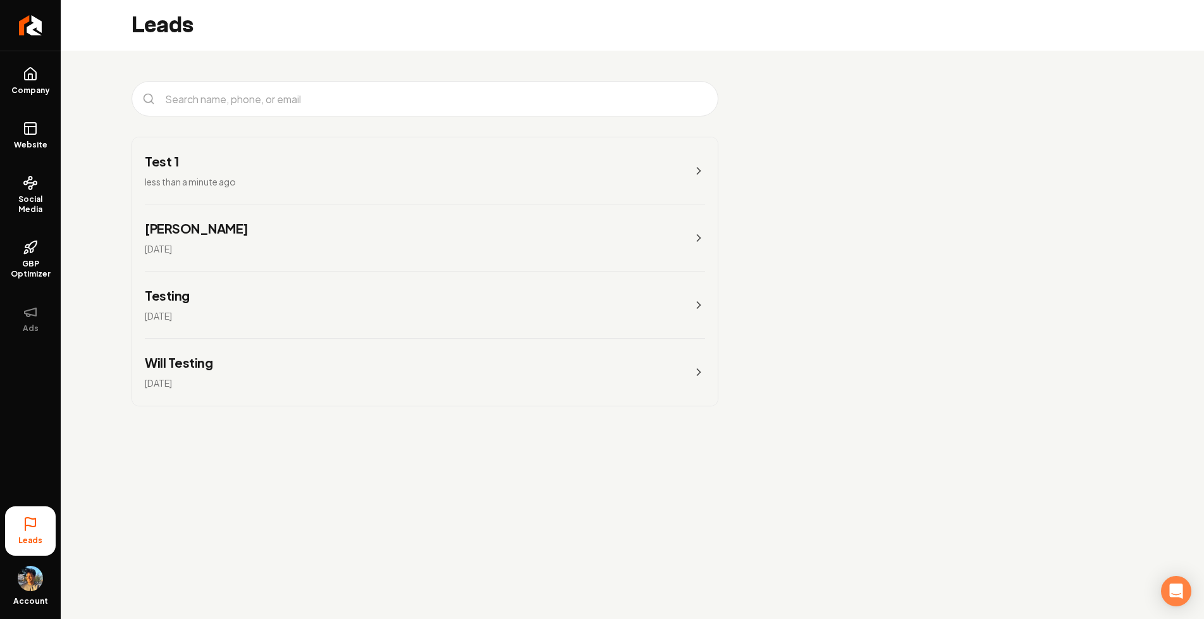
click at [230, 161] on h3 "Test 1" at bounding box center [190, 161] width 91 height 18
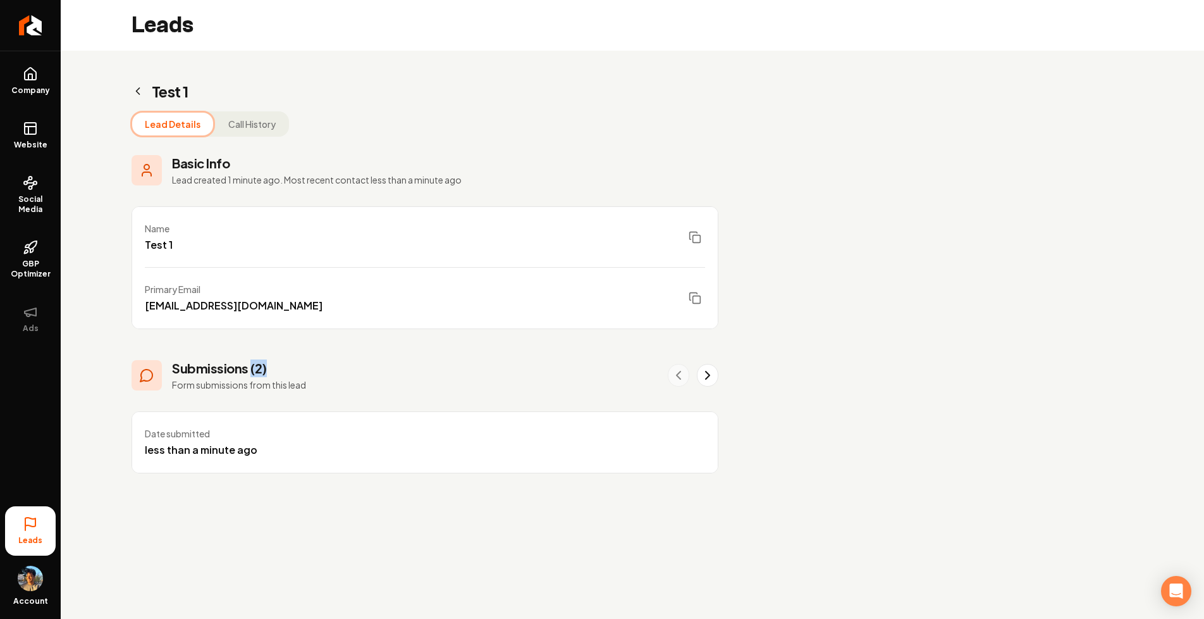
drag, startPoint x: 249, startPoint y: 371, endPoint x: 316, endPoint y: 371, distance: 66.4
click at [316, 371] on div "Submissions (2) Form submissions from this lead" at bounding box center [425, 375] width 587 height 32
click at [260, 369] on h3 "Submissions (2)" at bounding box center [239, 368] width 134 height 18
drag, startPoint x: 169, startPoint y: 374, endPoint x: 374, endPoint y: 406, distance: 208.1
click at [374, 407] on div "Submissions (2) Form submissions from this lead Date submitted less than a minu…" at bounding box center [425, 416] width 587 height 114
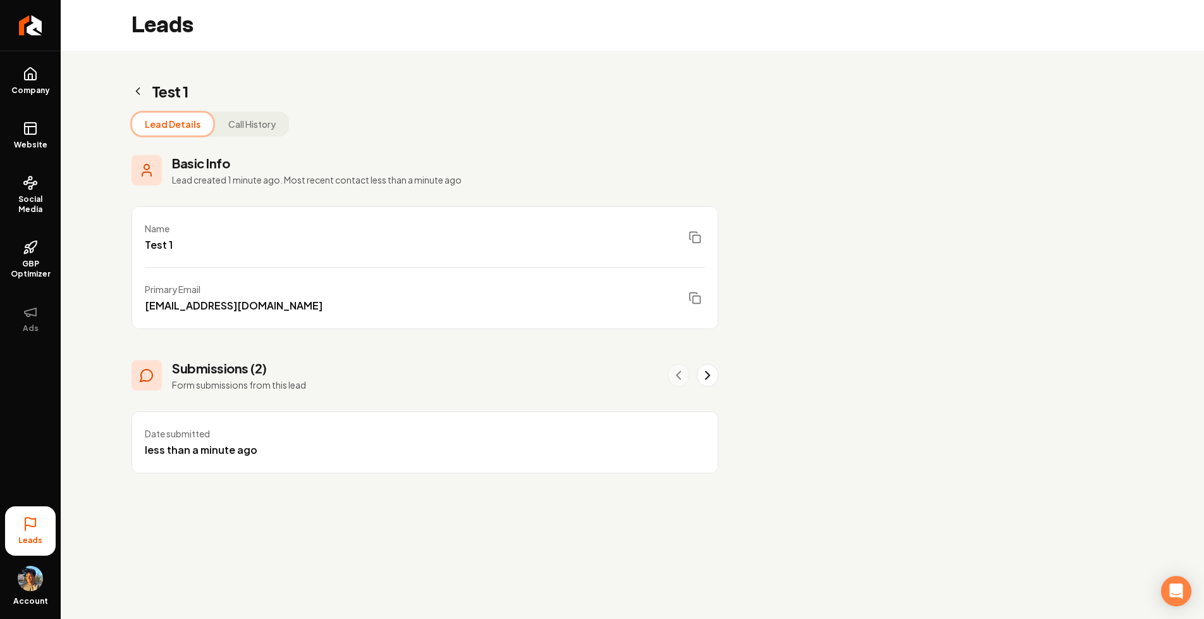
click at [309, 384] on div "Submissions (2) Form submissions from this lead" at bounding box center [425, 375] width 587 height 32
click at [701, 370] on icon "Main content area" at bounding box center [707, 375] width 15 height 15
click at [679, 376] on icon "Main content area" at bounding box center [678, 375] width 15 height 15
click at [704, 375] on icon "Main content area" at bounding box center [707, 375] width 15 height 15
click at [682, 375] on icon "Main content area" at bounding box center [678, 375] width 15 height 15
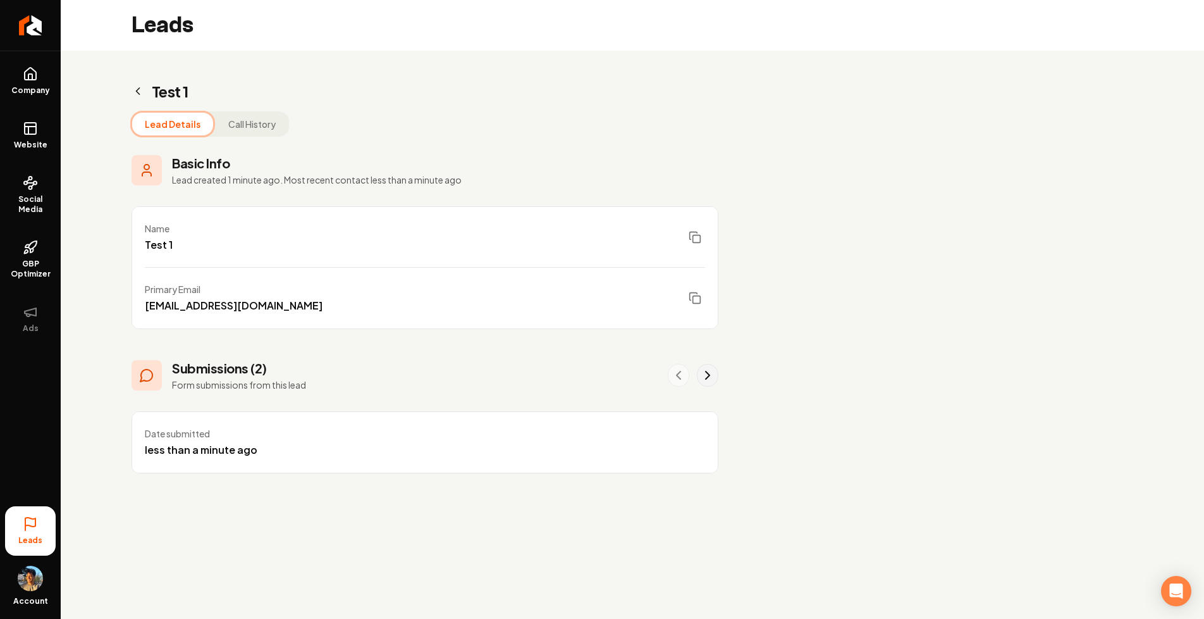
click at [706, 376] on icon "Main content area" at bounding box center [707, 375] width 15 height 15
click at [672, 376] on icon "Main content area" at bounding box center [678, 375] width 15 height 15
click at [707, 374] on icon "Main content area" at bounding box center [707, 375] width 15 height 15
drag, startPoint x: 149, startPoint y: 244, endPoint x: 180, endPoint y: 244, distance: 31.0
click at [180, 244] on div "Name Test 1" at bounding box center [425, 237] width 586 height 61
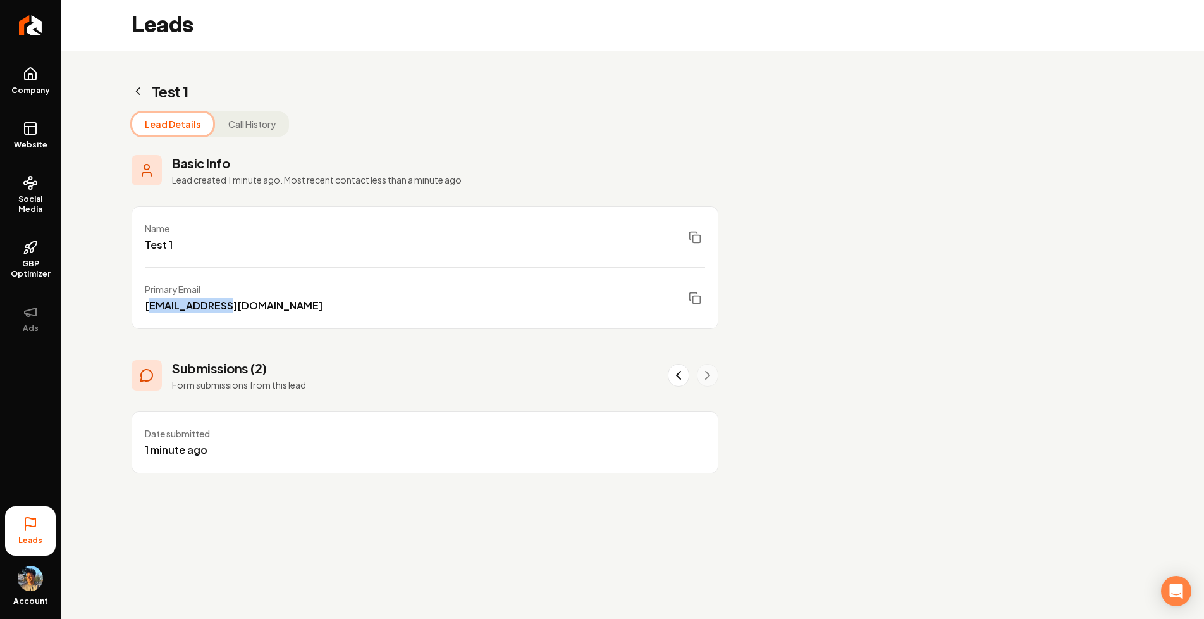
drag, startPoint x: 157, startPoint y: 306, endPoint x: 236, endPoint y: 307, distance: 79.1
click at [236, 307] on div "Primary Email [EMAIL_ADDRESS][DOMAIN_NAME]" at bounding box center [425, 298] width 586 height 61
drag, startPoint x: 150, startPoint y: 233, endPoint x: 243, endPoint y: 290, distance: 108.7
click at [243, 290] on ul "Name Test 1 Primary Email [EMAIL_ADDRESS][DOMAIN_NAME]" at bounding box center [425, 267] width 587 height 123
click at [116, 224] on div "Test 1 Lead Details Call History Basic Info Lead created 1 minute ago. Most rec…" at bounding box center [425, 277] width 729 height 453
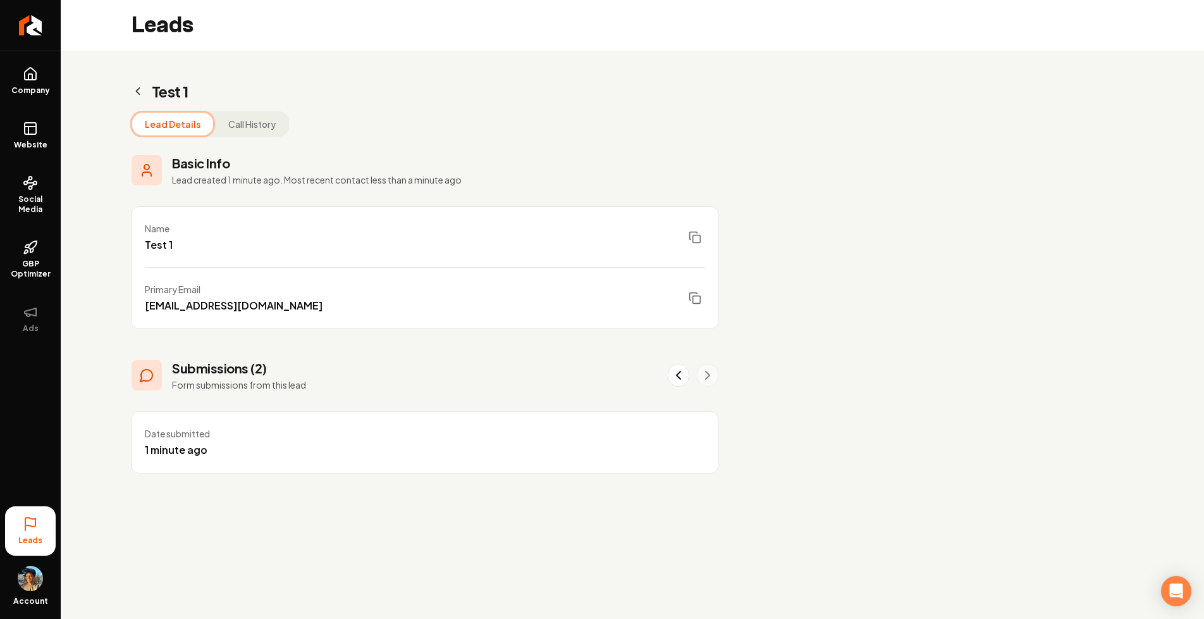
click at [250, 404] on div "Submissions (2) Form submissions from this lead Date submitted 1 minute ago" at bounding box center [425, 416] width 587 height 114
drag, startPoint x: 229, startPoint y: 439, endPoint x: 244, endPoint y: 442, distance: 15.4
click at [244, 442] on div "Date submitted 1 minute ago" at bounding box center [425, 442] width 586 height 61
drag, startPoint x: 284, startPoint y: 365, endPoint x: 308, endPoint y: 365, distance: 24.0
click at [308, 365] on div "Submissions (2) Form submissions from this lead" at bounding box center [425, 375] width 587 height 32
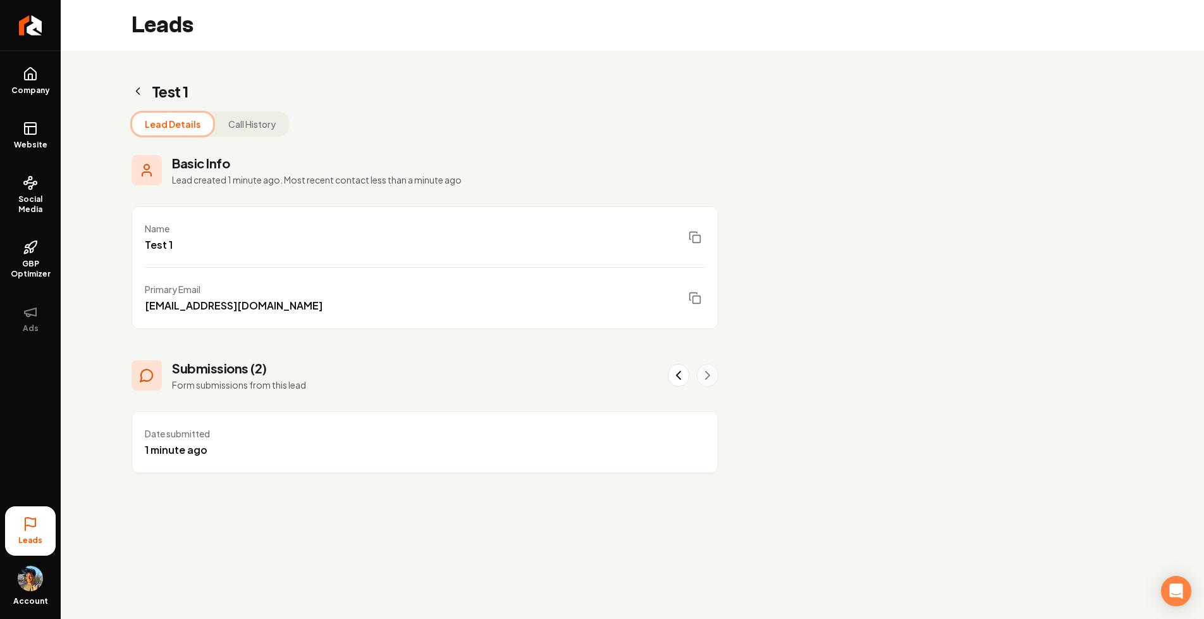
click at [261, 369] on h3 "Submissions (2)" at bounding box center [239, 368] width 134 height 18
click at [180, 385] on p "Form submissions from this lead" at bounding box center [239, 384] width 134 height 13
